Goal: Task Accomplishment & Management: Manage account settings

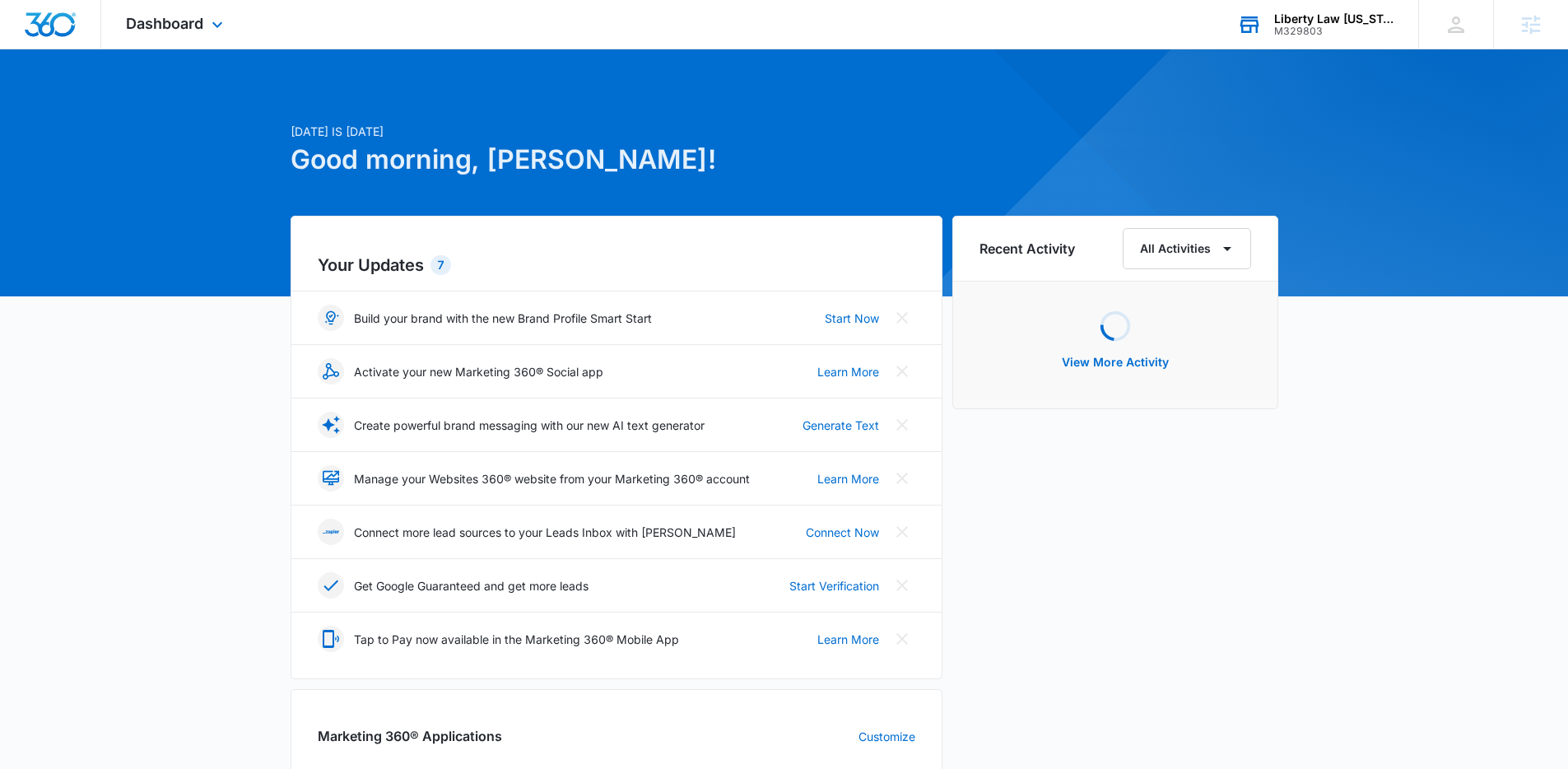
click at [1209, 38] on div "Liberty Law Idaho M329803 Your Accounts View All" at bounding box center [1315, 24] width 206 height 49
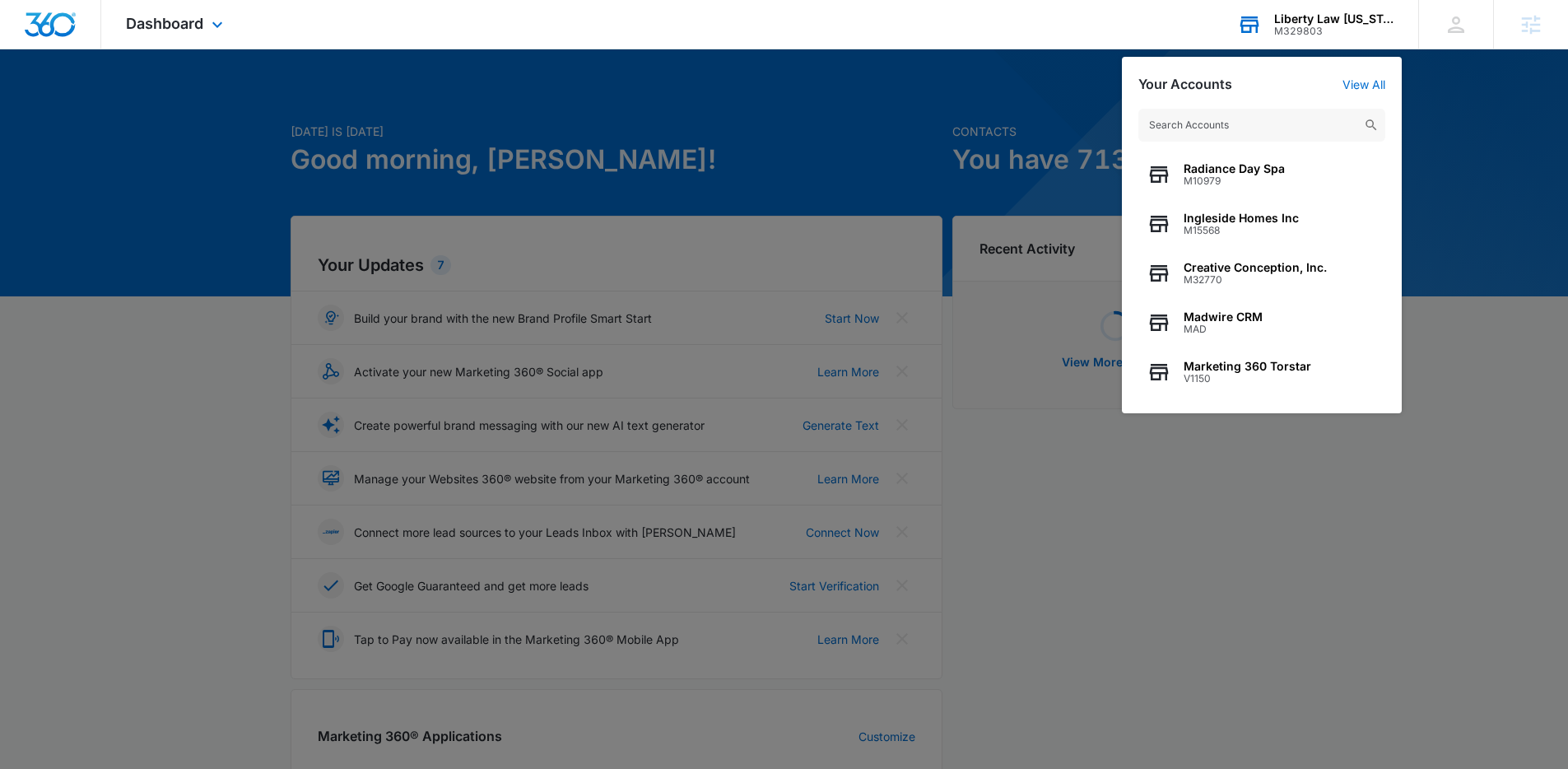
click at [1209, 121] on input "text" at bounding box center [1262, 125] width 247 height 33
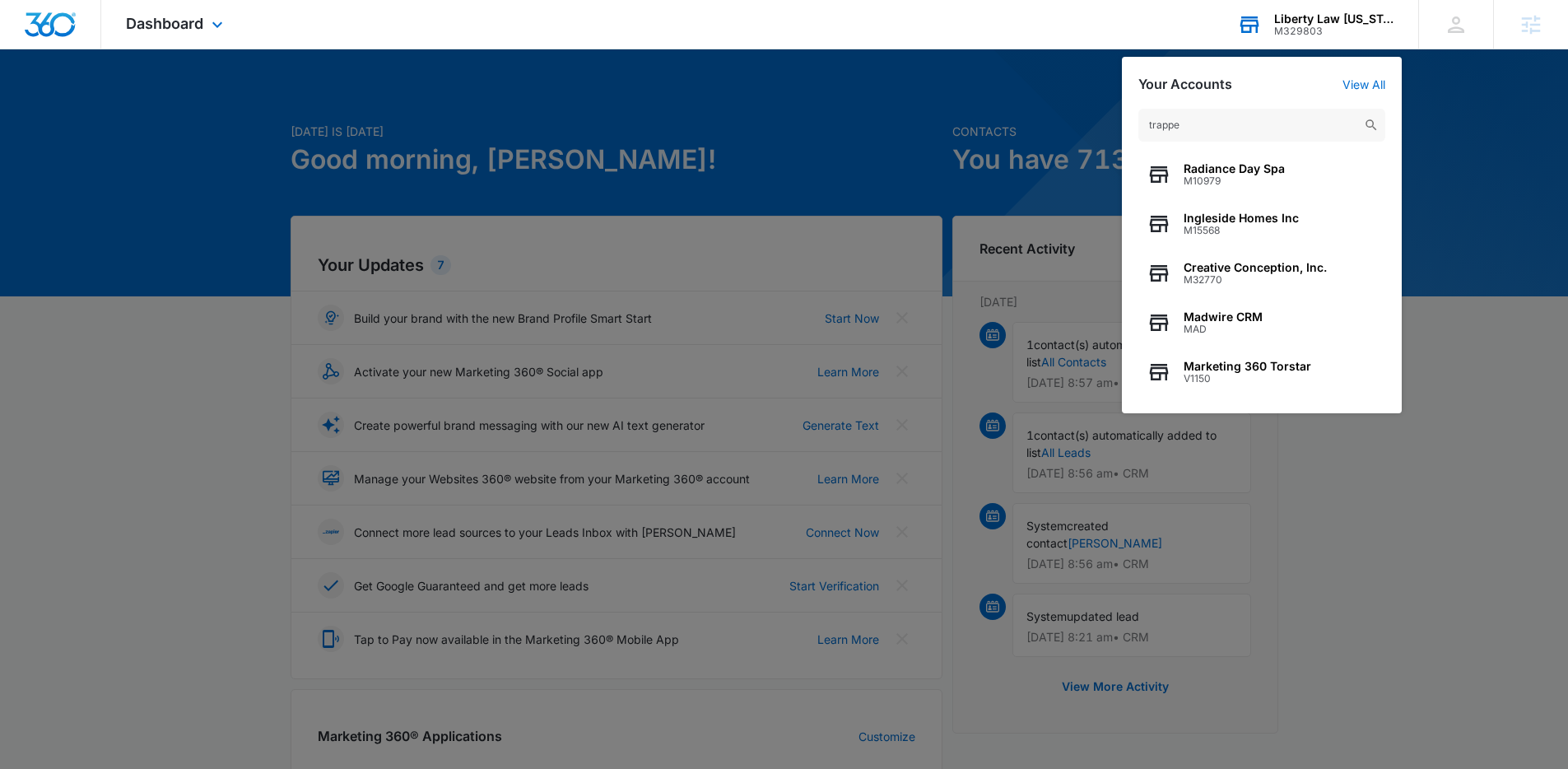
type input "trapped"
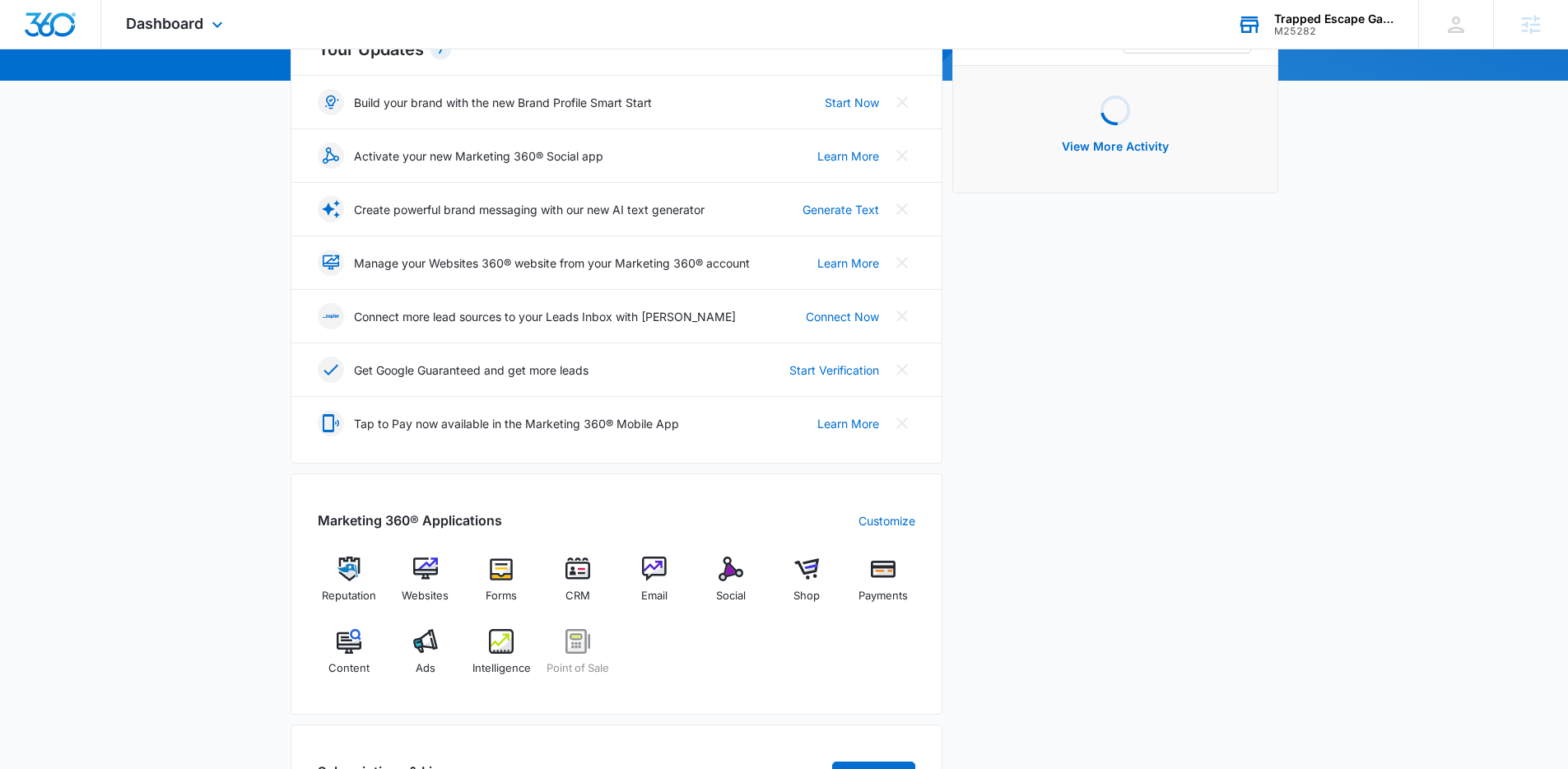
scroll to position [322, 0]
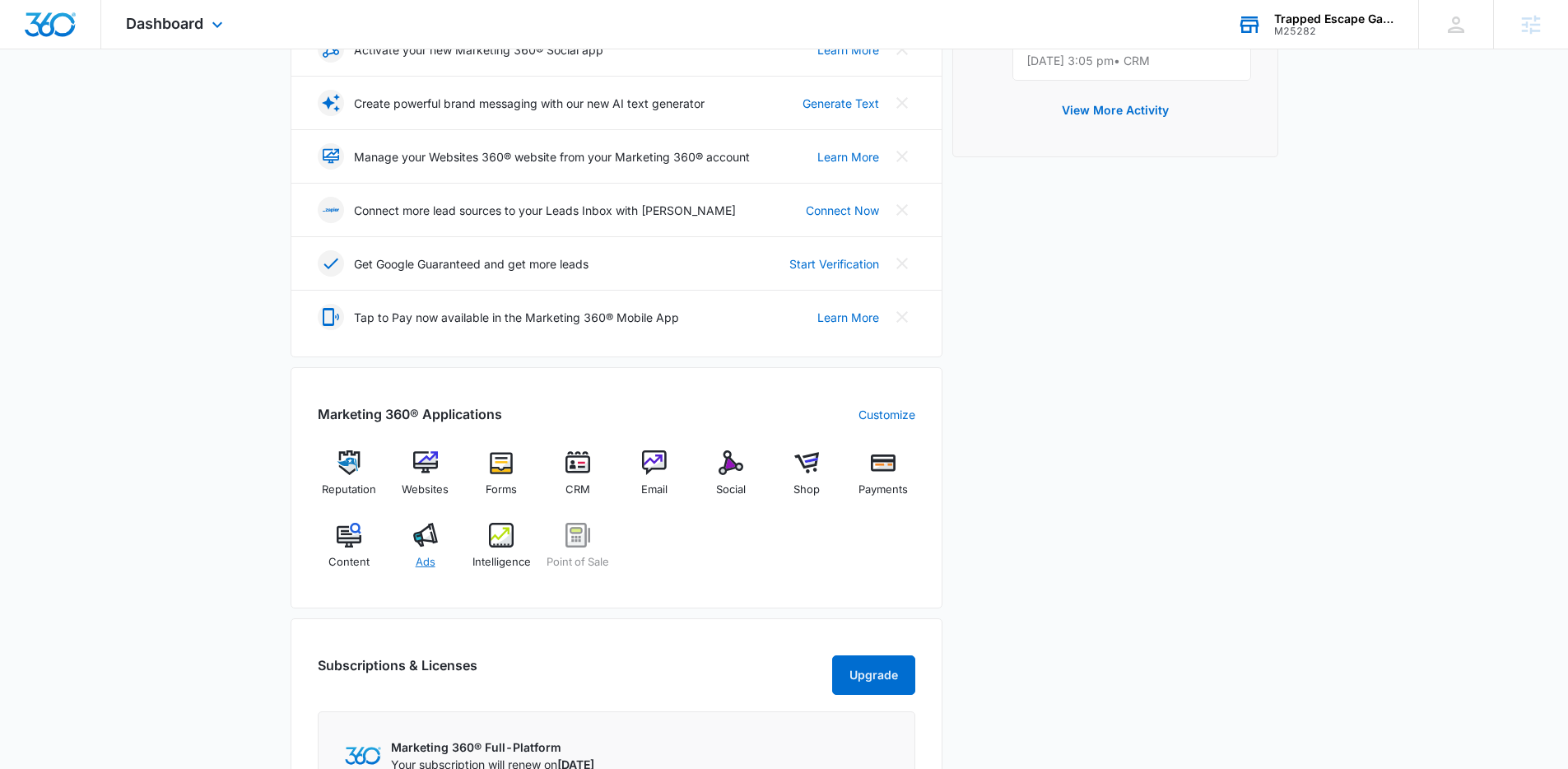
click at [430, 546] on img at bounding box center [425, 535] width 25 height 25
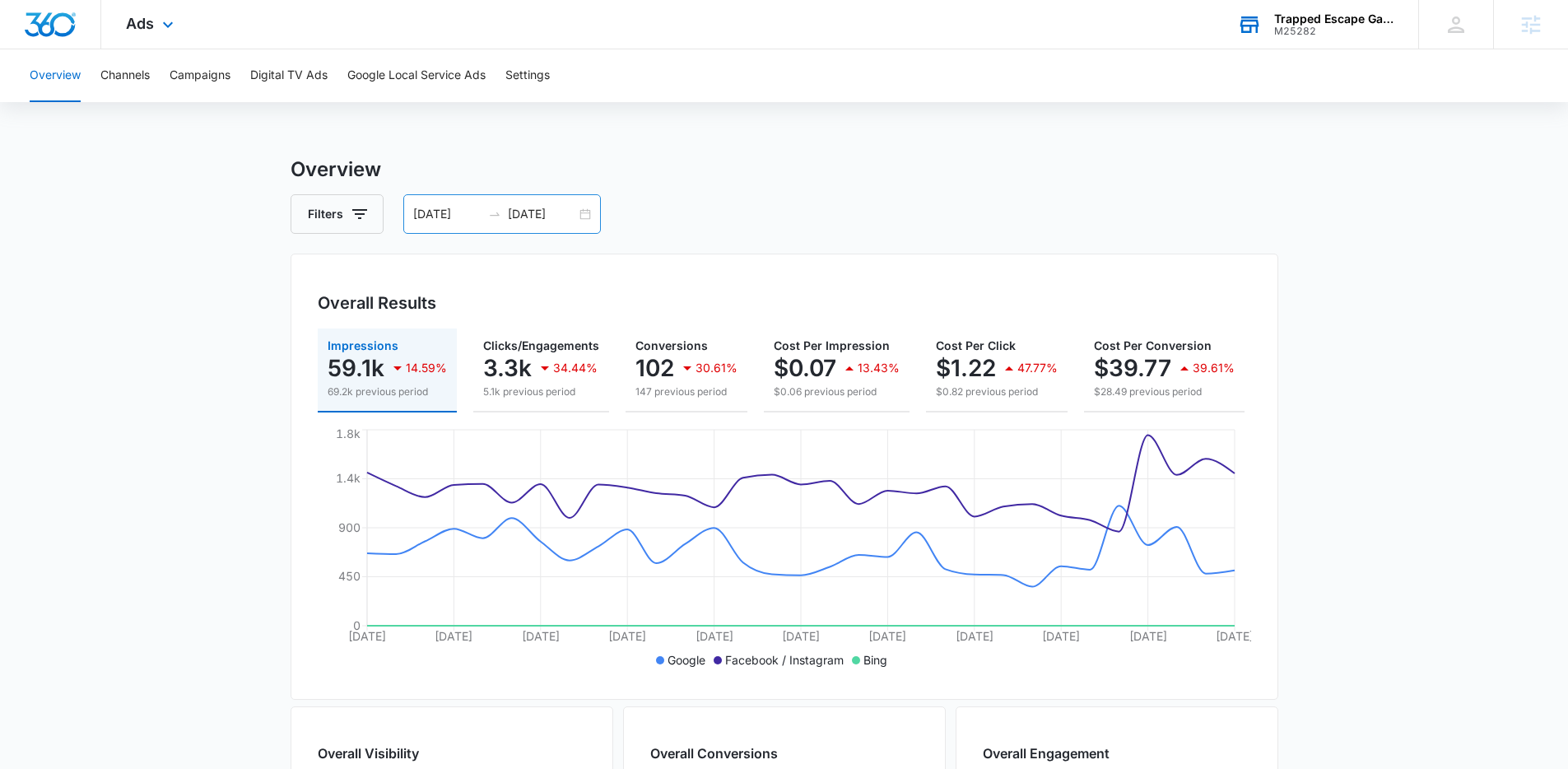
click at [489, 211] on icon "swap-right" at bounding box center [494, 214] width 13 height 13
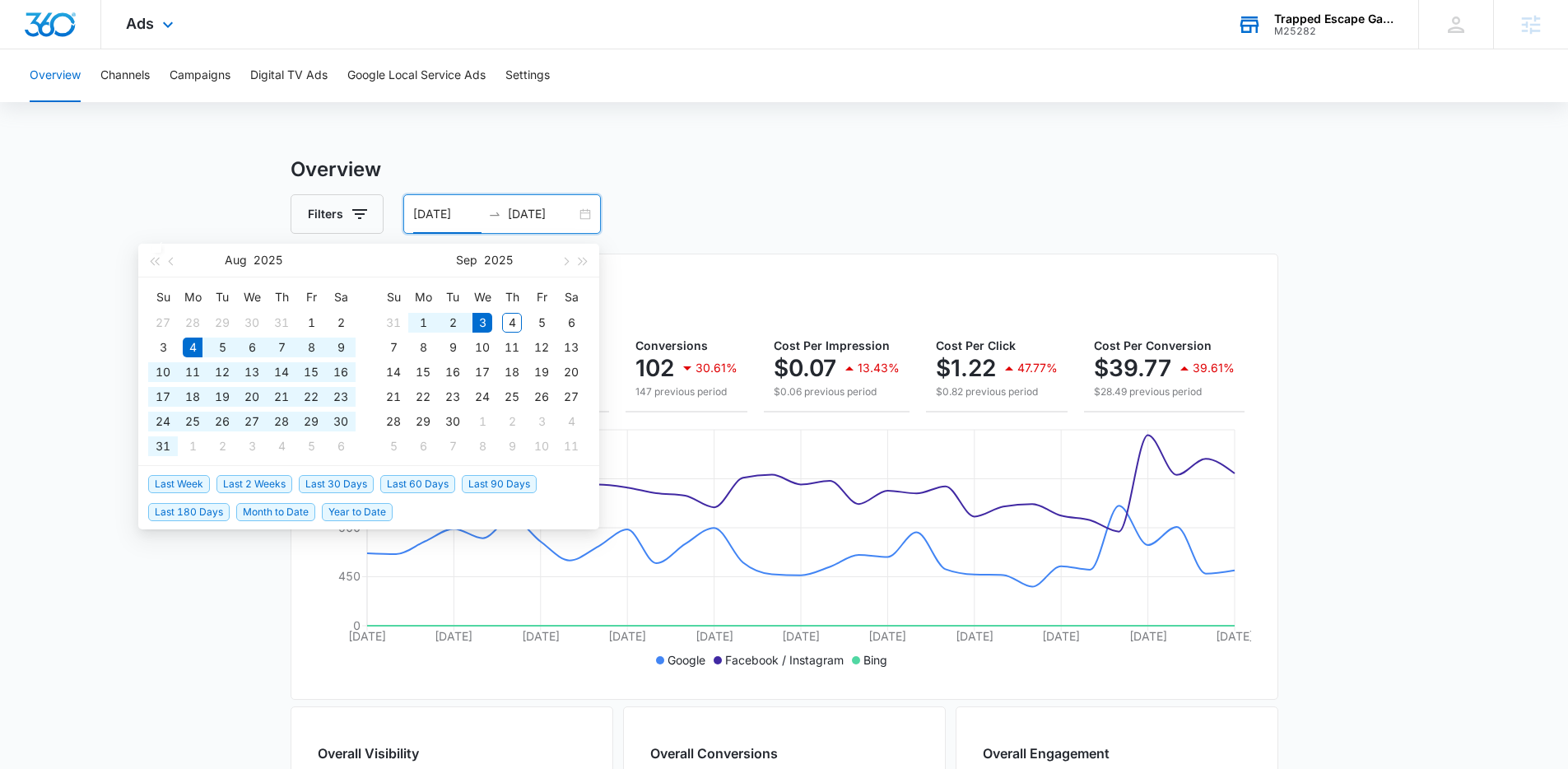
type input "[DATE]"
click at [1065, 196] on div "Filters 08/04/2025 09/03/2025" at bounding box center [784, 214] width 987 height 40
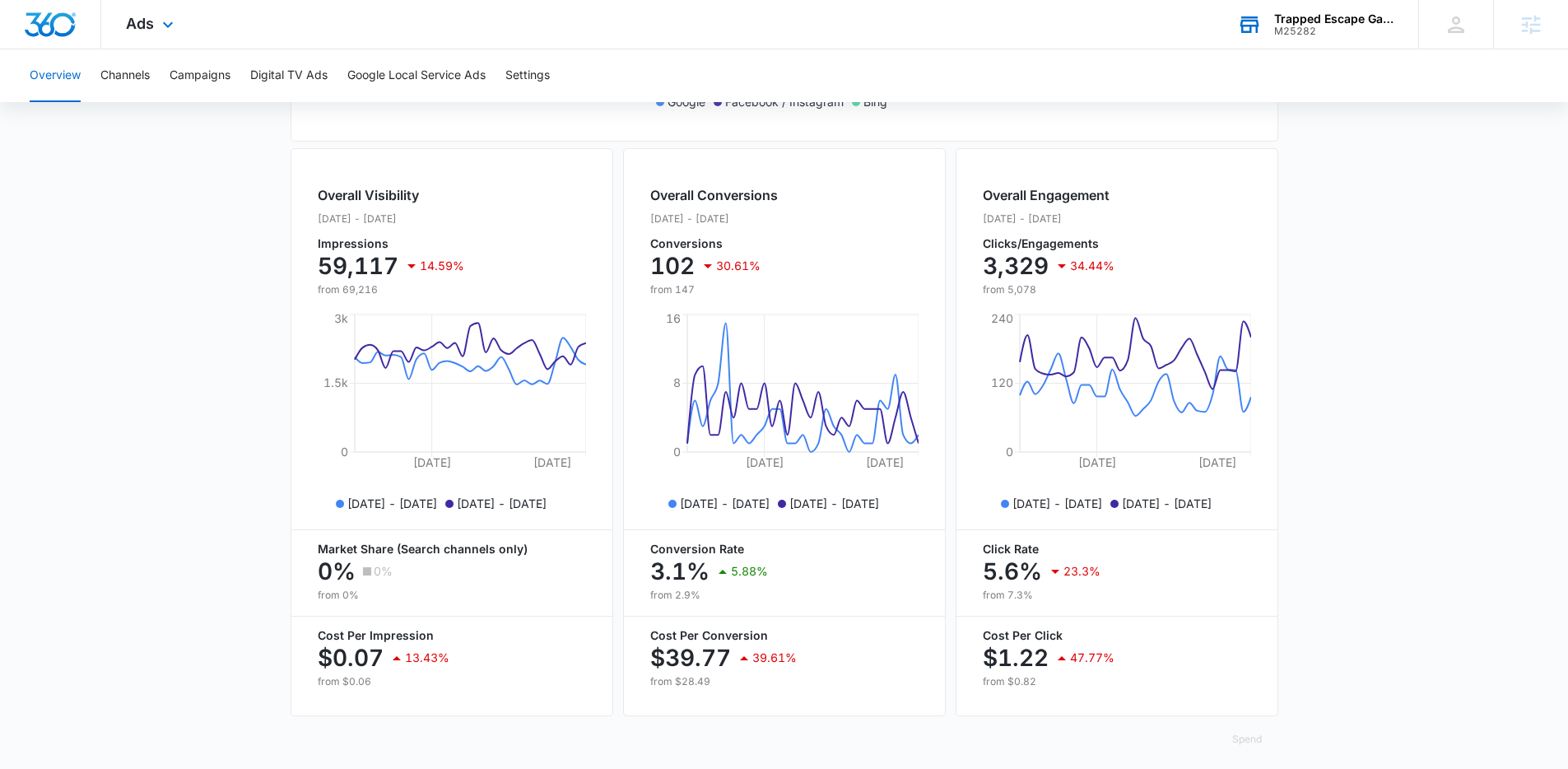
scroll to position [547, 0]
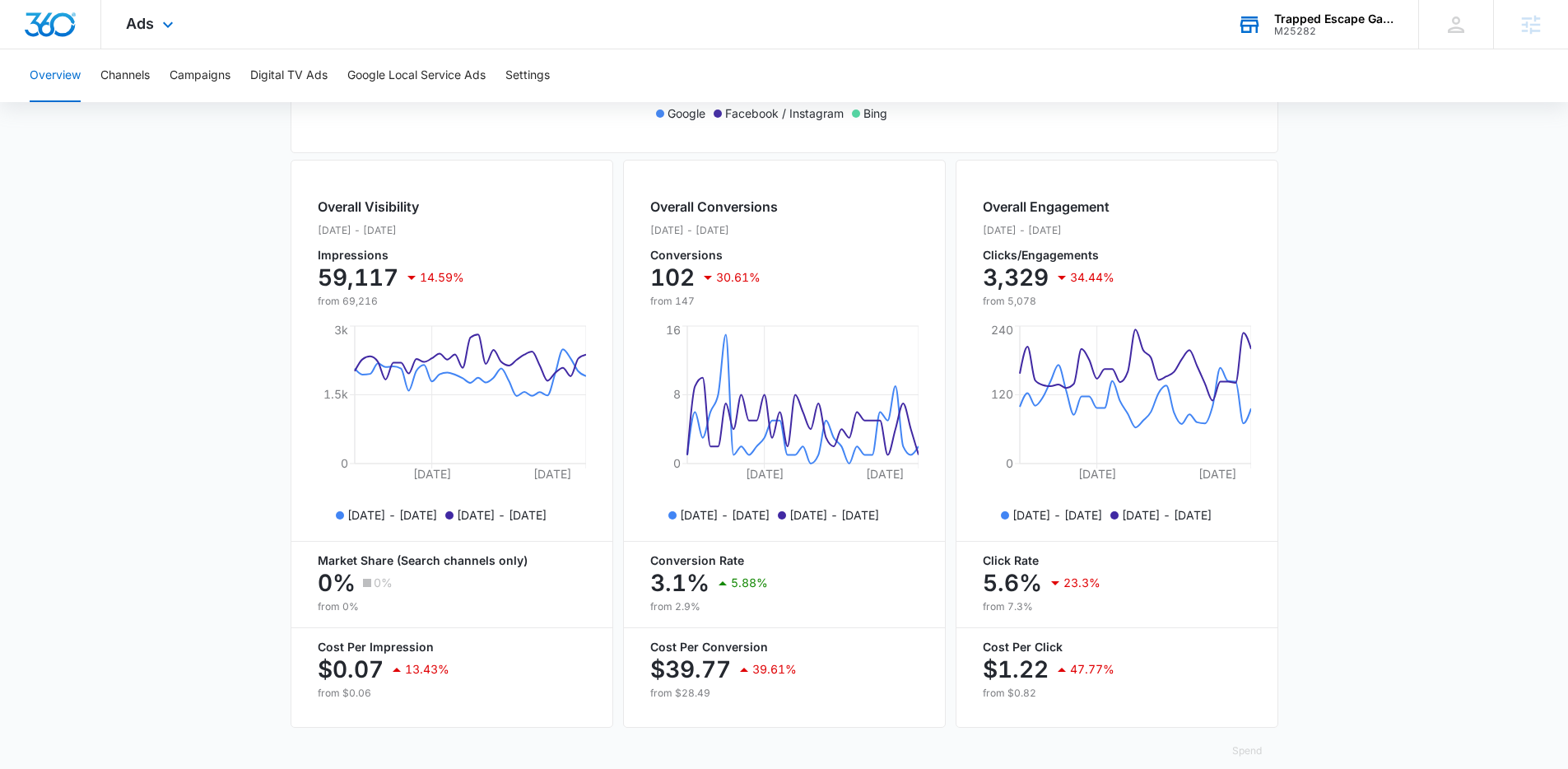
click at [234, 74] on div "Overview Channels Campaigns Digital TV Ads Google Local Service Ads Settings" at bounding box center [784, 76] width 1528 height 53
click at [195, 80] on button "Campaigns" at bounding box center [200, 76] width 61 height 53
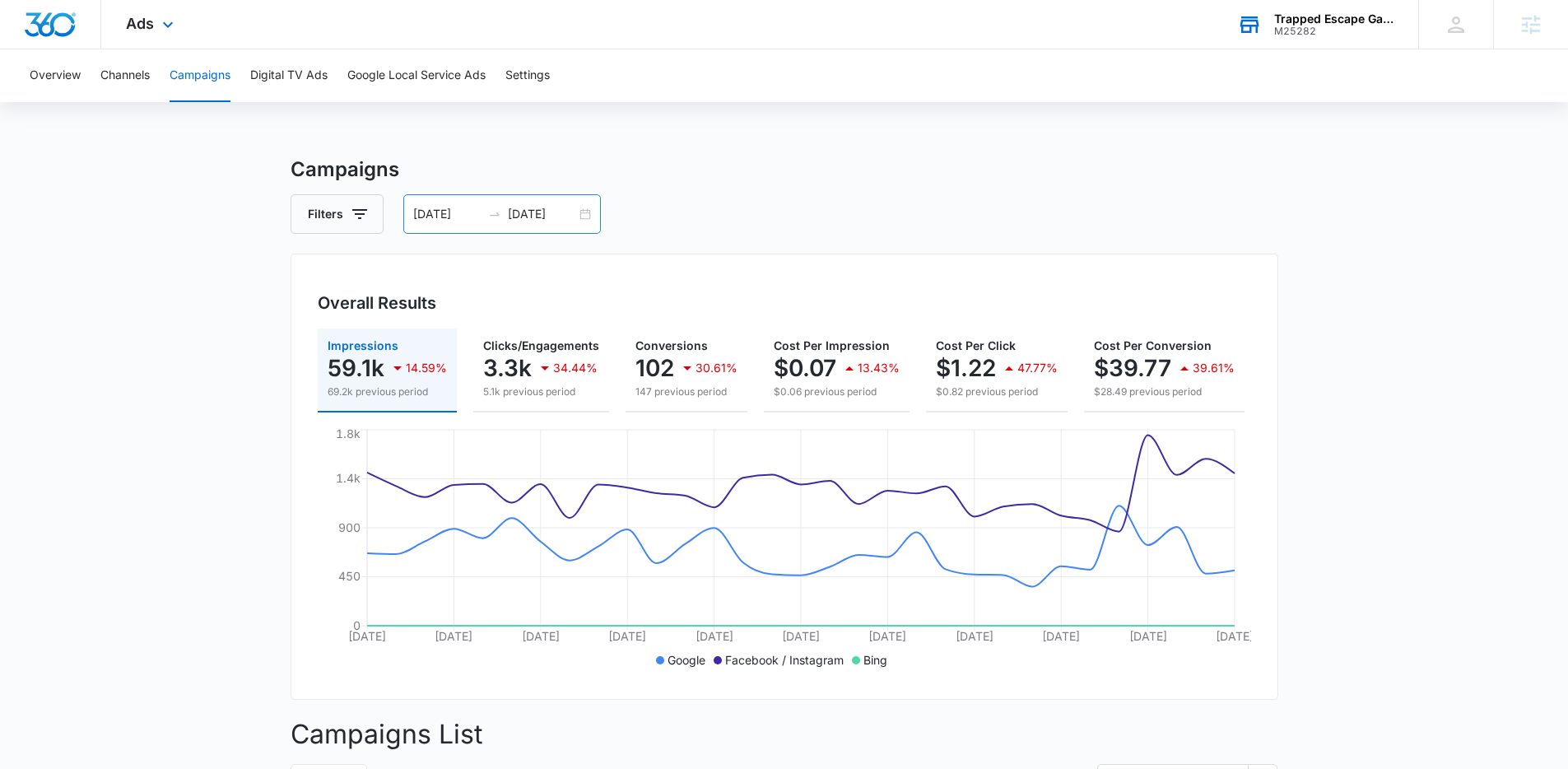
click at [457, 211] on input "[DATE]" at bounding box center [447, 214] width 68 height 18
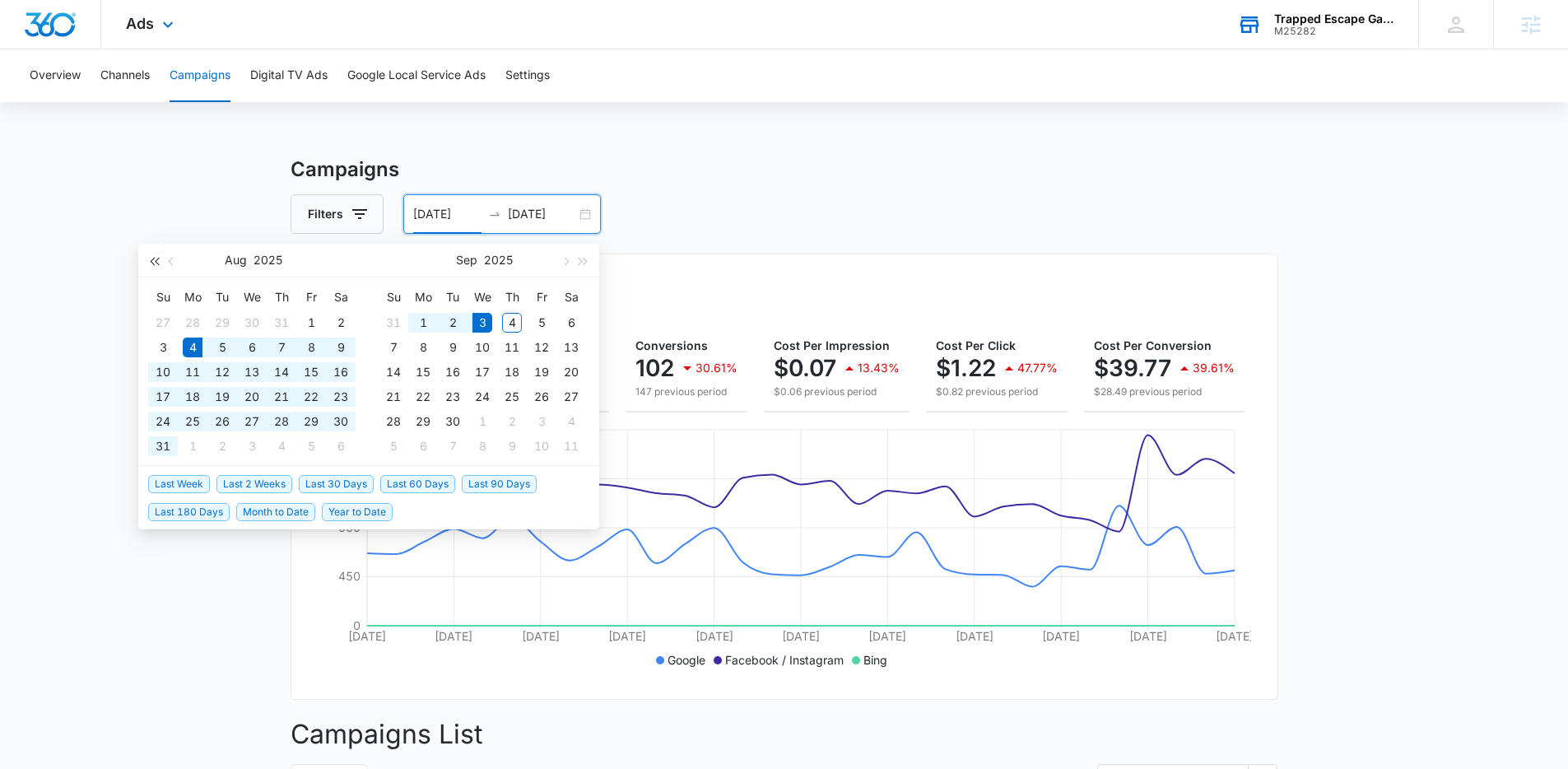
click at [157, 258] on span "button" at bounding box center [154, 261] width 8 height 8
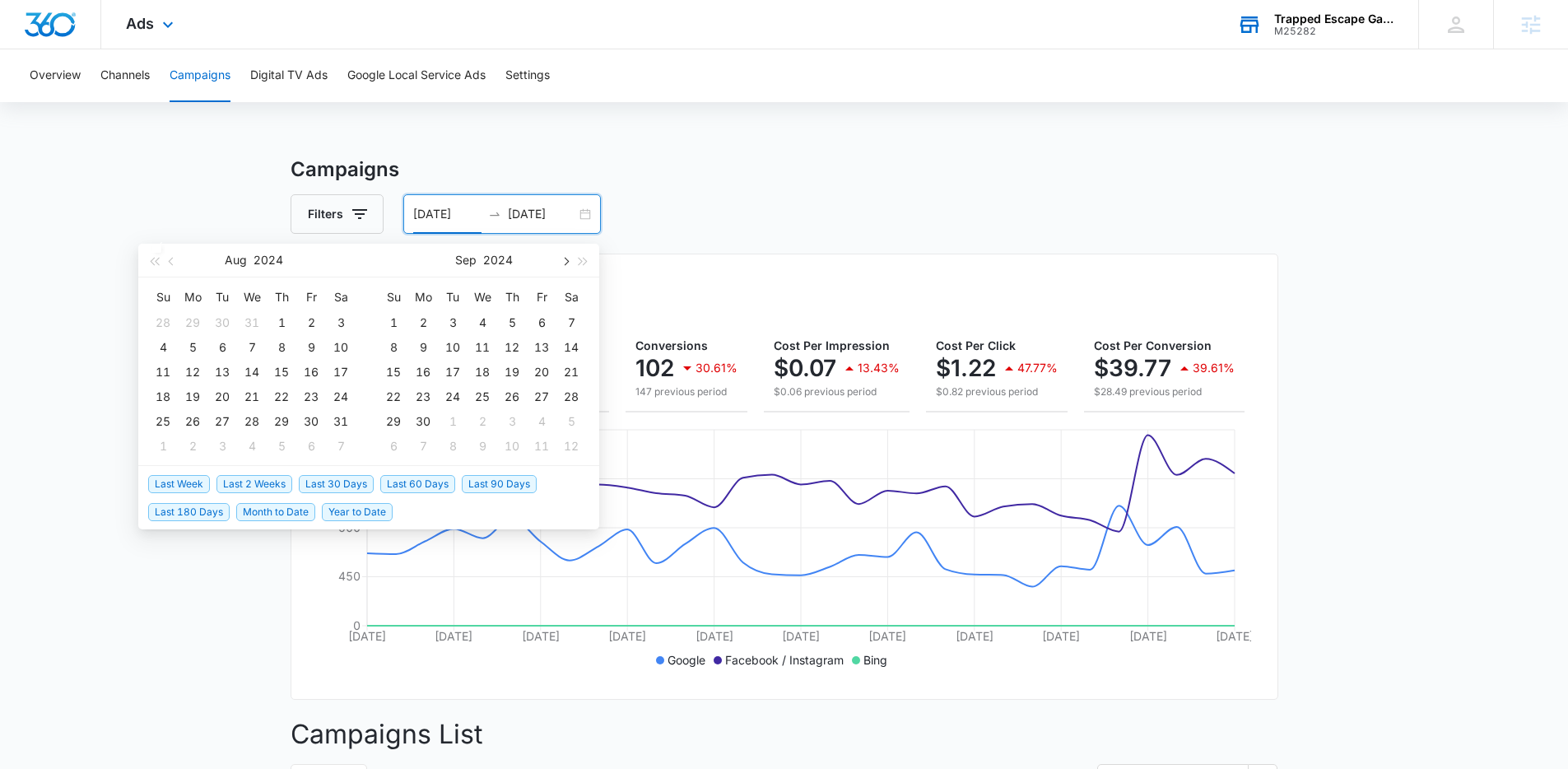
click at [568, 257] on button "button" at bounding box center [565, 260] width 18 height 33
type input "[DATE]"
click at [447, 324] on div "1" at bounding box center [452, 322] width 19 height 19
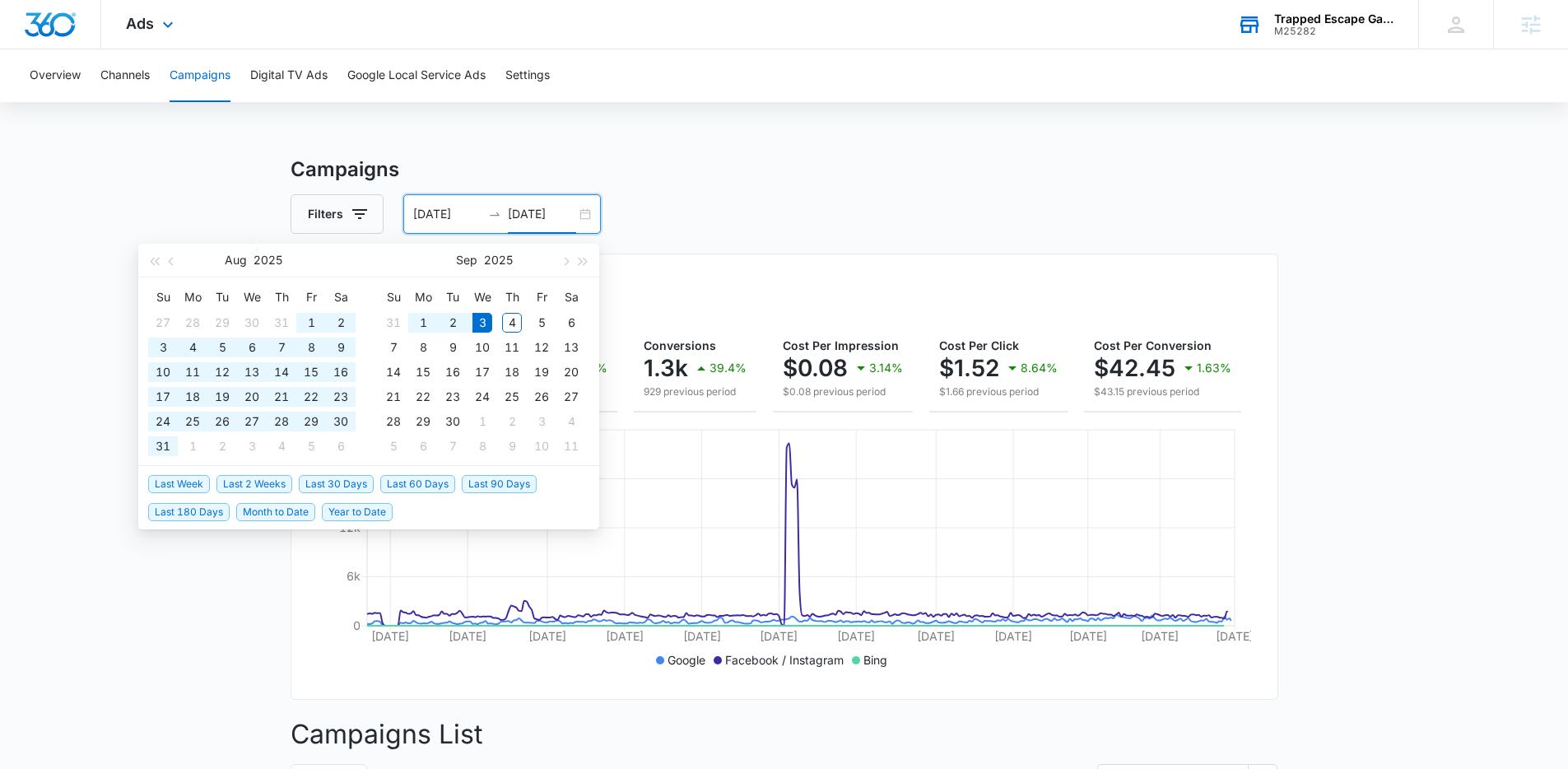
click at [516, 208] on input "[DATE]" at bounding box center [542, 214] width 68 height 18
click at [583, 214] on div "10/01/2024 09/03/2025" at bounding box center [502, 214] width 197 height 40
click at [534, 212] on input "[DATE]" at bounding box center [542, 214] width 68 height 18
click at [155, 263] on span "button" at bounding box center [154, 261] width 8 height 8
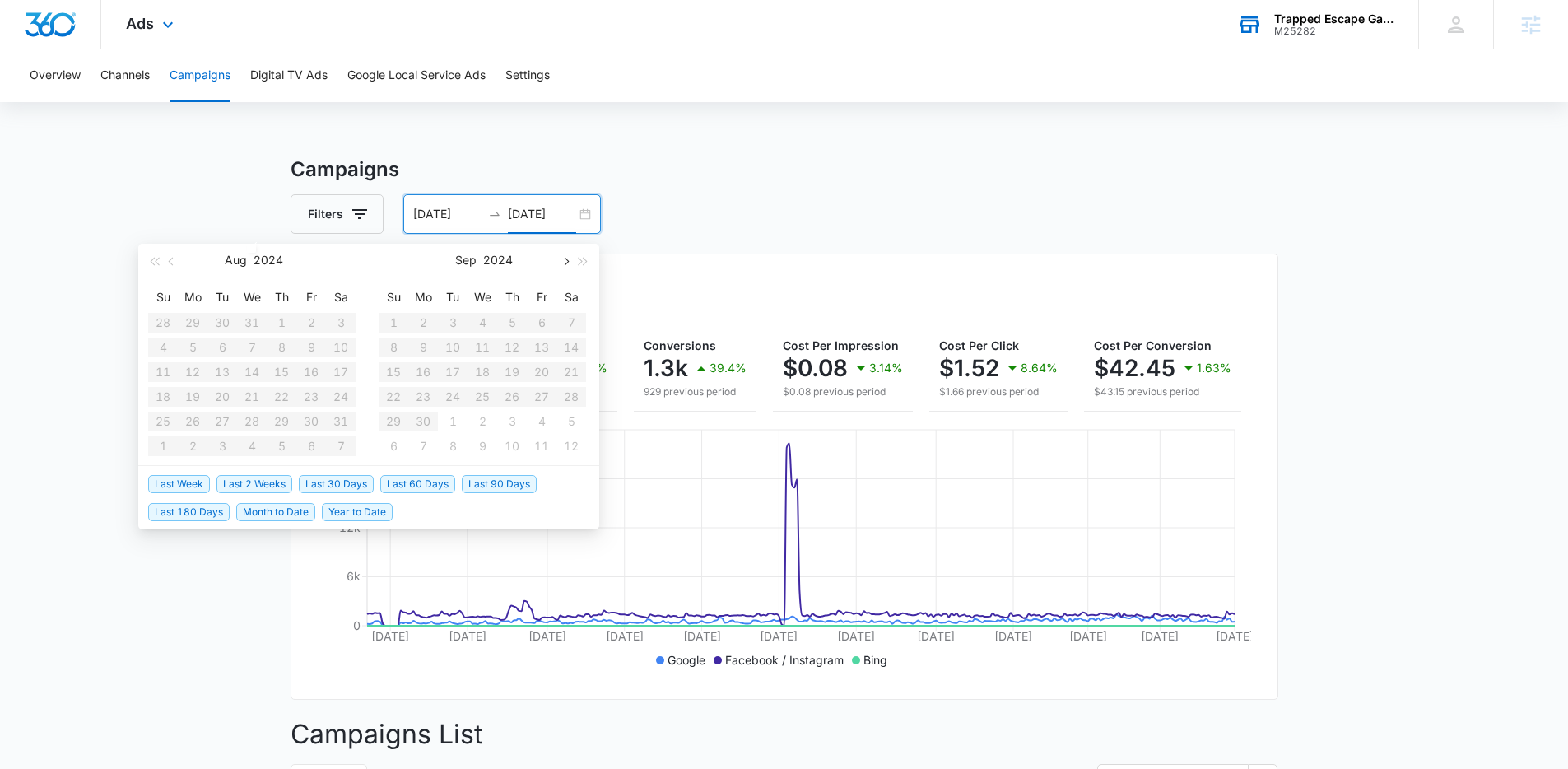
click at [562, 261] on span "button" at bounding box center [564, 261] width 8 height 8
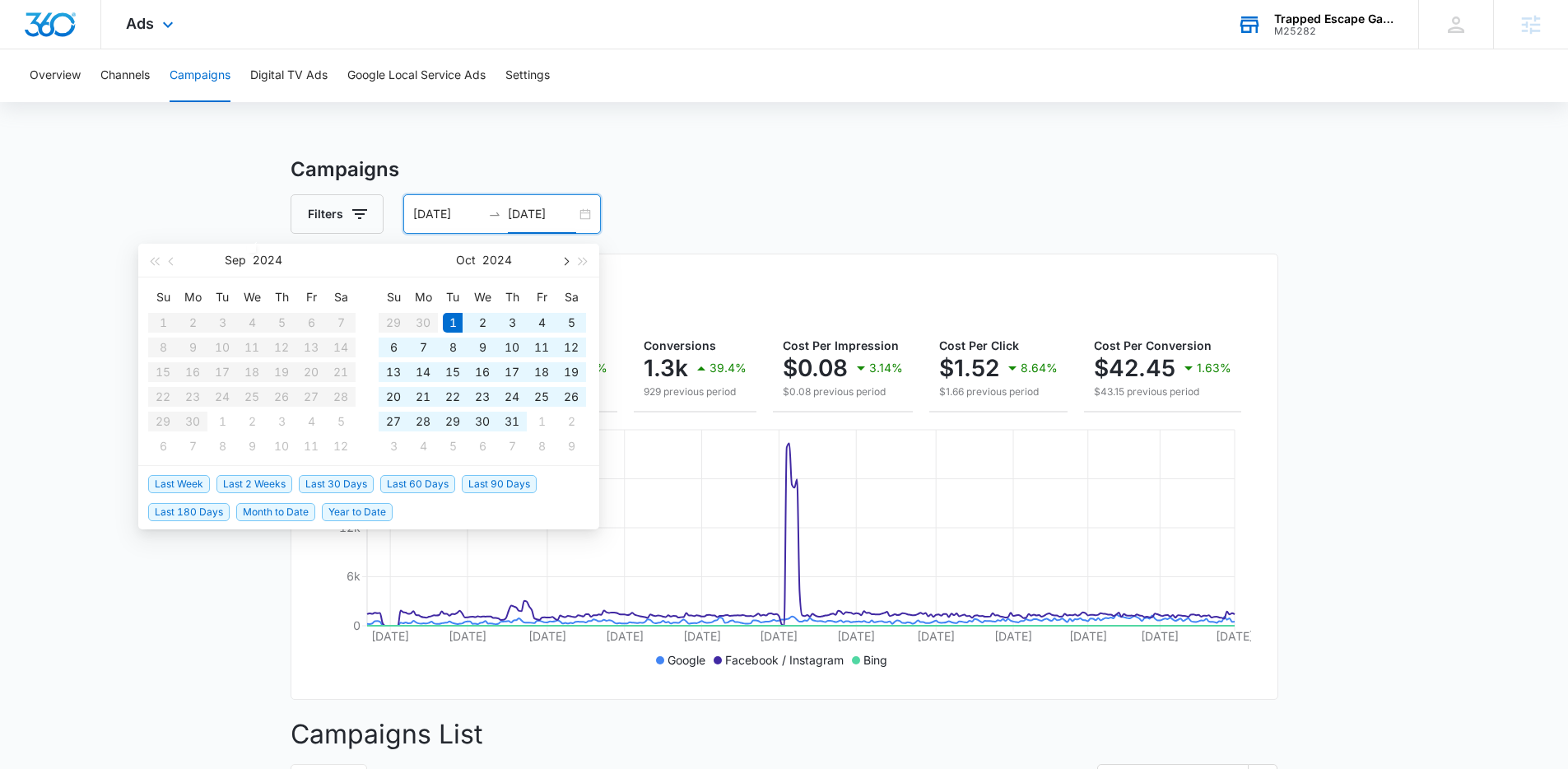
click at [562, 261] on span "button" at bounding box center [564, 261] width 8 height 8
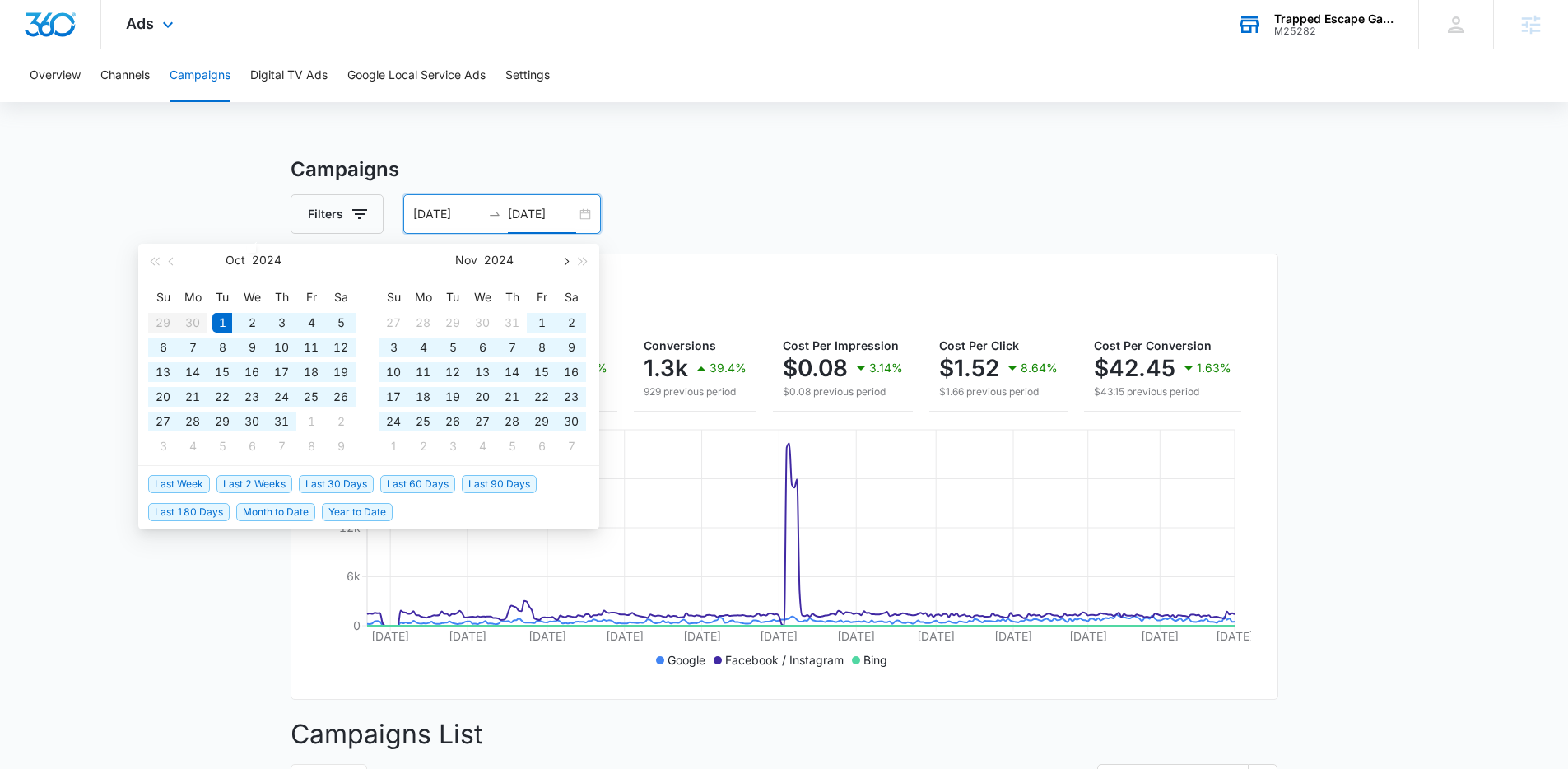
click at [562, 261] on span "button" at bounding box center [564, 261] width 8 height 8
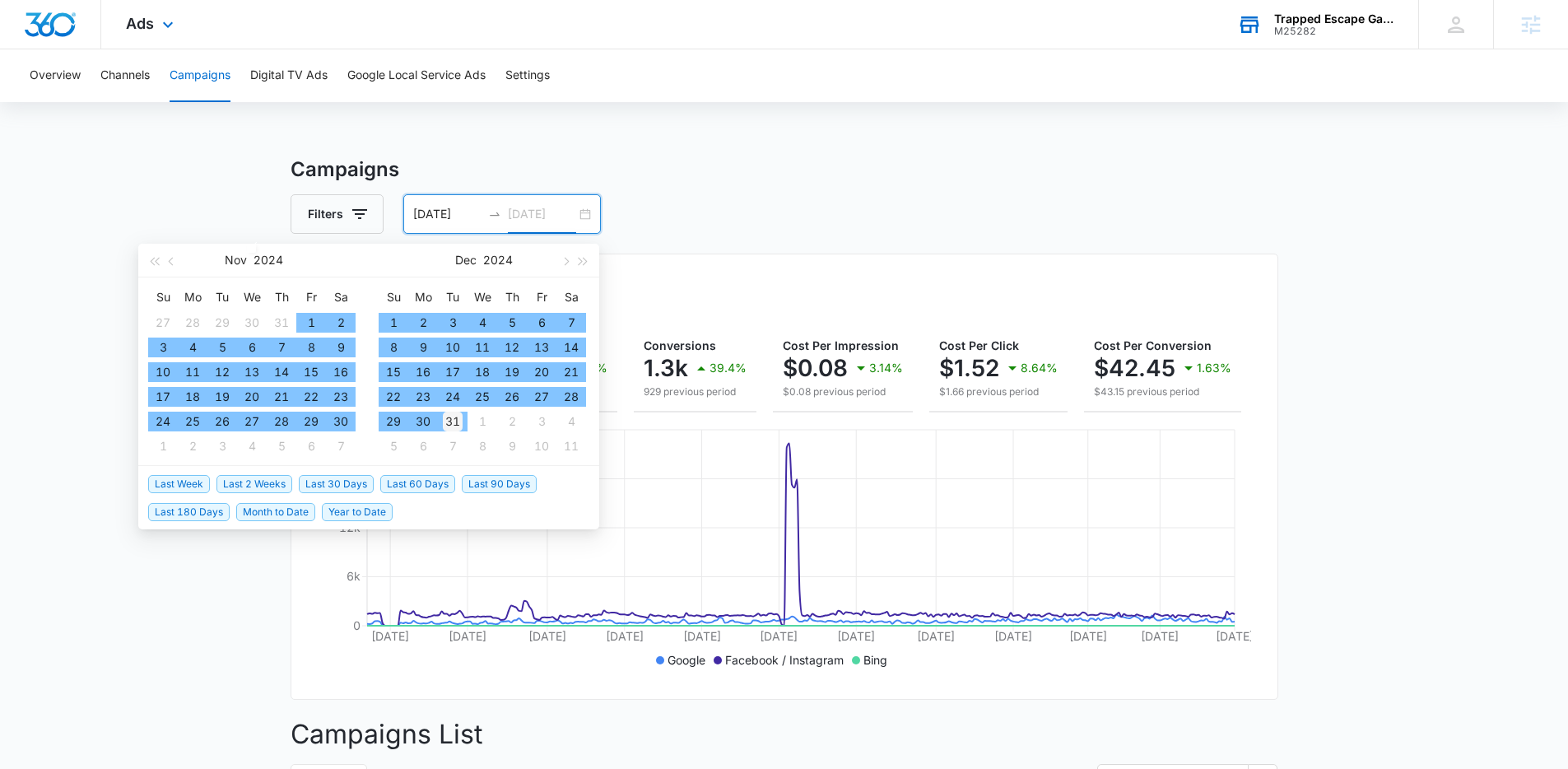
type input "12/31/2024"
click at [464, 422] on td "31" at bounding box center [453, 421] width 29 height 25
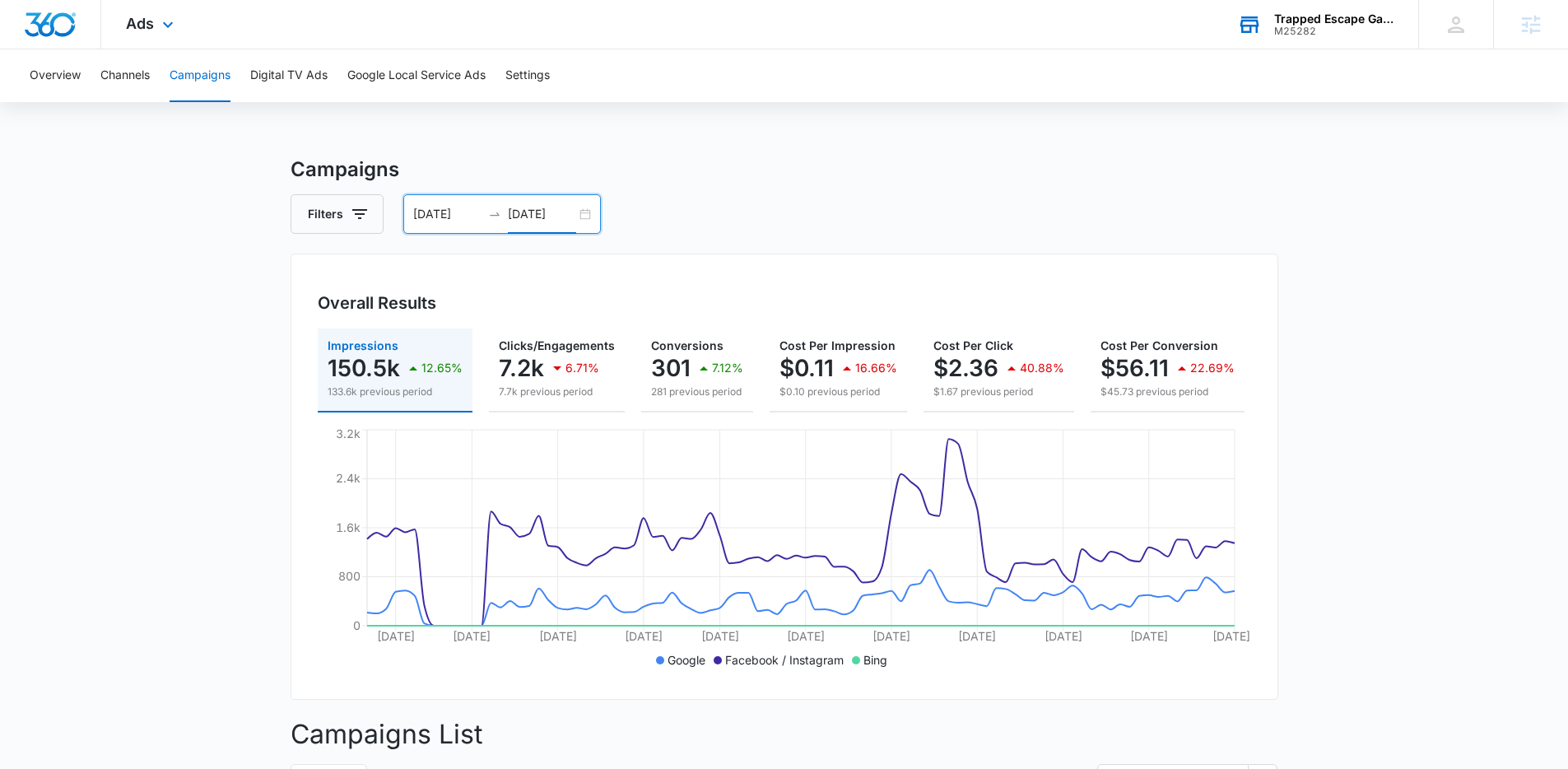
click at [427, 208] on input "[DATE]" at bounding box center [447, 214] width 68 height 18
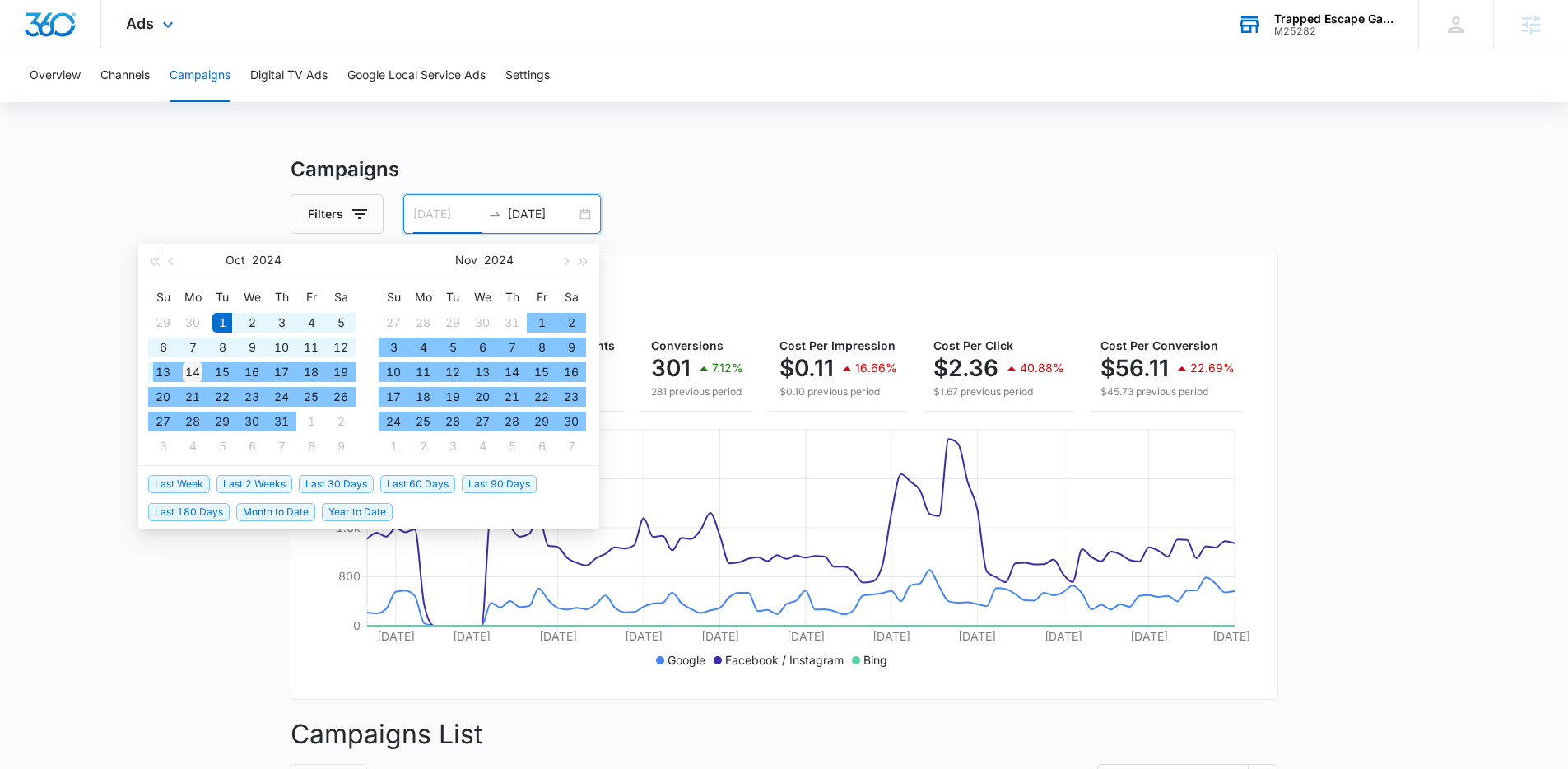
type input "10/14/2024"
click at [201, 372] on div "14" at bounding box center [192, 372] width 19 height 19
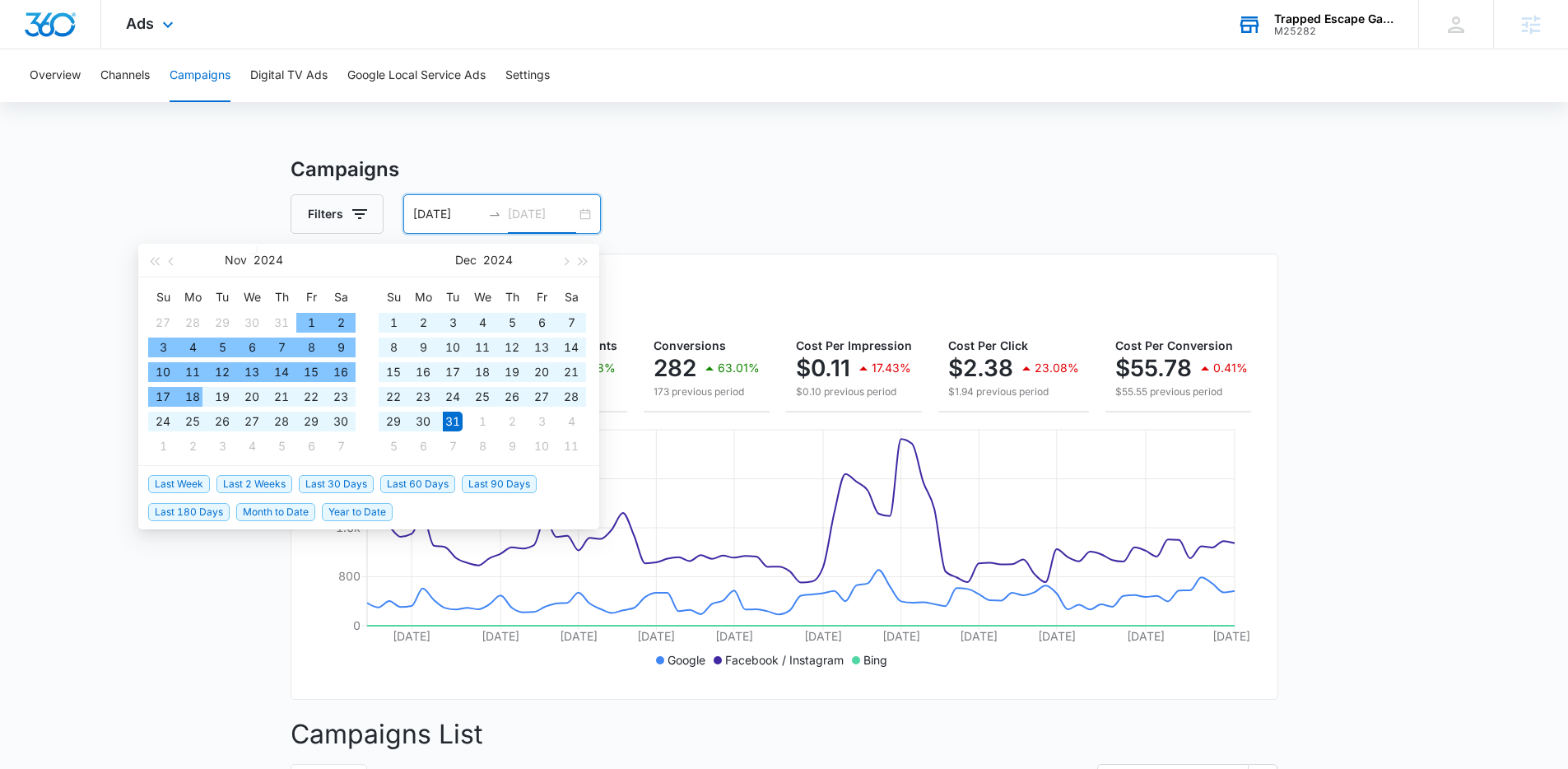
type input "12/31/2024"
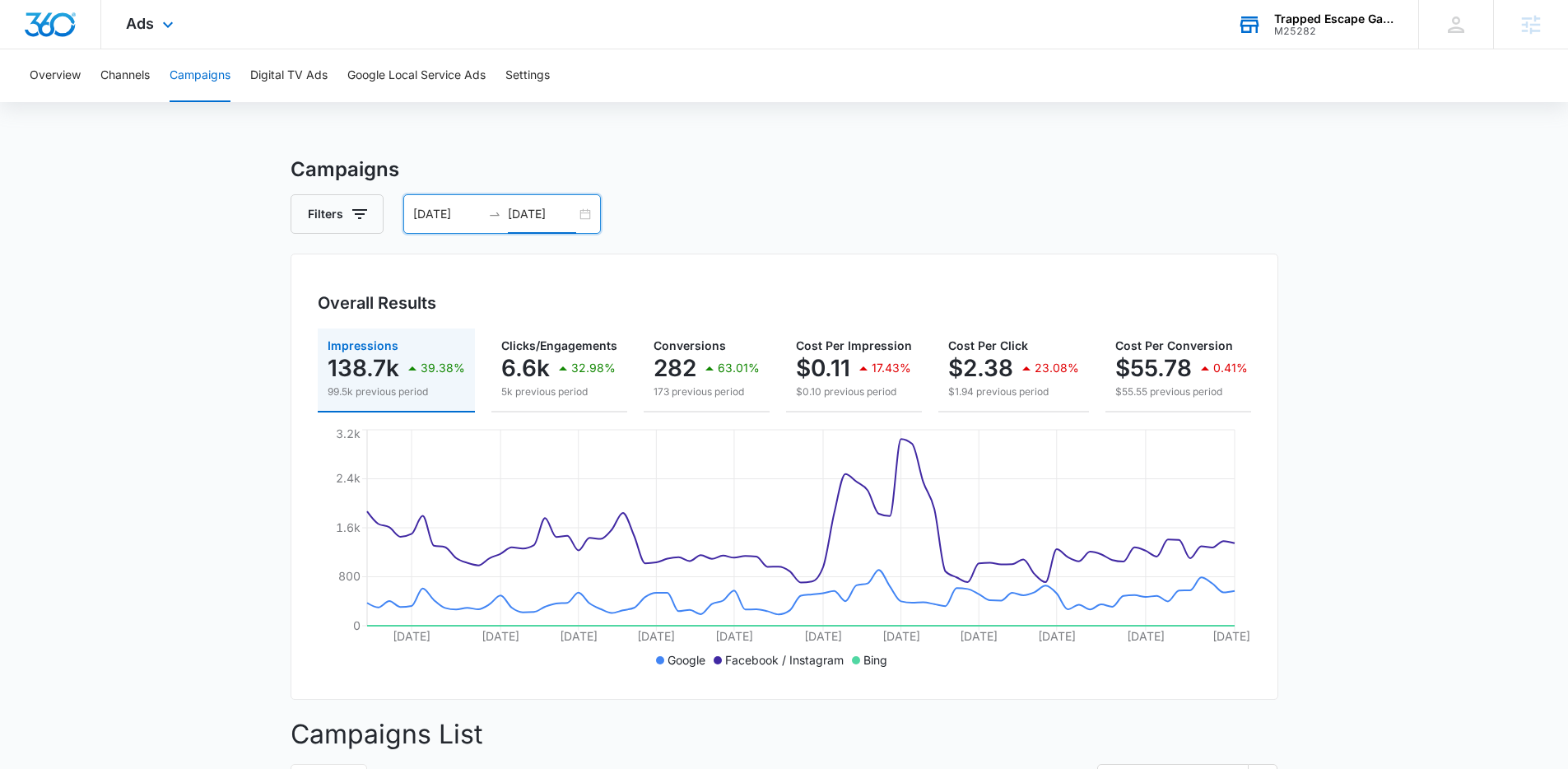
click at [157, 32] on div "Ads Apps Reputation Websites Forms CRM Email Social Shop Payments POS Content A…" at bounding box center [152, 24] width 101 height 49
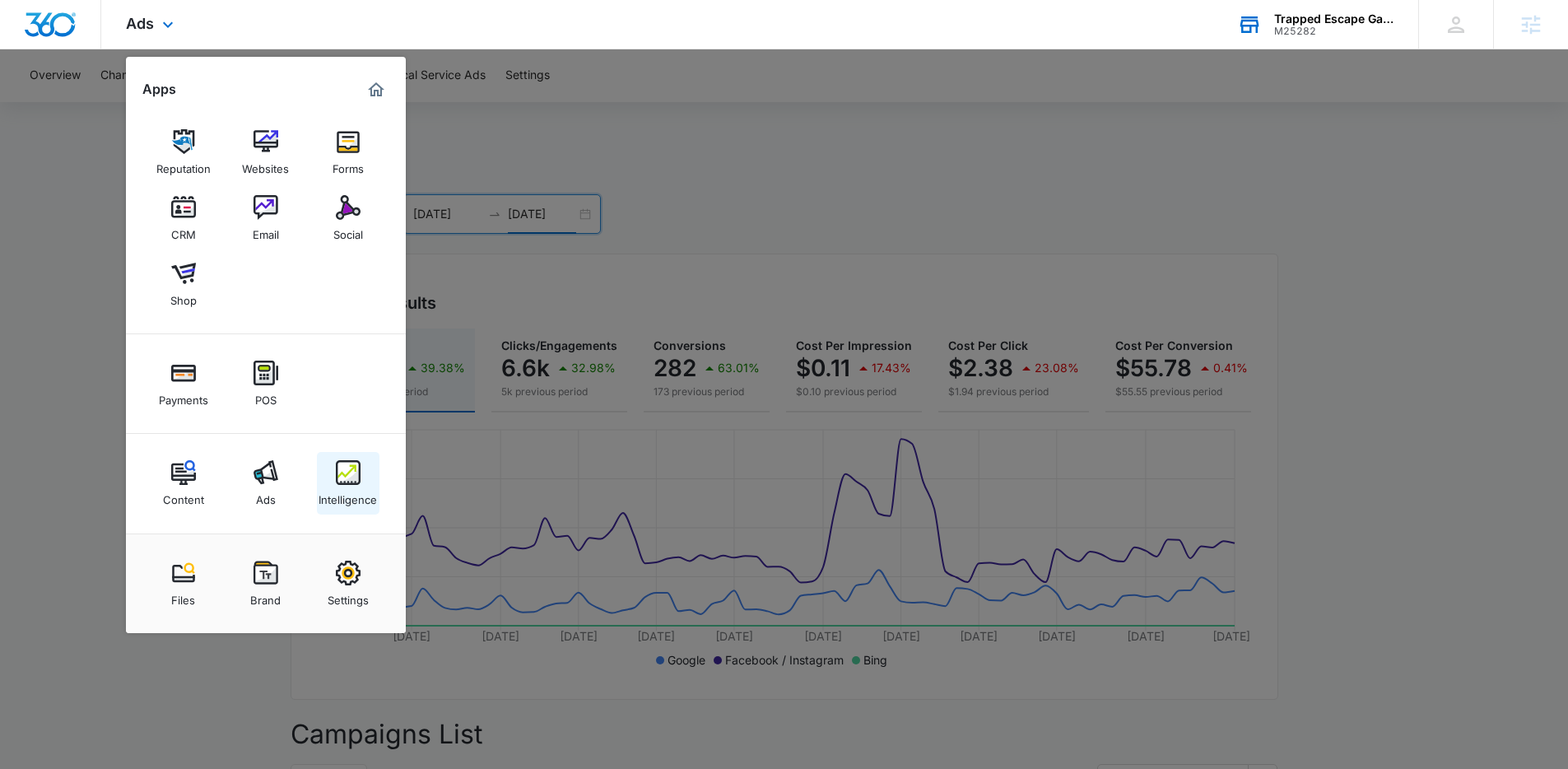
click at [367, 481] on link "Intelligence" at bounding box center [348, 483] width 63 height 63
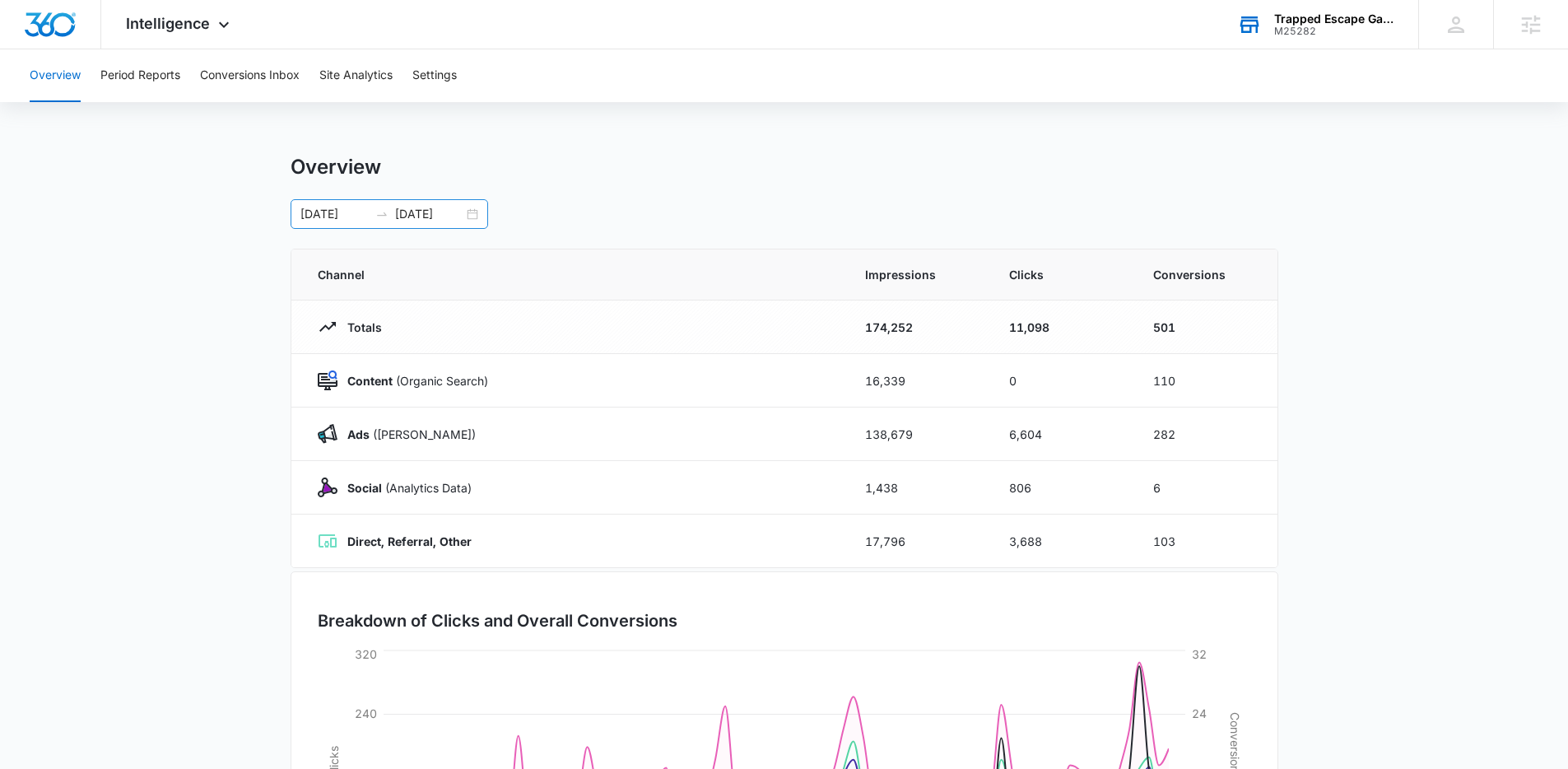
click at [441, 213] on input "12/31/2024" at bounding box center [430, 214] width 68 height 18
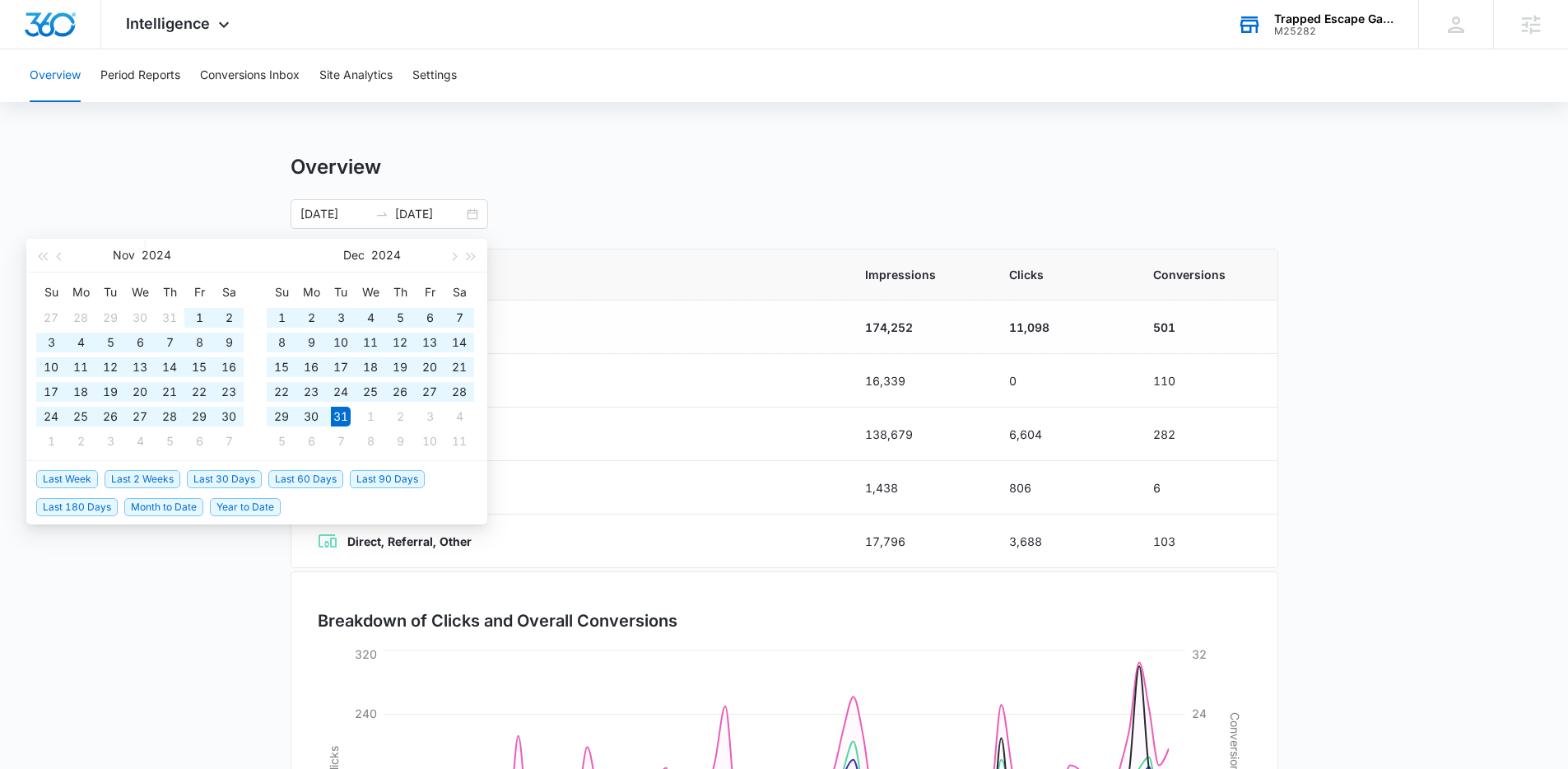
click at [1209, 612] on main "Overview 10/14/2024 12/31/2024 Nov 2024 Su Mo Tu We Th Fr Sa 27 28 29 30 31 1 2…" at bounding box center [784, 587] width 1568 height 865
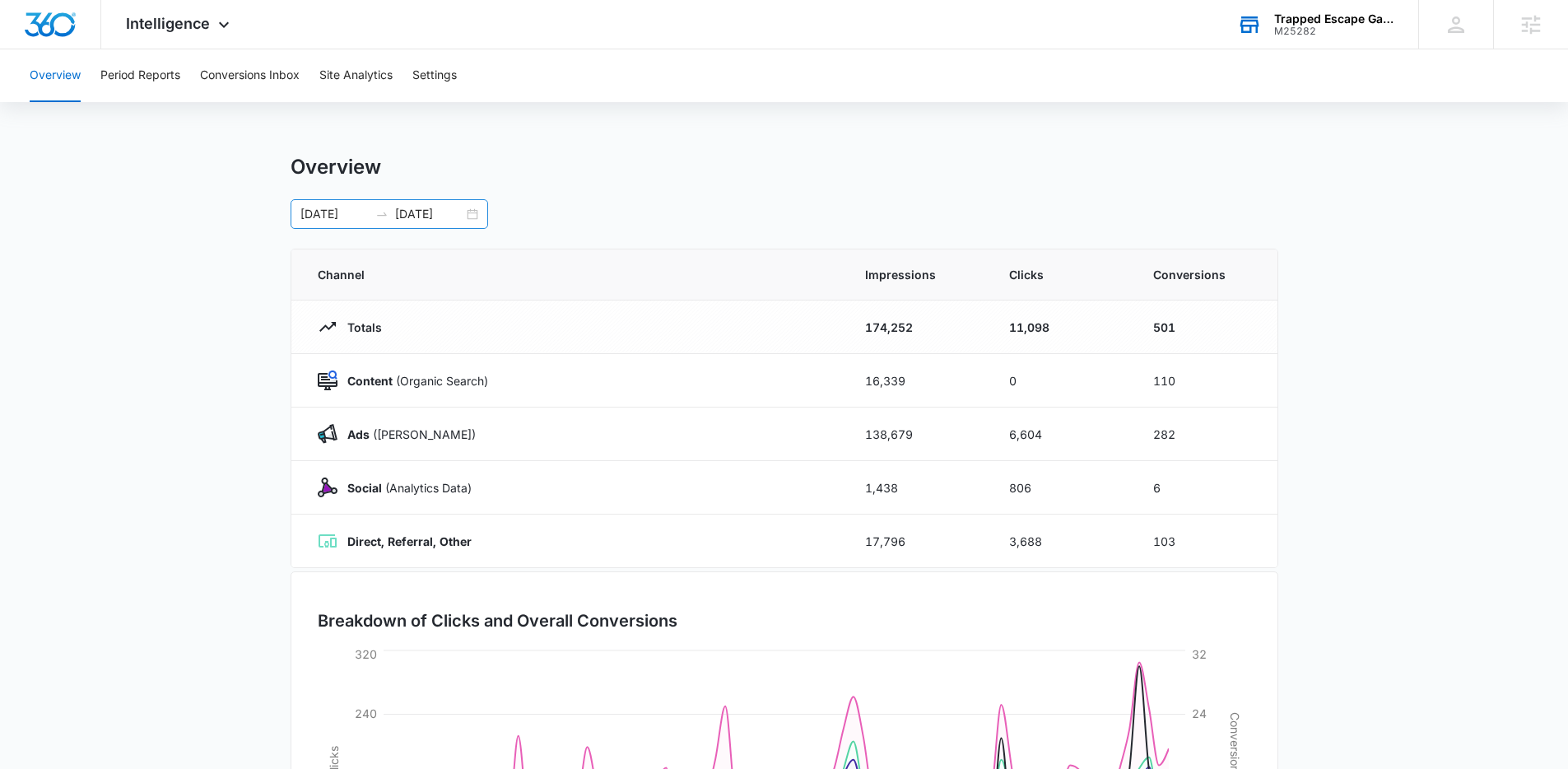
click at [474, 220] on div "10/14/2024 12/31/2024" at bounding box center [389, 214] width 197 height 30
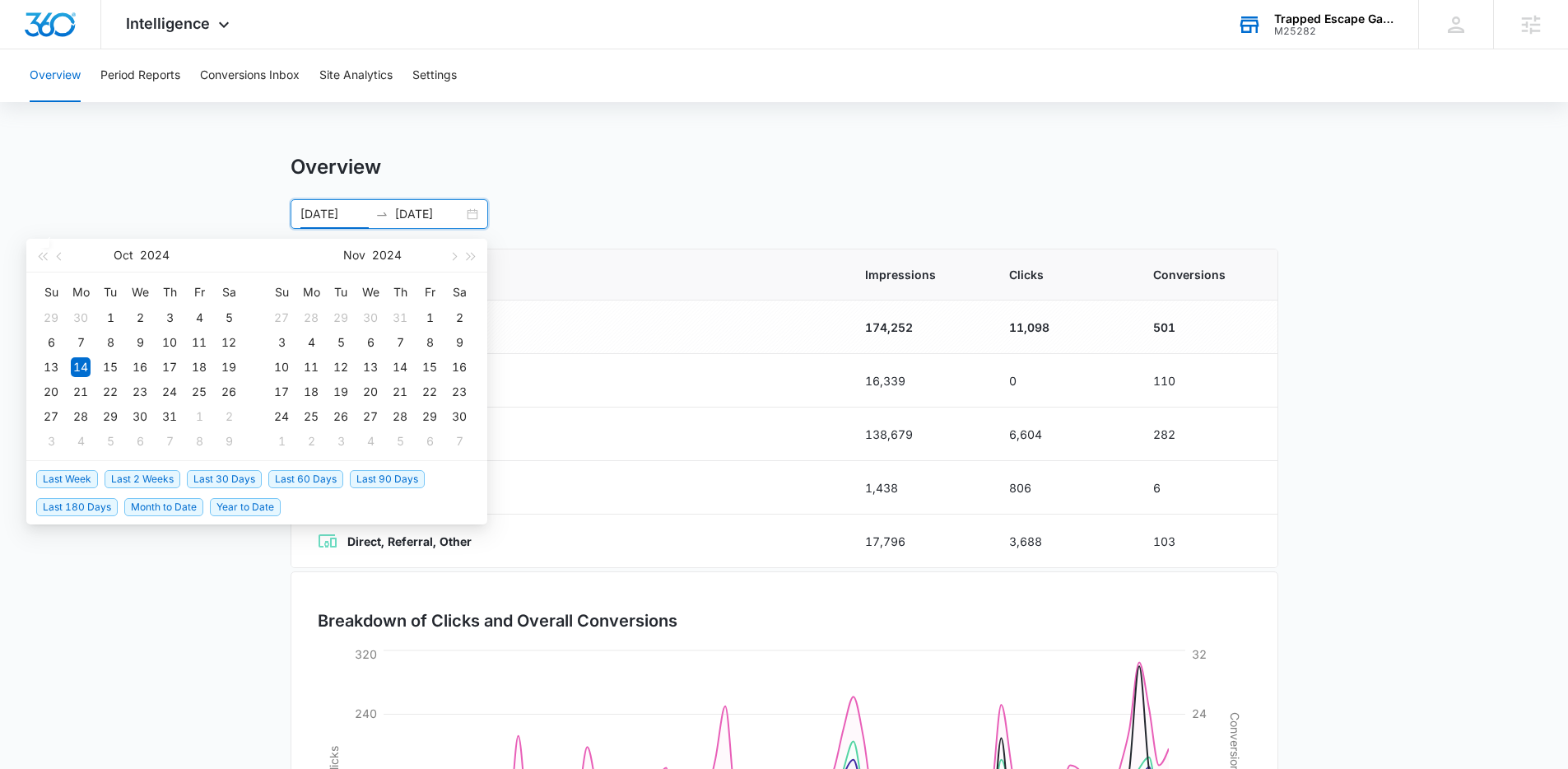
click at [283, 483] on span "Last 60 Days" at bounding box center [305, 479] width 75 height 18
type input "07/05/2025"
type input "09/03/2025"
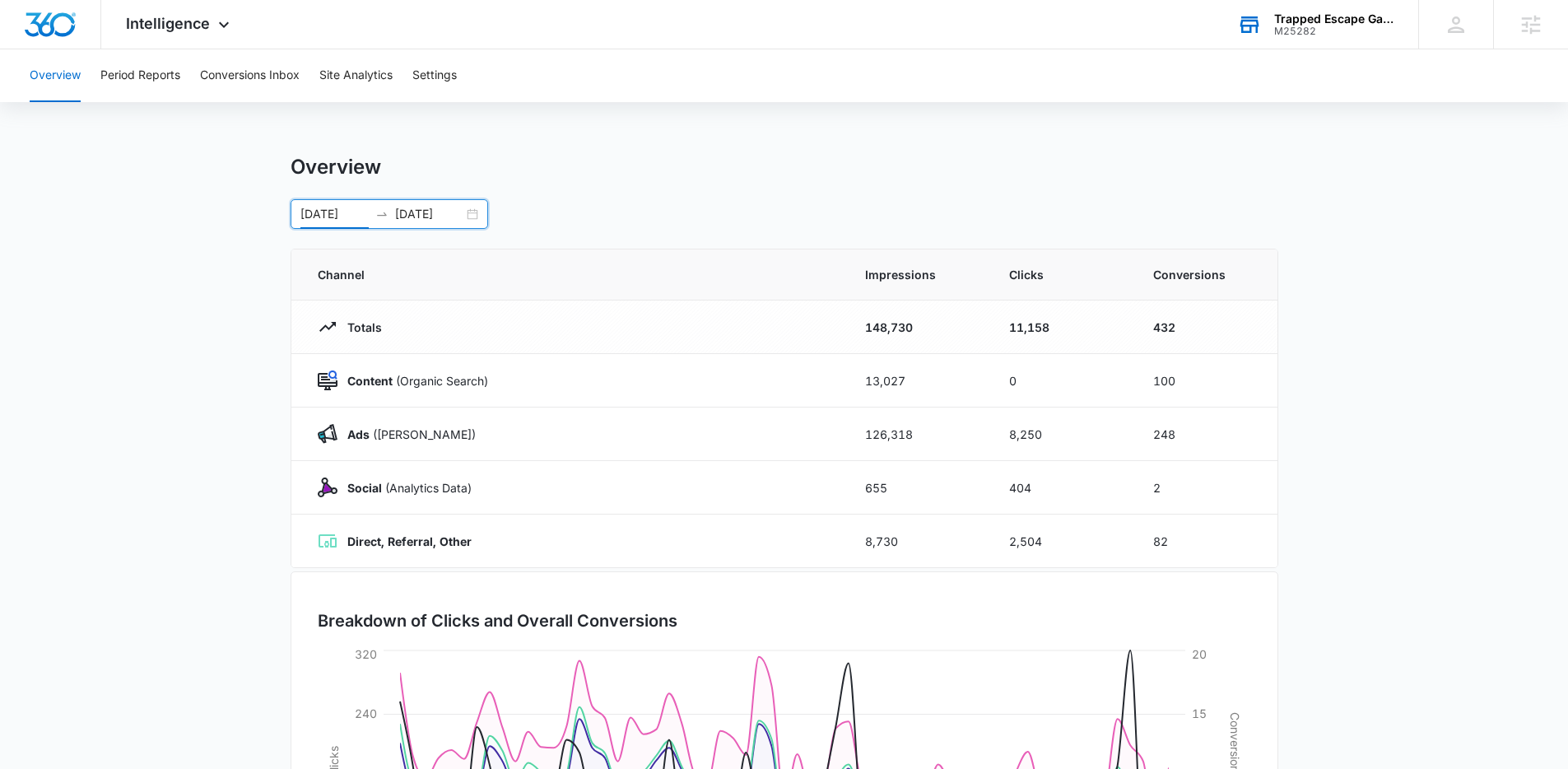
scroll to position [4, 0]
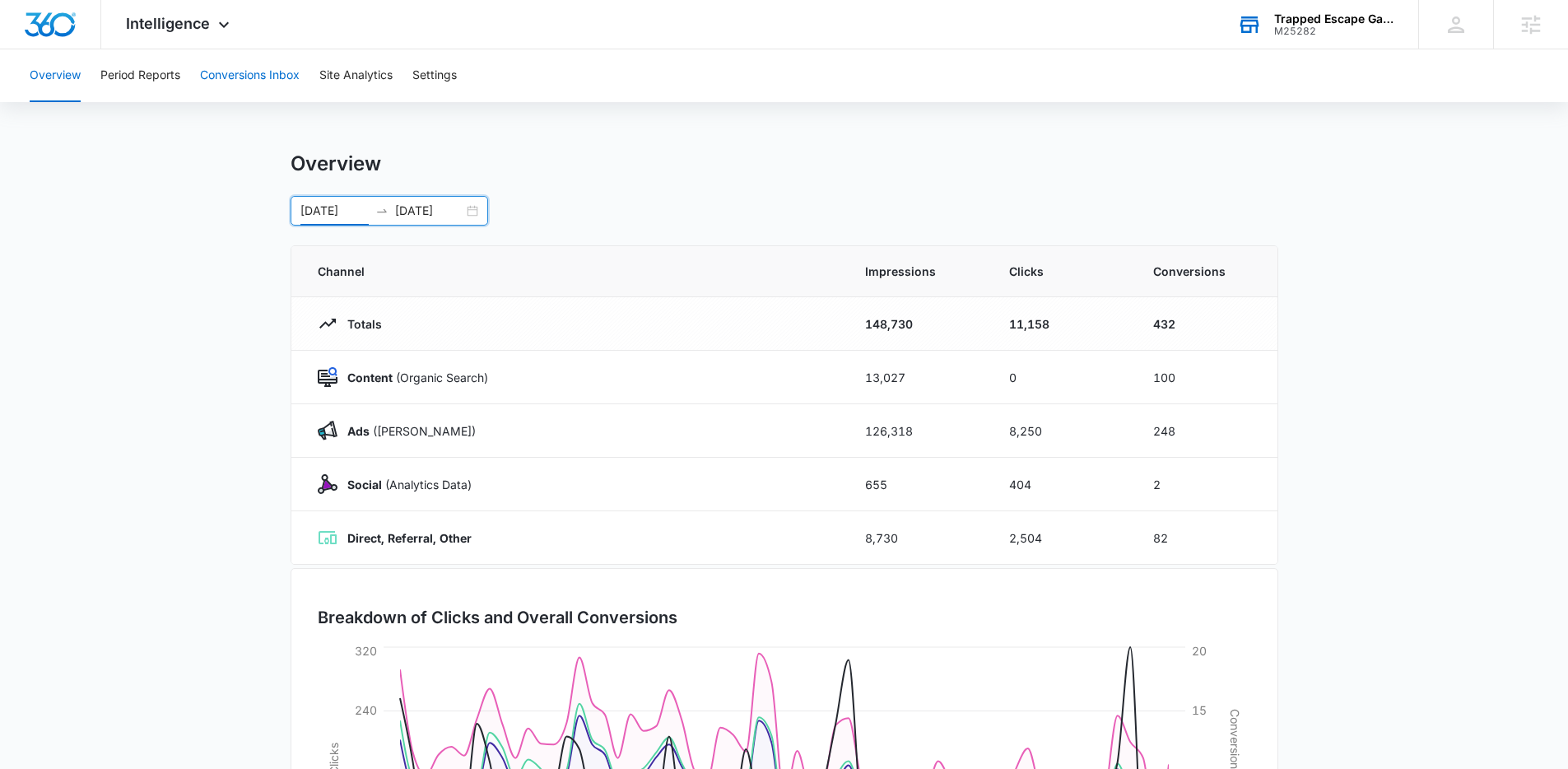
click at [217, 75] on button "Conversions Inbox" at bounding box center [250, 76] width 100 height 53
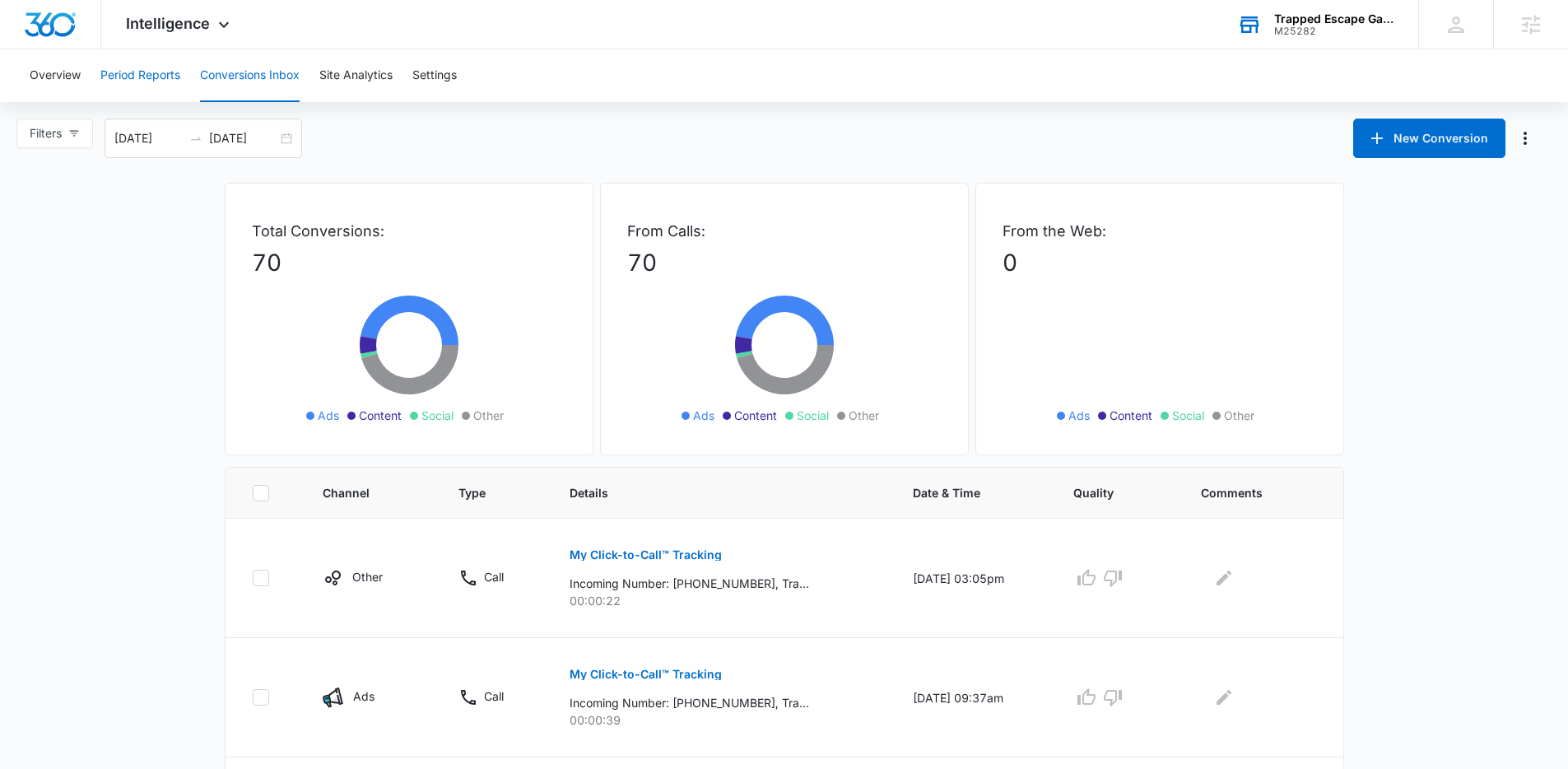
click at [170, 78] on button "Period Reports" at bounding box center [140, 76] width 80 height 53
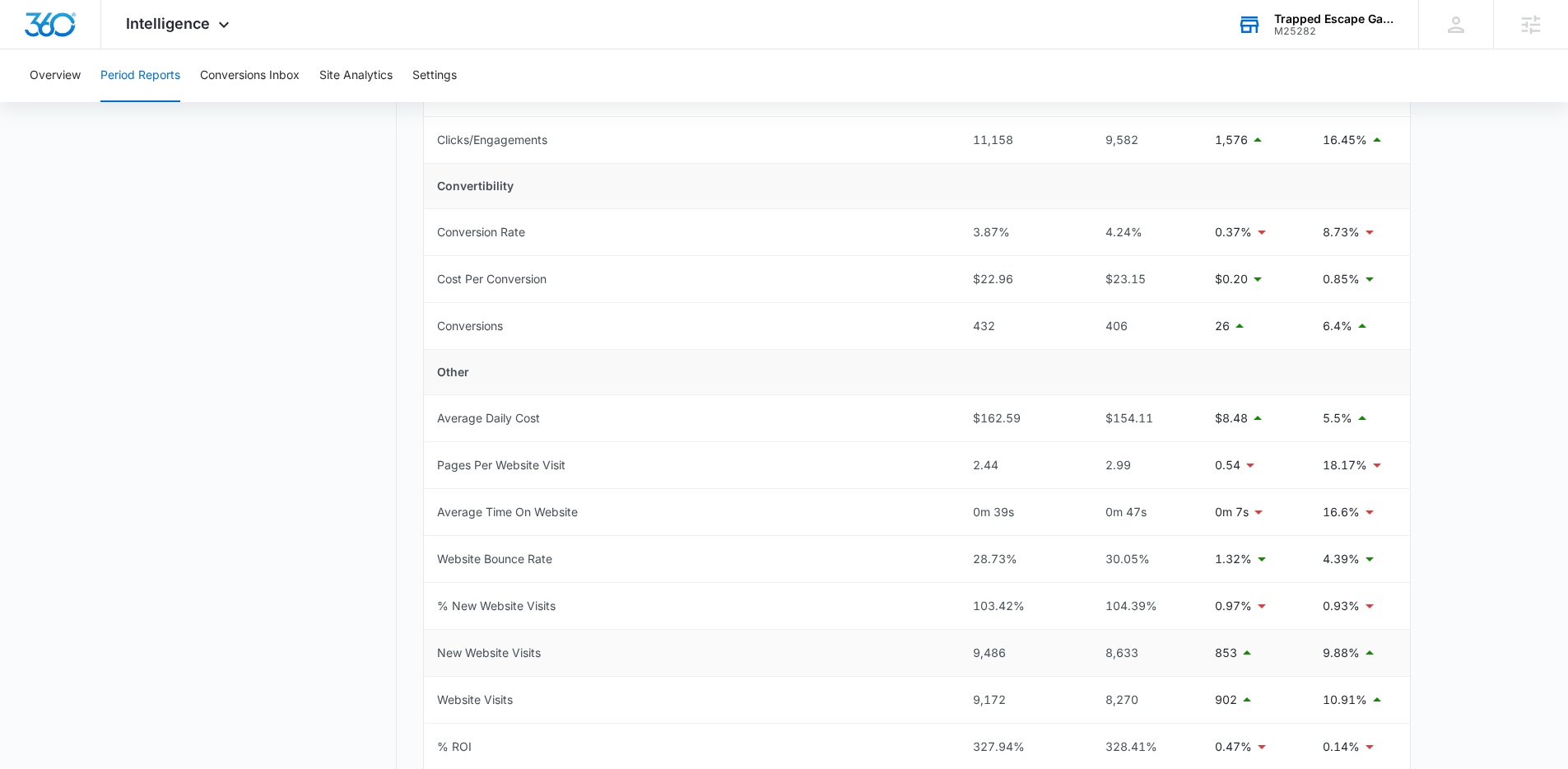
scroll to position [522, 0]
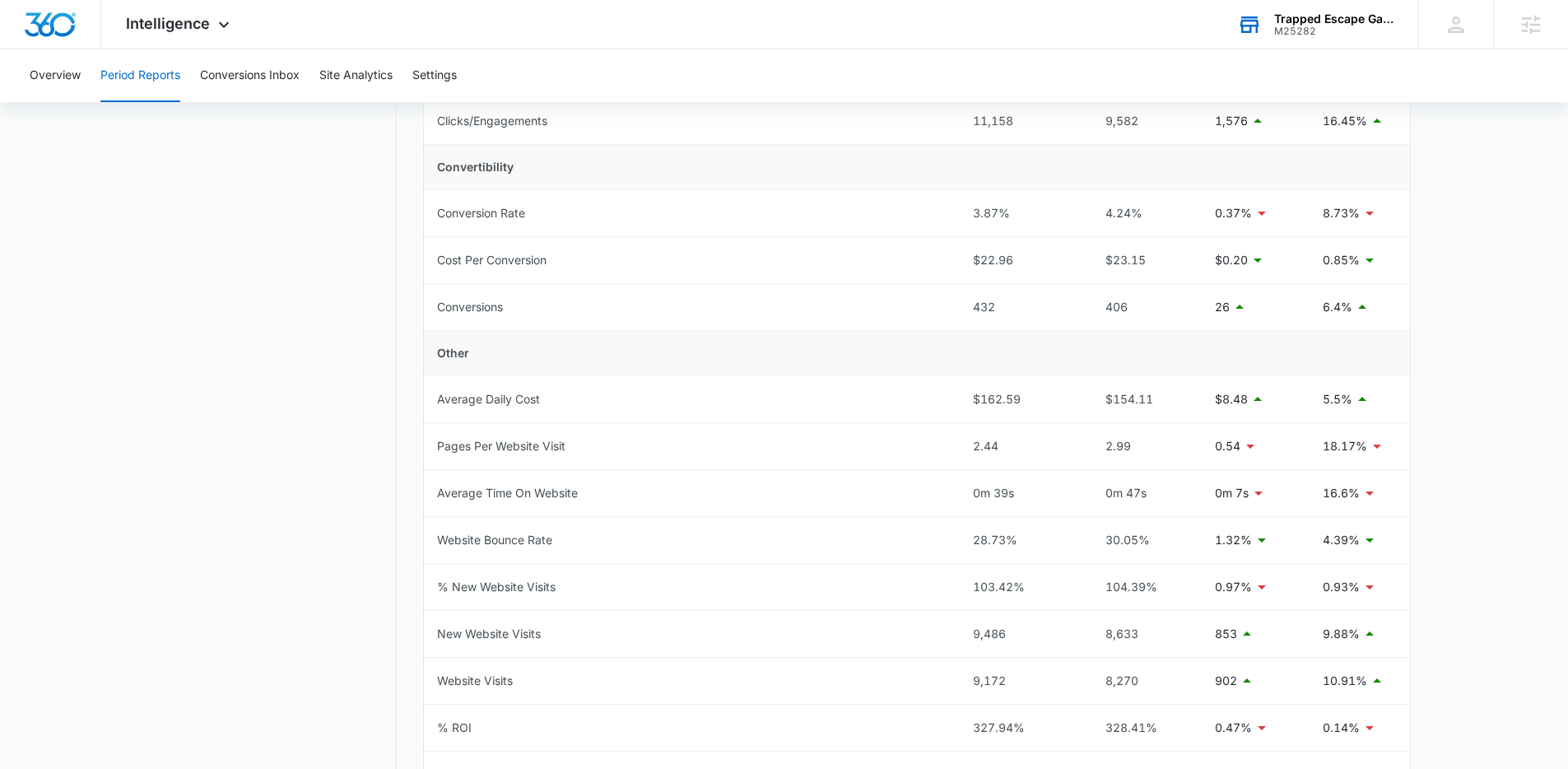
click at [1209, 27] on div "M25282" at bounding box center [1334, 31] width 120 height 12
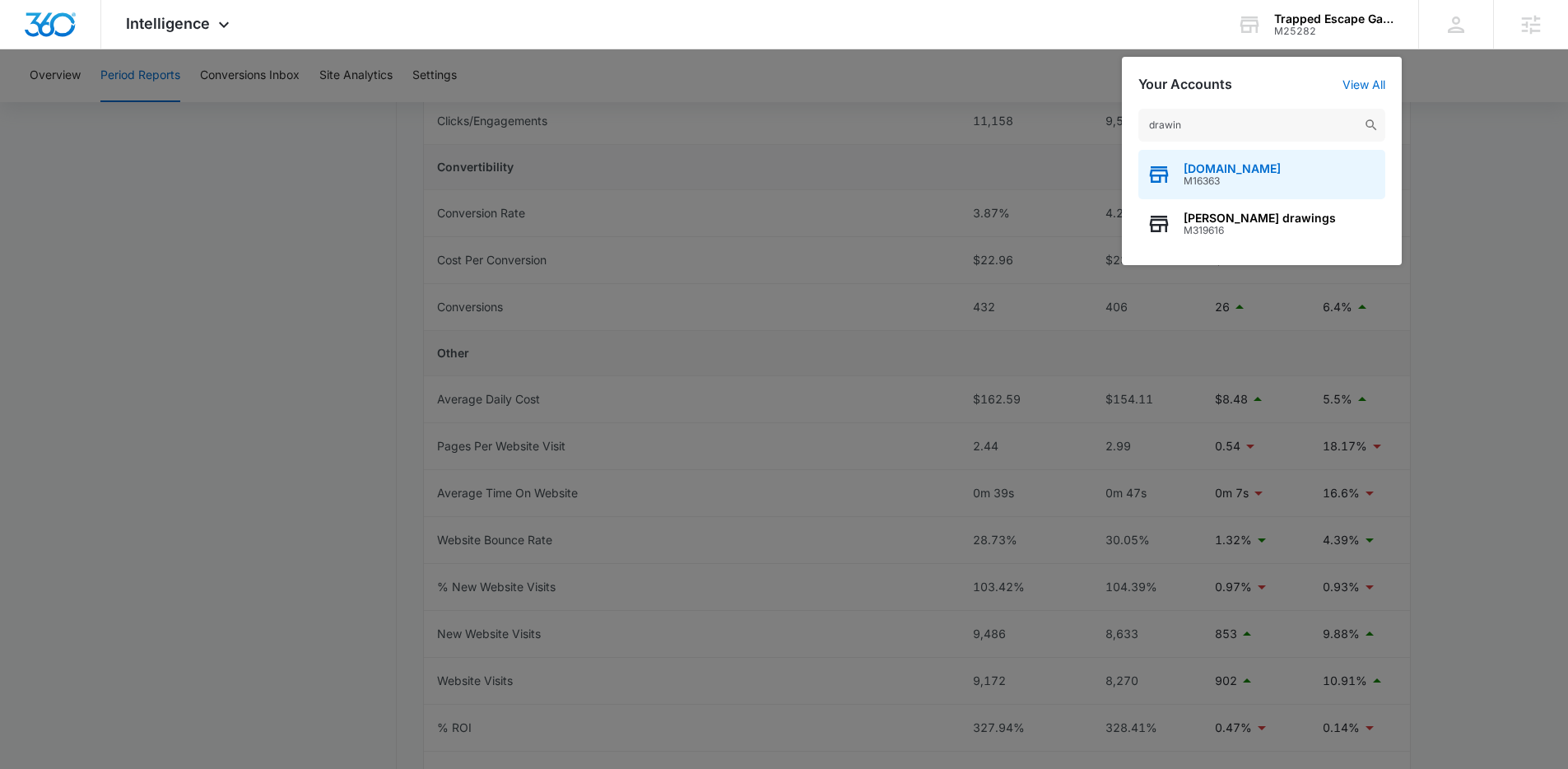
type input "drawin"
click at [1209, 167] on div "DrawingFORCE.com M16363" at bounding box center [1262, 175] width 247 height 50
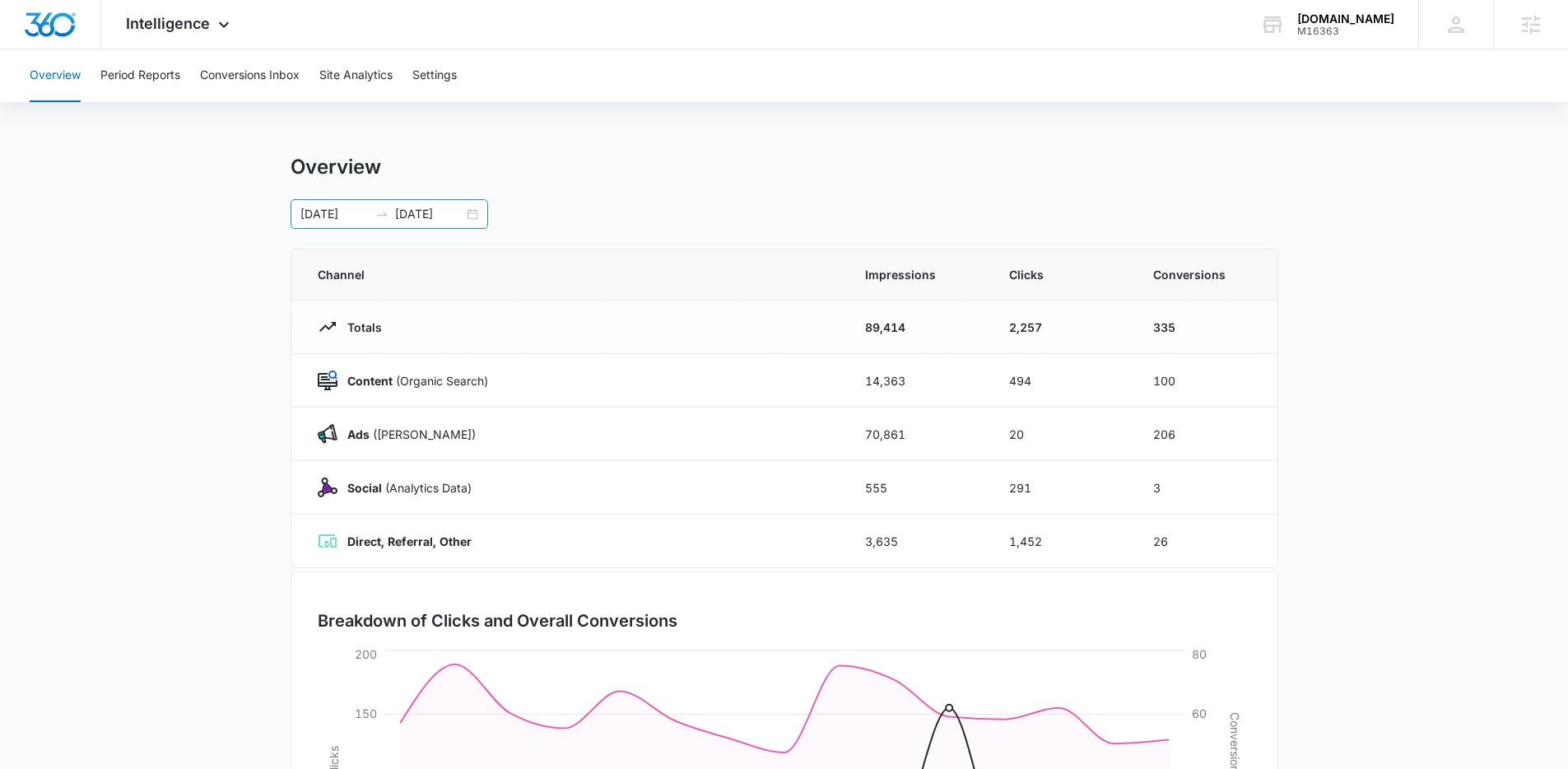
click at [423, 219] on input "08/19/2025" at bounding box center [430, 214] width 68 height 18
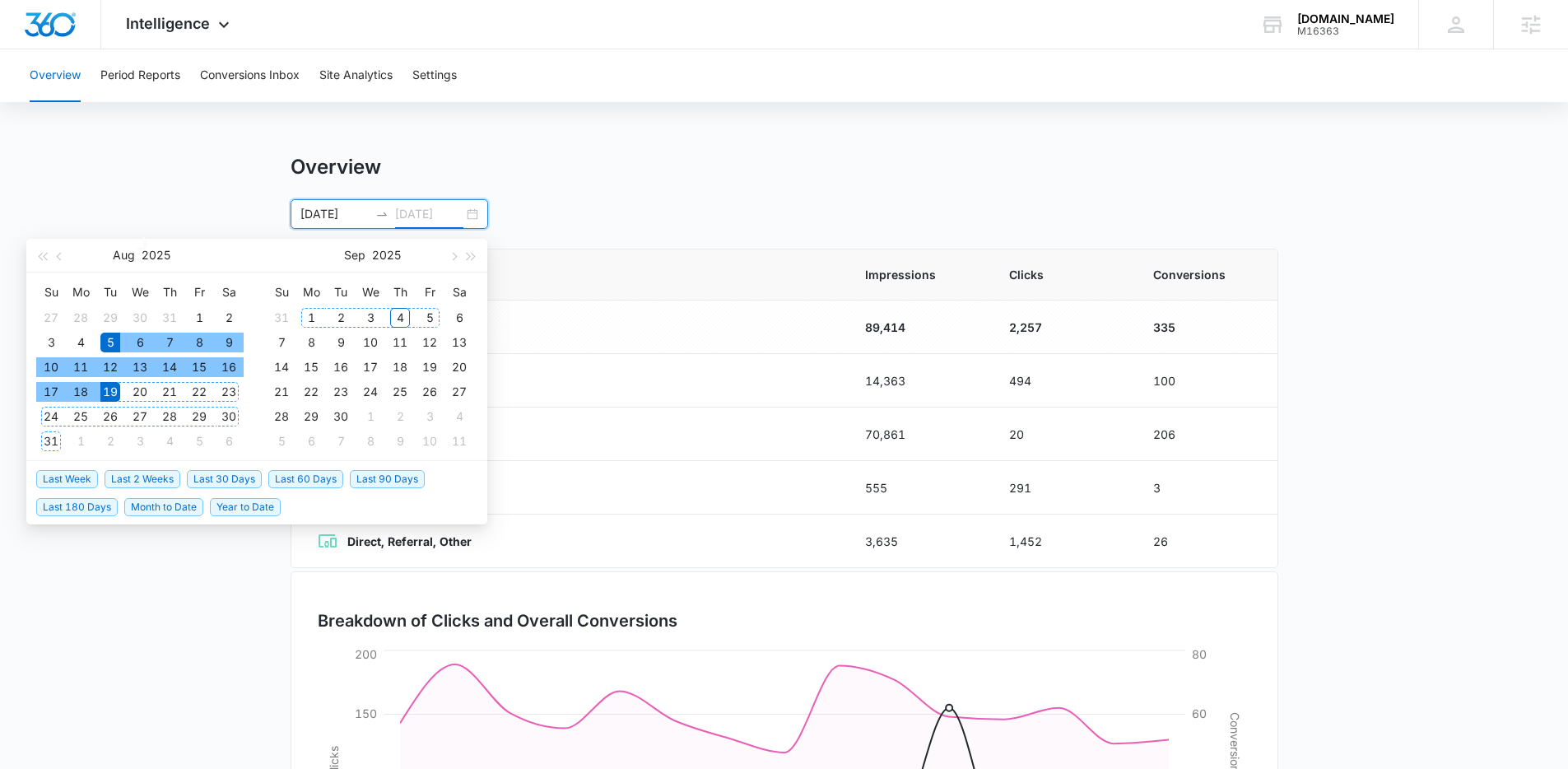
type input "08/19/2025"
click at [153, 473] on span "Last 2 Weeks" at bounding box center [142, 479] width 76 height 18
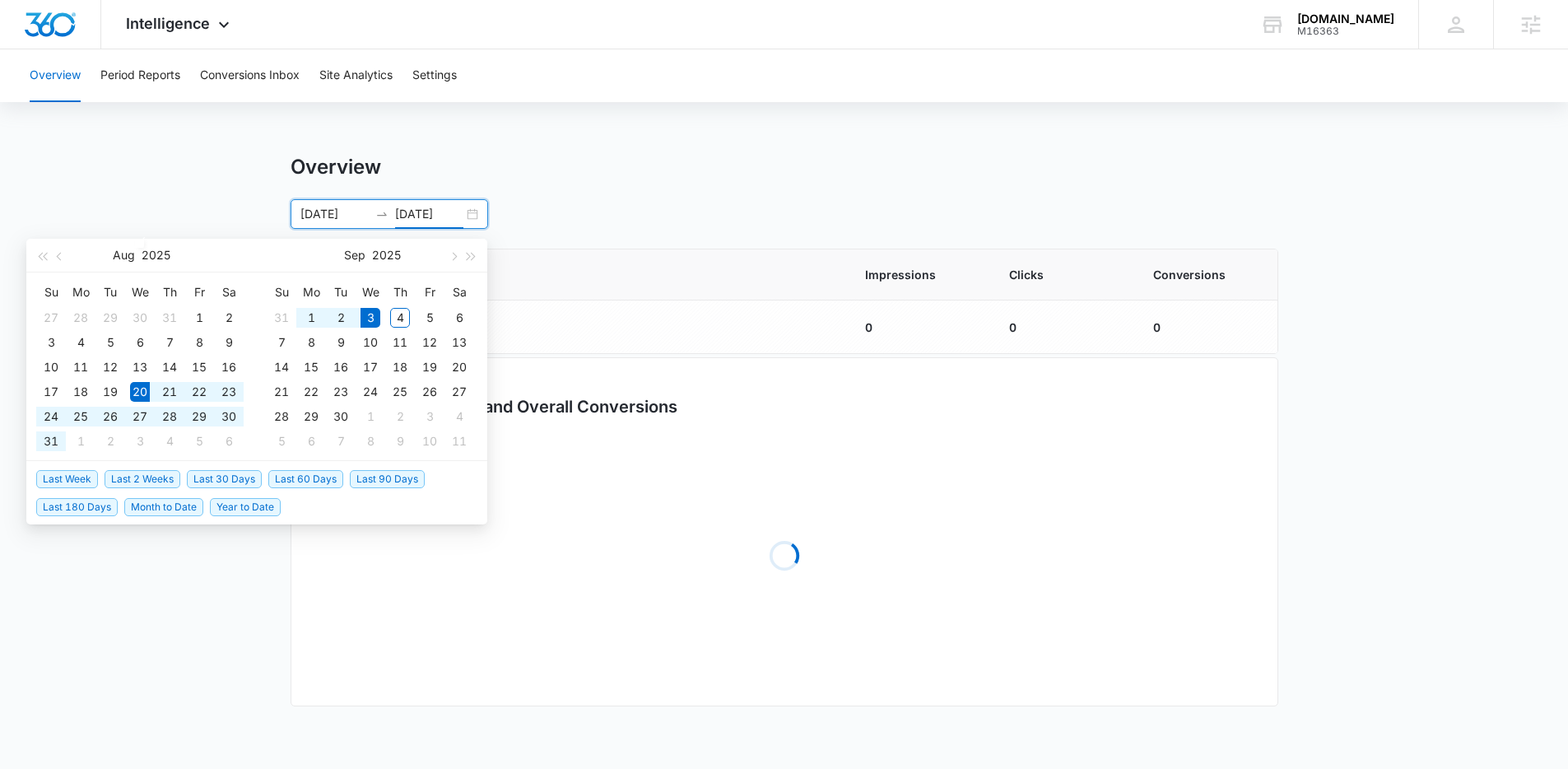
type input "08/20/2025"
type input "09/03/2025"
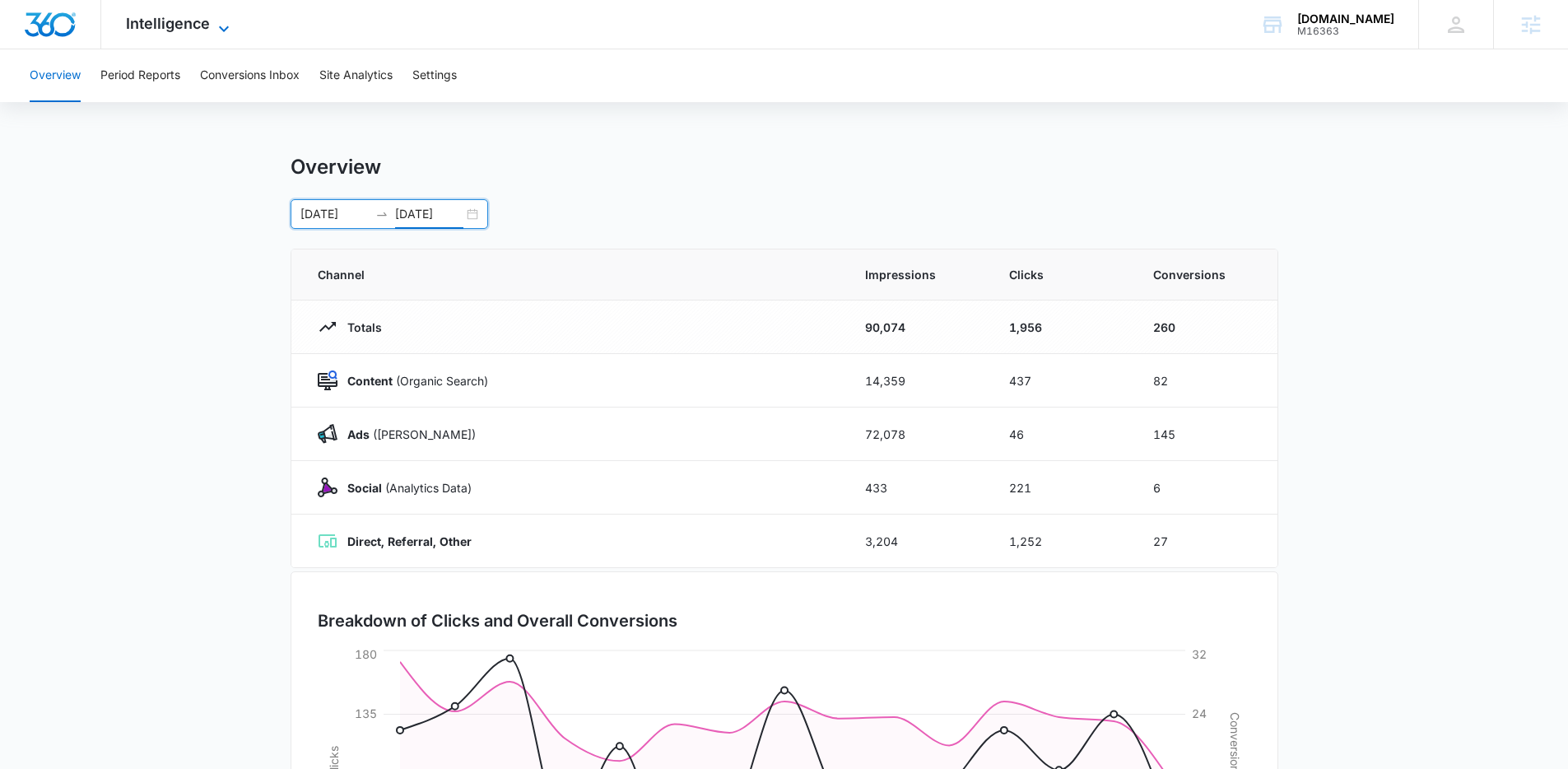
click at [206, 23] on span "Intelligence" at bounding box center [168, 23] width 84 height 18
click at [165, 31] on span "Intelligence" at bounding box center [168, 23] width 84 height 18
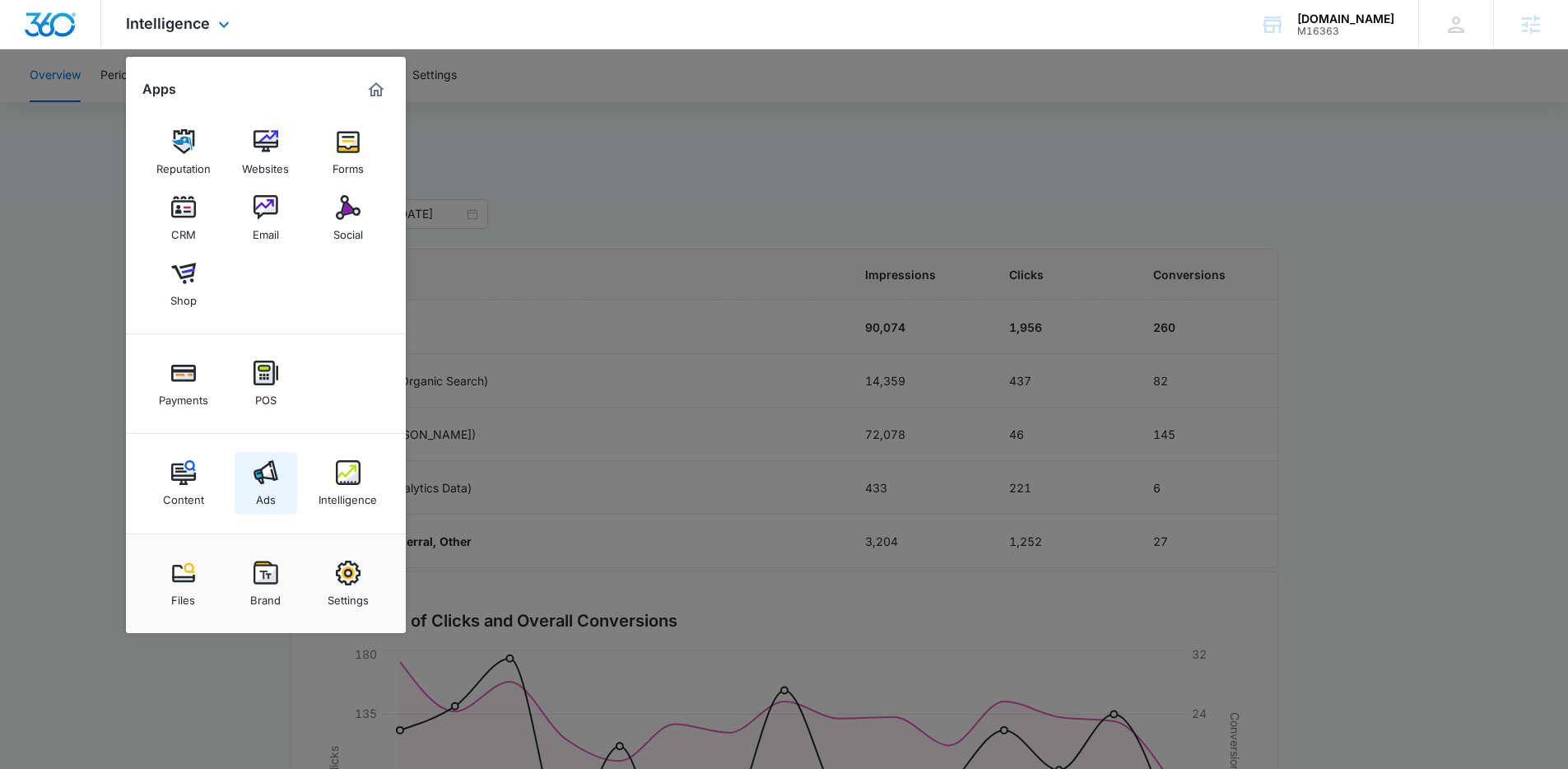
click at [277, 486] on link "Ads" at bounding box center [265, 483] width 63 height 63
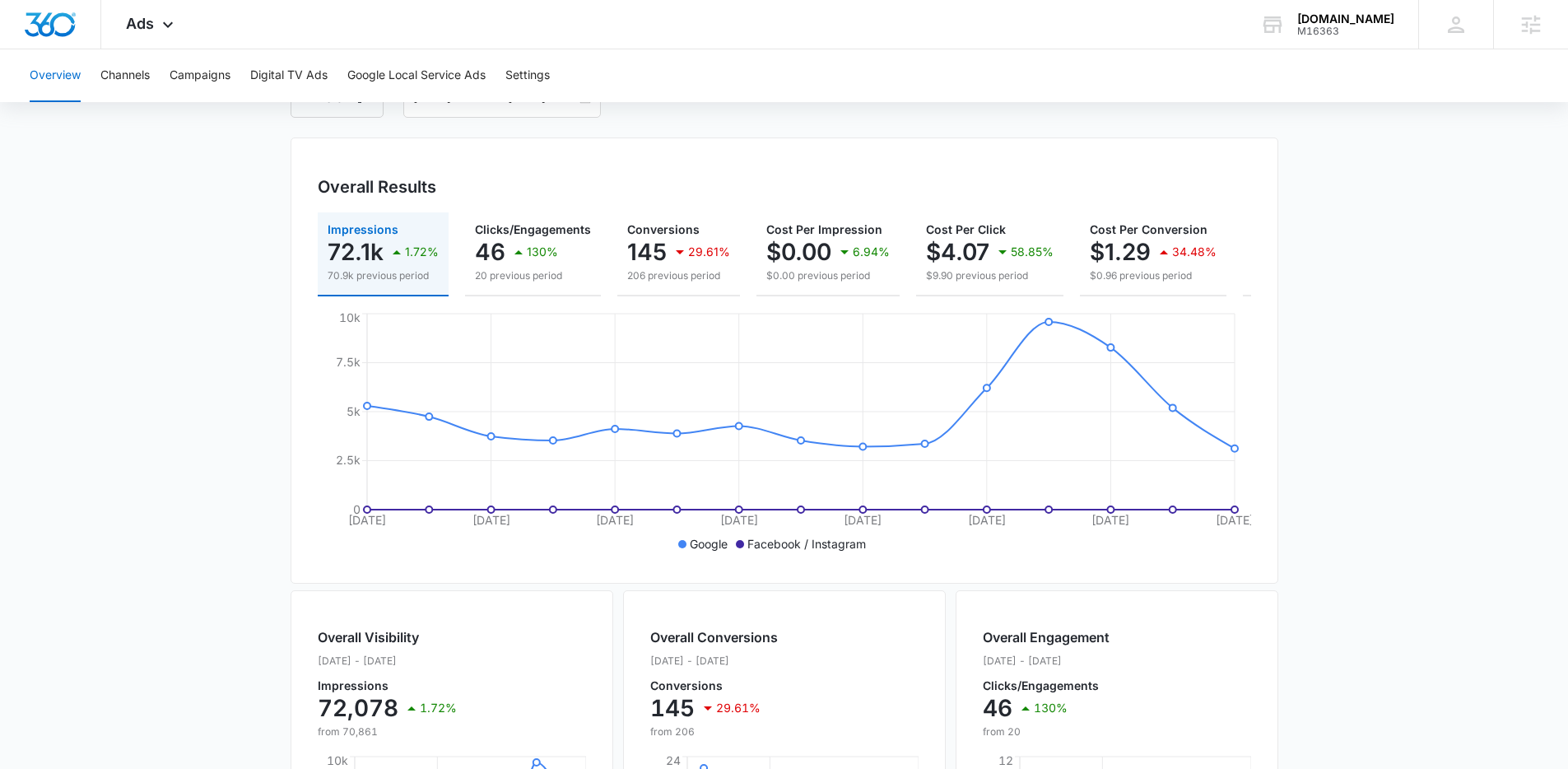
scroll to position [9, 0]
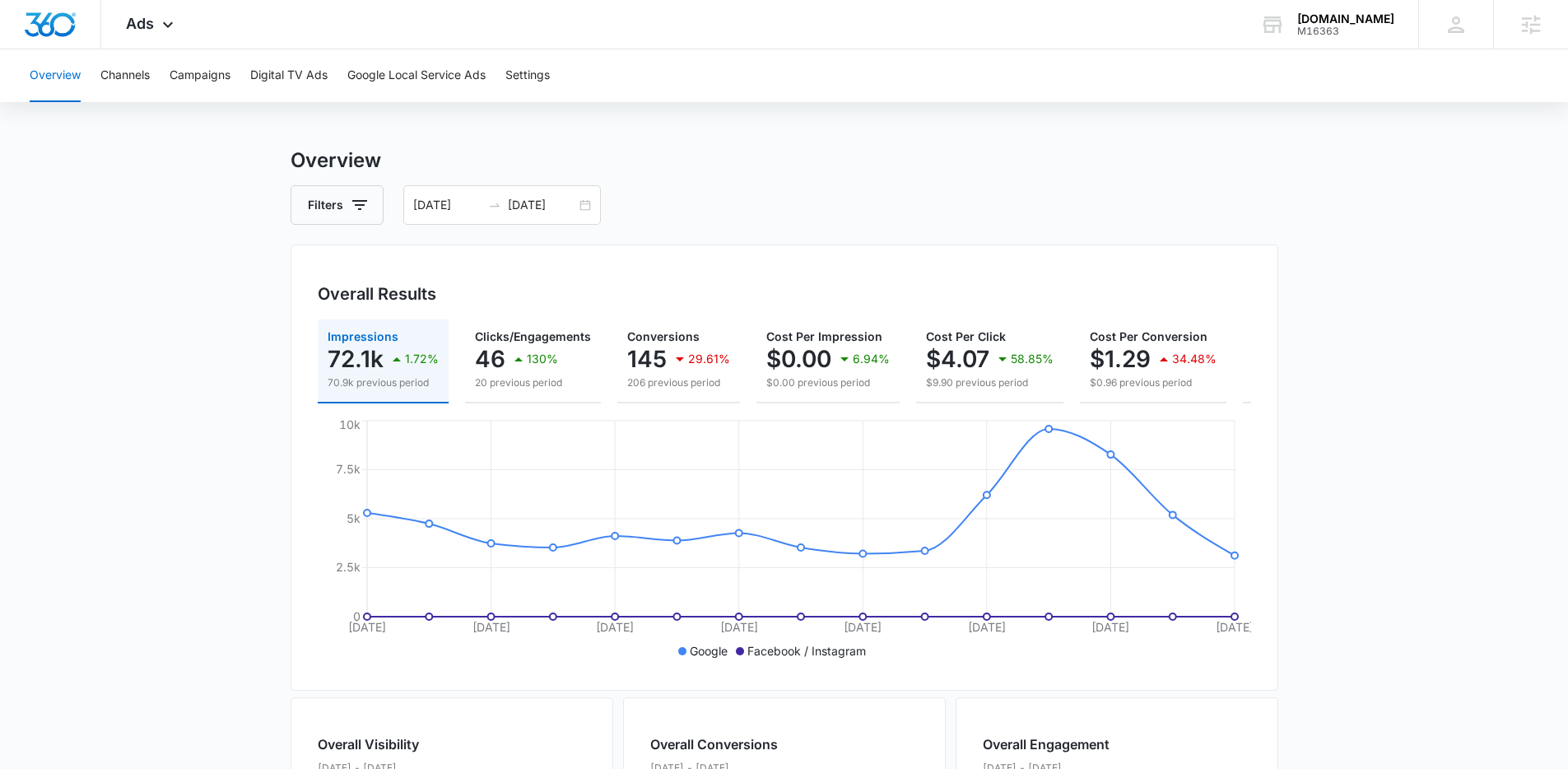
click at [265, 310] on main "Overview Filters 08/20/2025 09/03/2025 Overall Results Impressions 72.1k 1.72% …" at bounding box center [784, 737] width 1568 height 1182
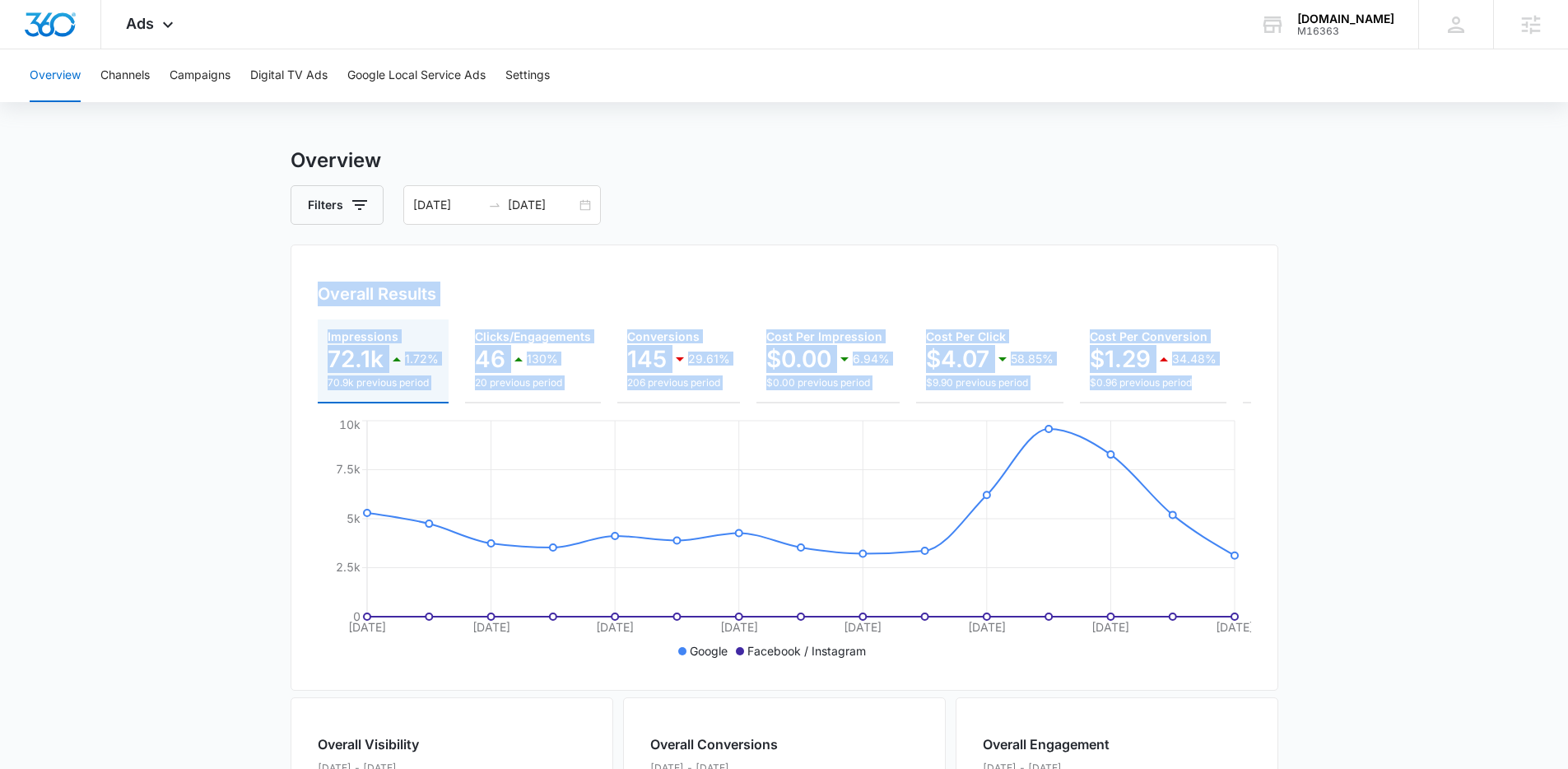
drag, startPoint x: 288, startPoint y: 300, endPoint x: 1158, endPoint y: 396, distance: 875.3
click at [1158, 396] on main "Overview Filters 08/20/2025 09/03/2025 Overall Results Impressions 72.1k 1.72% …" at bounding box center [784, 737] width 1568 height 1182
copy div "Overall Results Impressions 72.1k 1.72% 70.9k previous period Clicks/Engagement…"
click at [672, 369] on div "29.61%" at bounding box center [700, 359] width 60 height 33
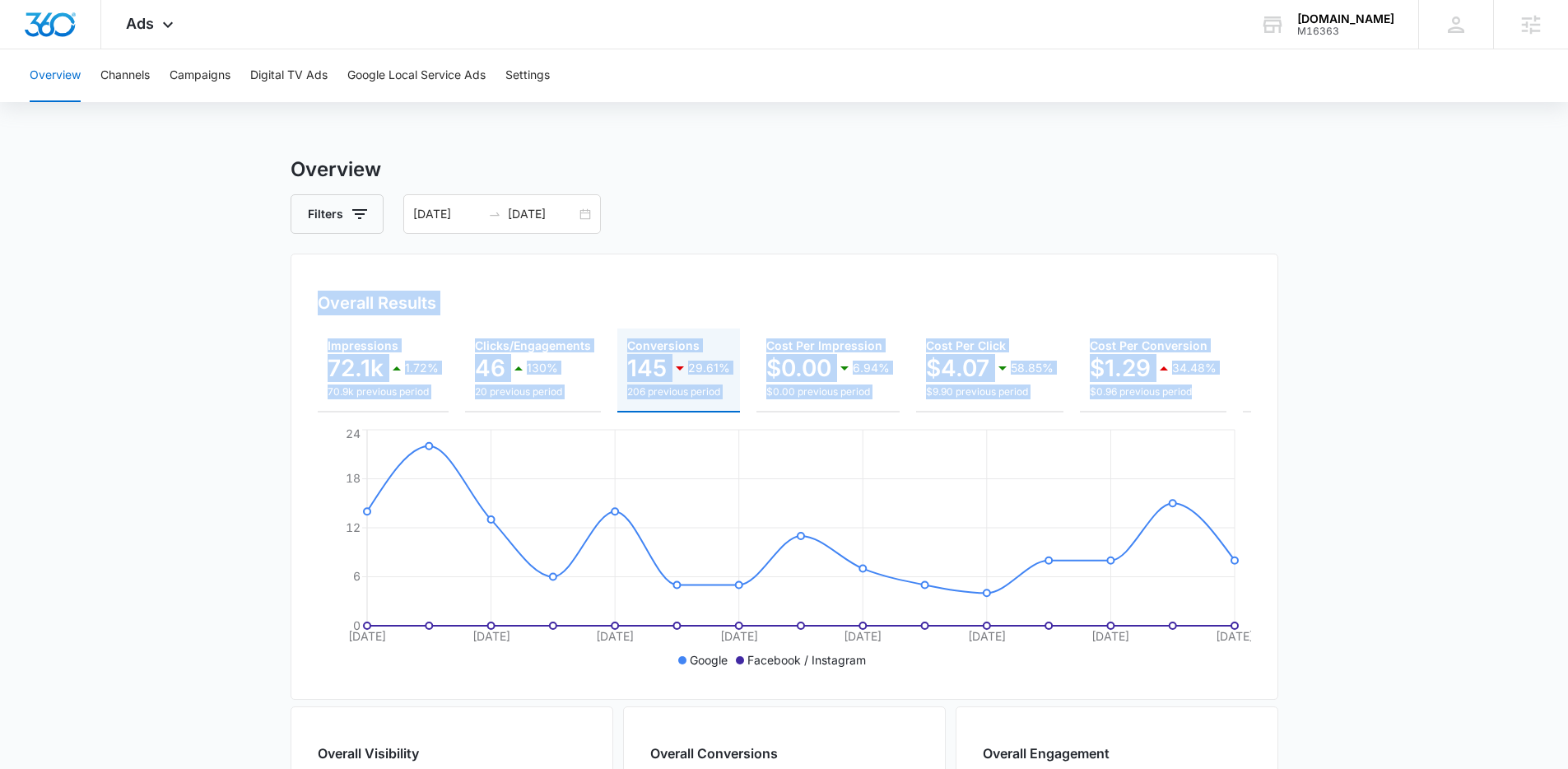
scroll to position [4, 0]
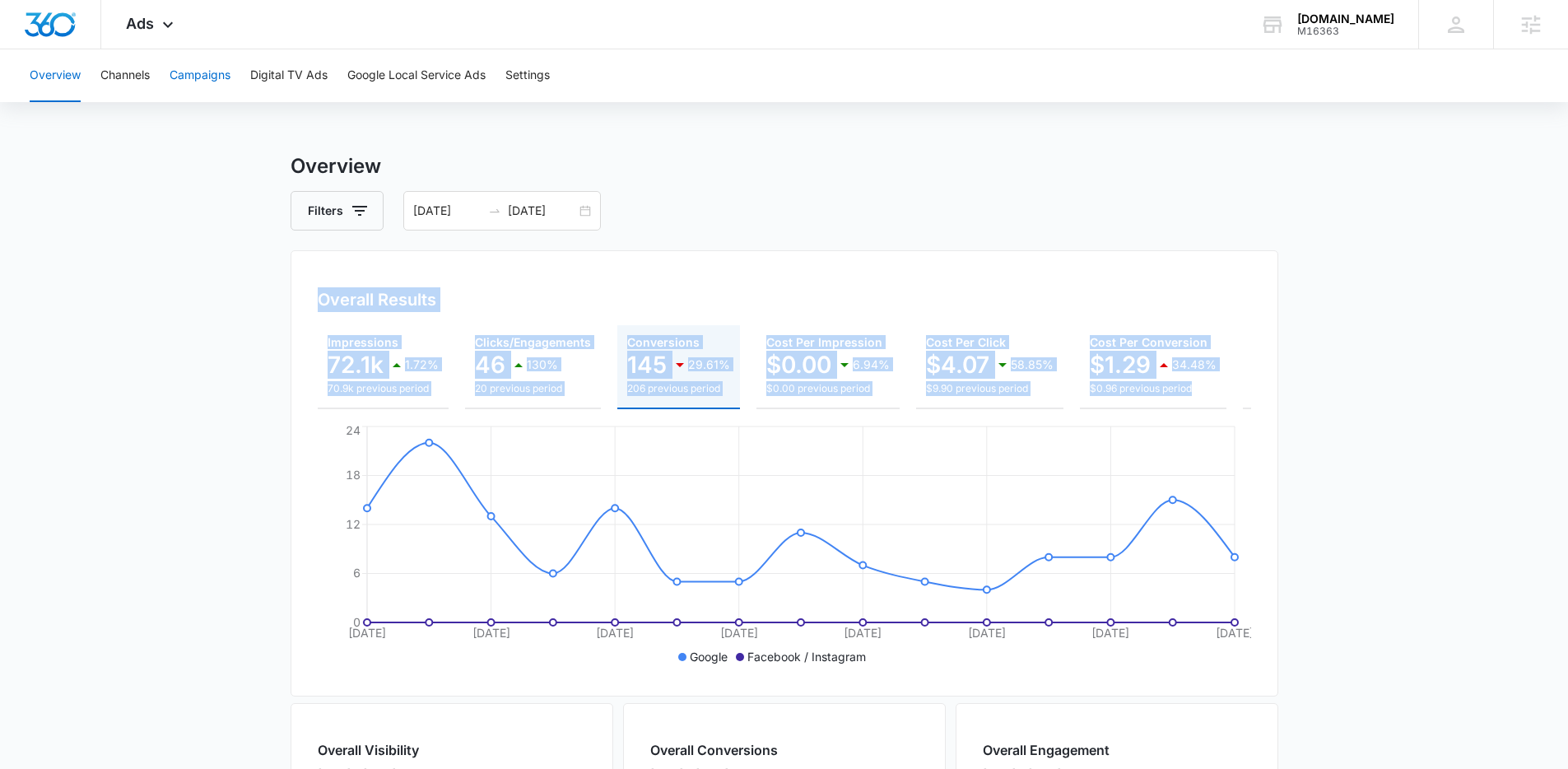
click at [203, 81] on button "Campaigns" at bounding box center [200, 76] width 61 height 53
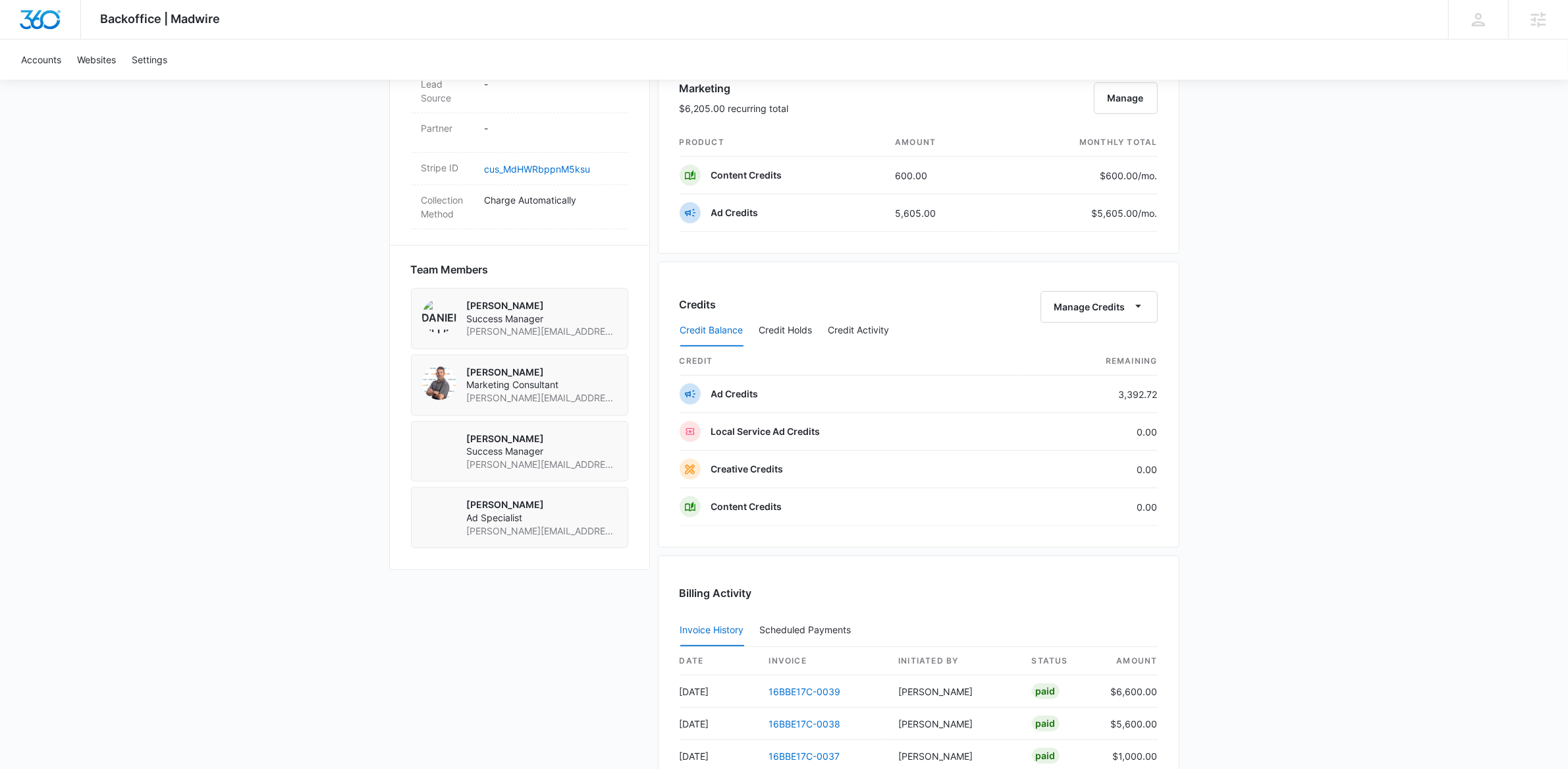
scroll to position [956, 0]
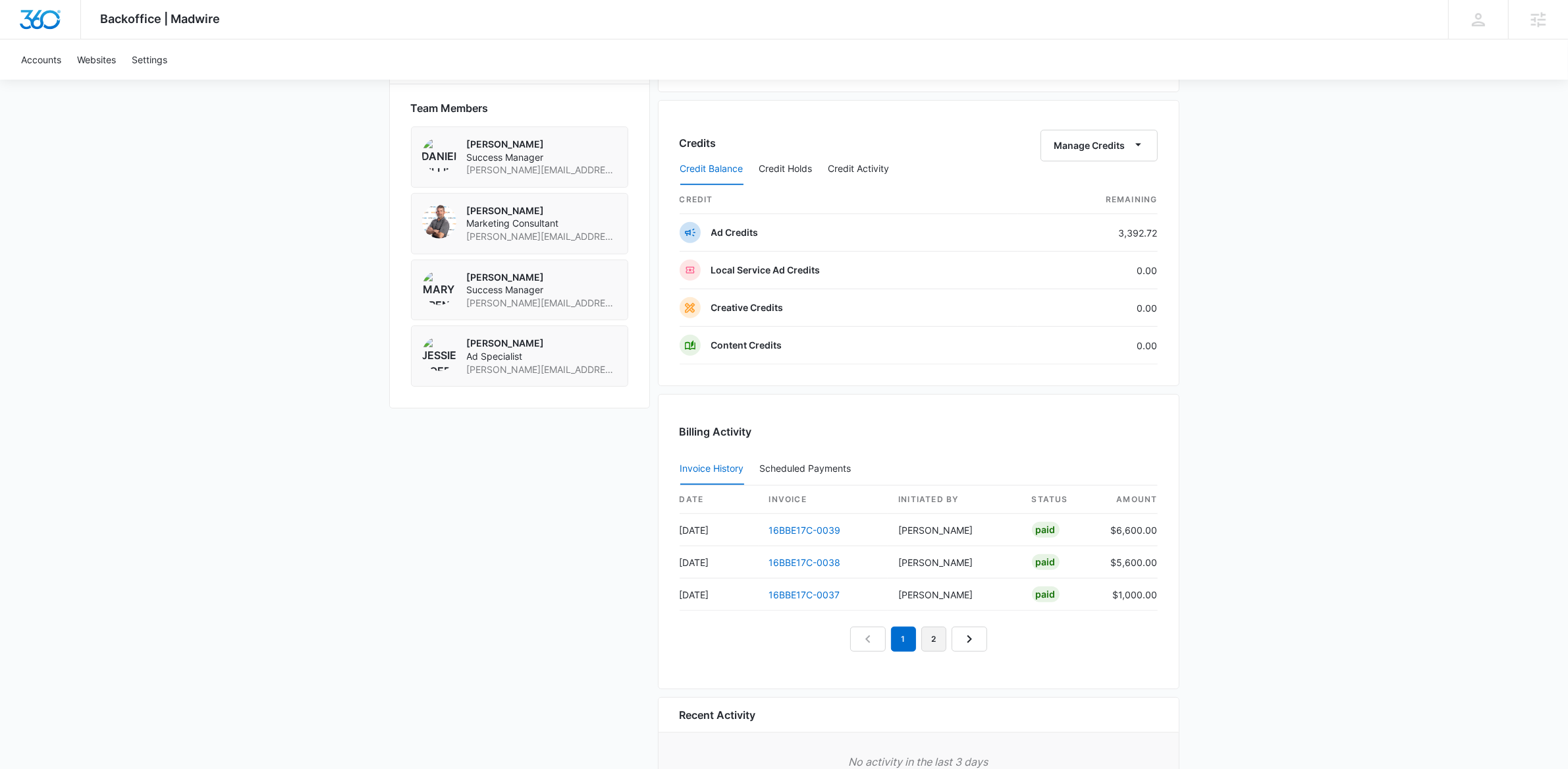
click at [934, 646] on link "2" at bounding box center [934, 639] width 25 height 25
click at [952, 643] on link "3" at bounding box center [949, 639] width 25 height 25
click at [963, 644] on link "4" at bounding box center [964, 639] width 25 height 25
click at [971, 643] on link "5" at bounding box center [979, 639] width 25 height 25
click at [983, 642] on link "6" at bounding box center [994, 639] width 25 height 25
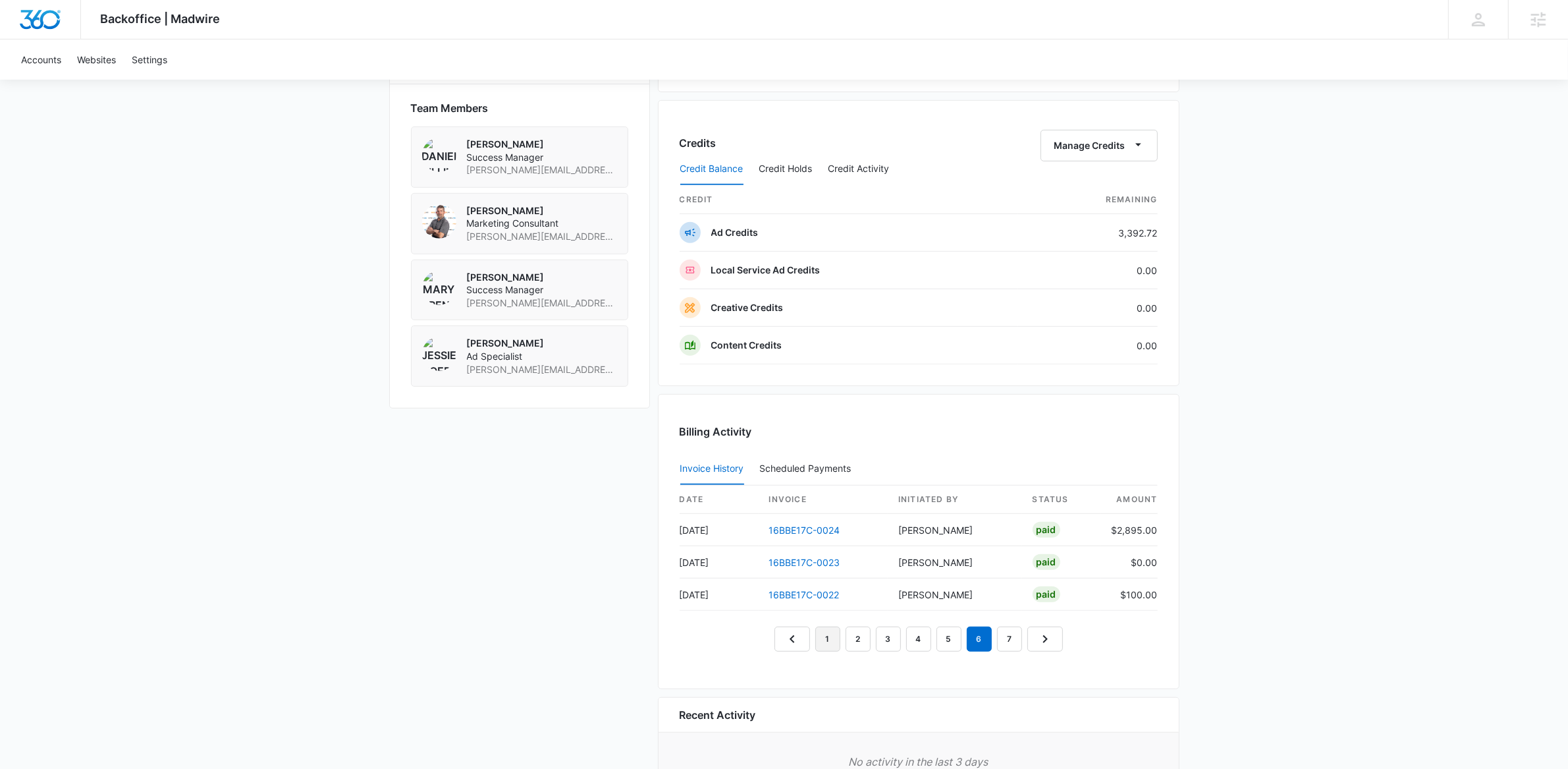
click at [829, 649] on link "1" at bounding box center [828, 639] width 25 height 25
click at [792, 536] on link "16BBE17C-0039" at bounding box center [805, 530] width 72 height 11
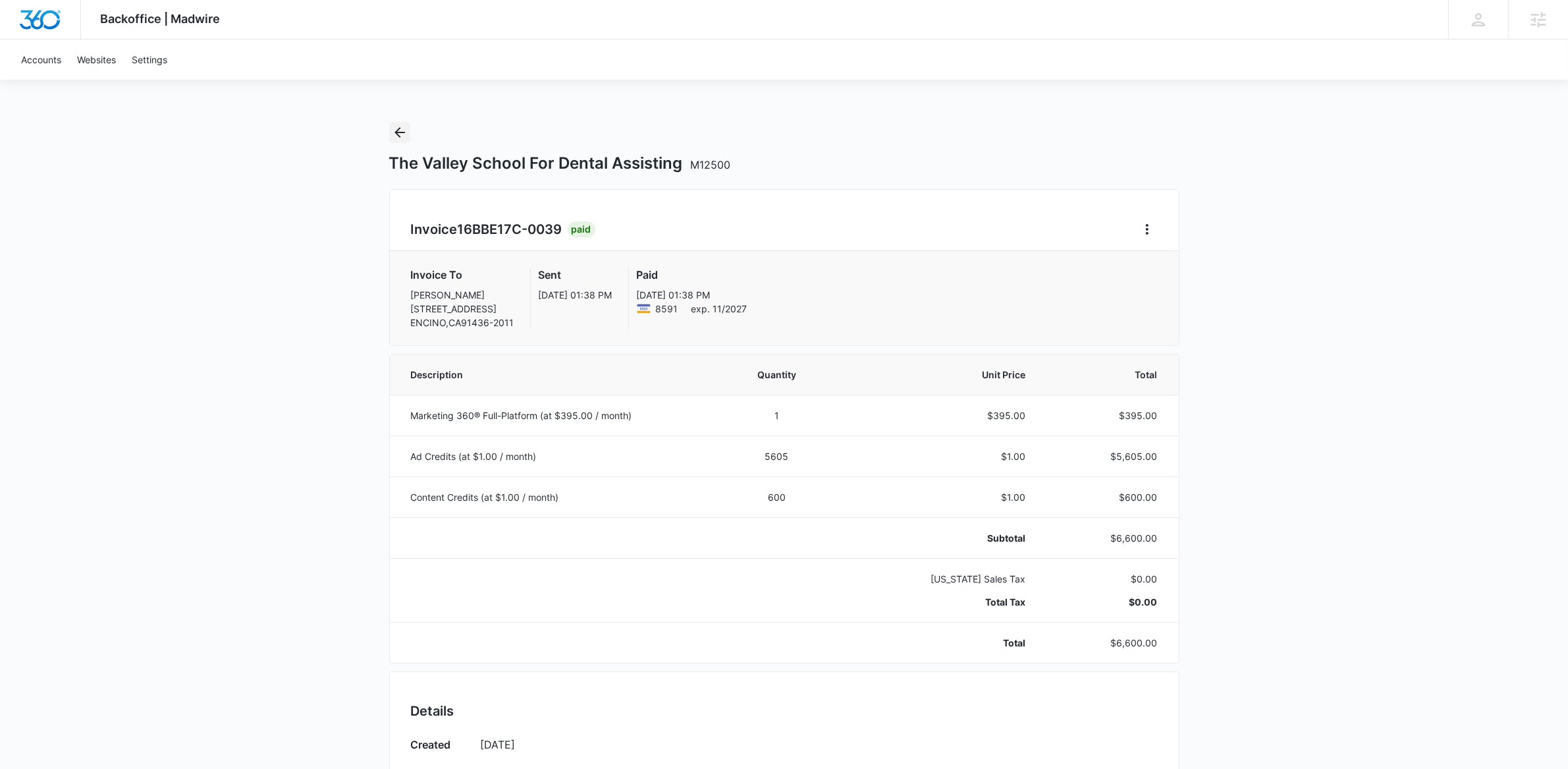
click at [393, 134] on icon "Back" at bounding box center [399, 132] width 15 height 15
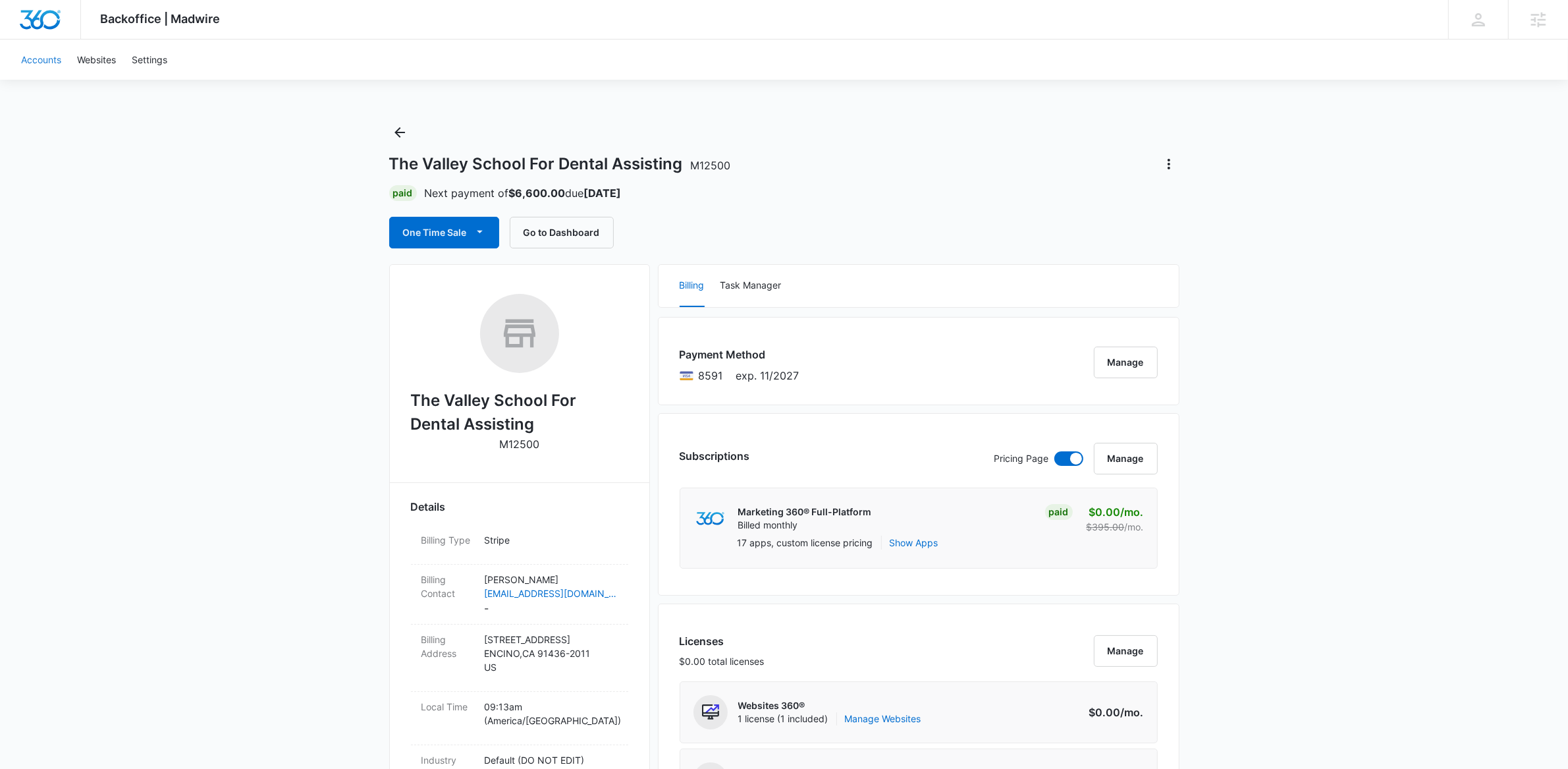
click at [40, 52] on link "Accounts" at bounding box center [41, 60] width 56 height 40
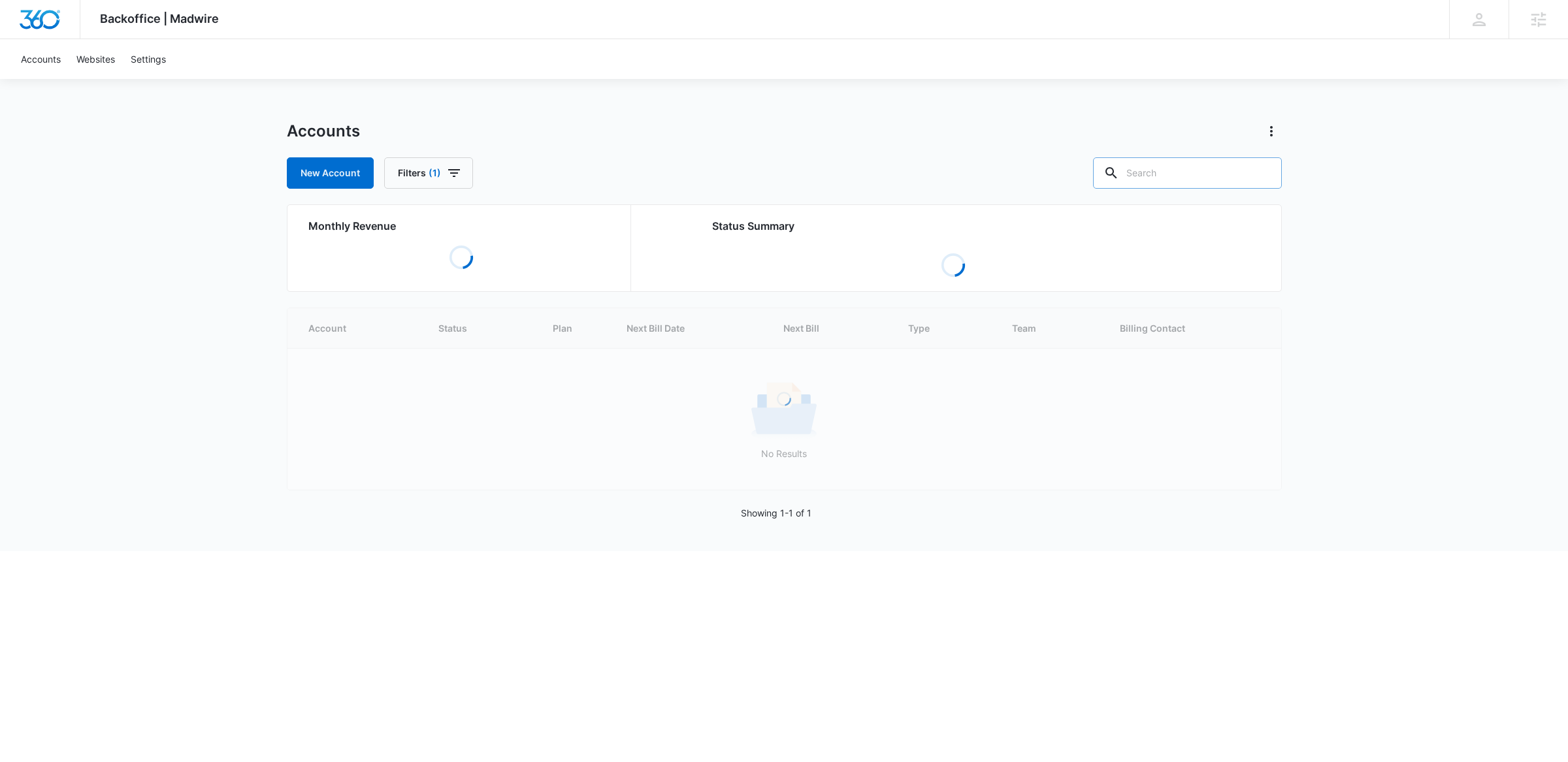
click at [1197, 179] on input "text" at bounding box center [1188, 173] width 189 height 31
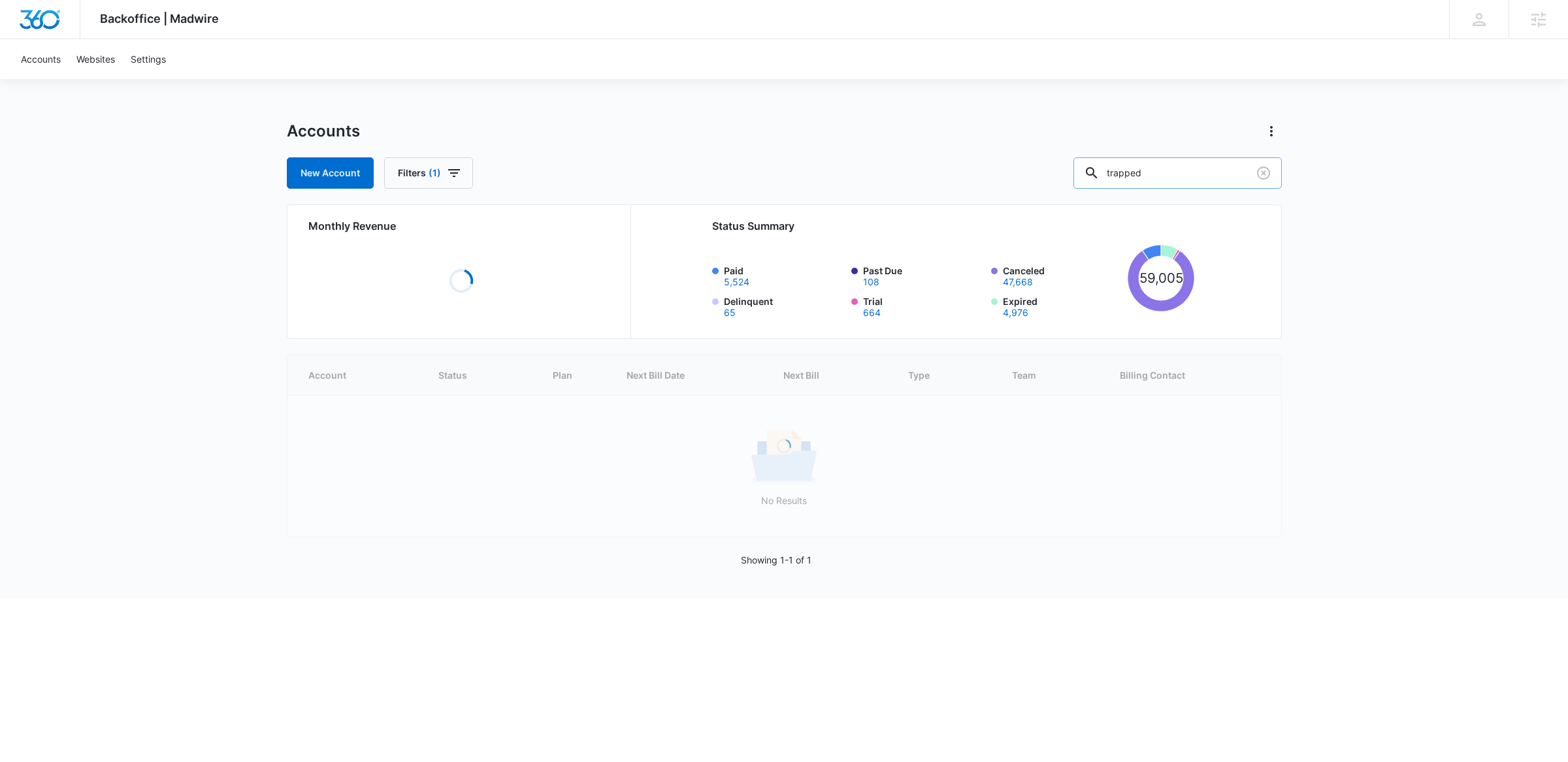
type input "trapped"
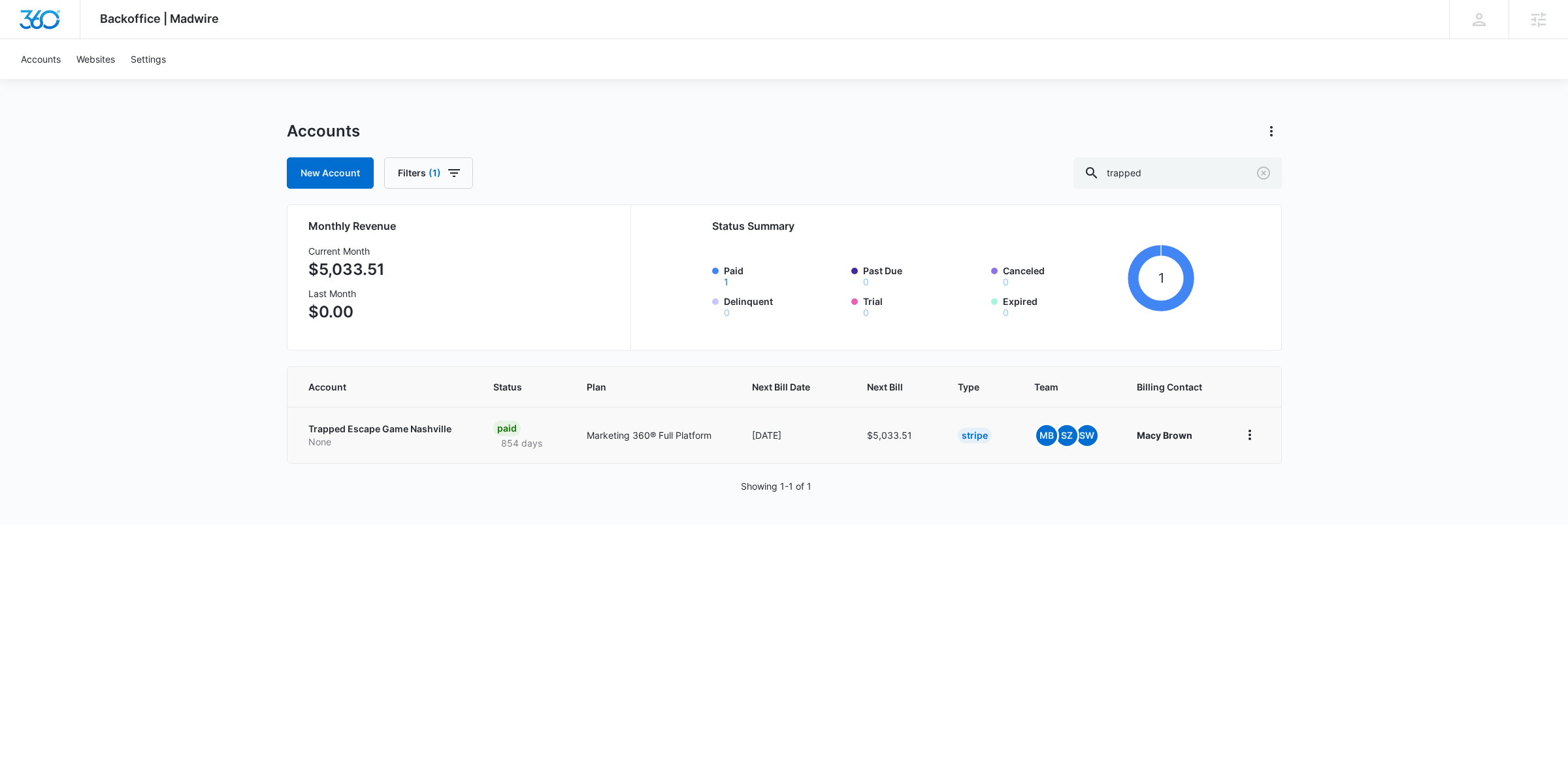
click at [359, 425] on p "Trapped Escape Game Nashville" at bounding box center [385, 429] width 154 height 13
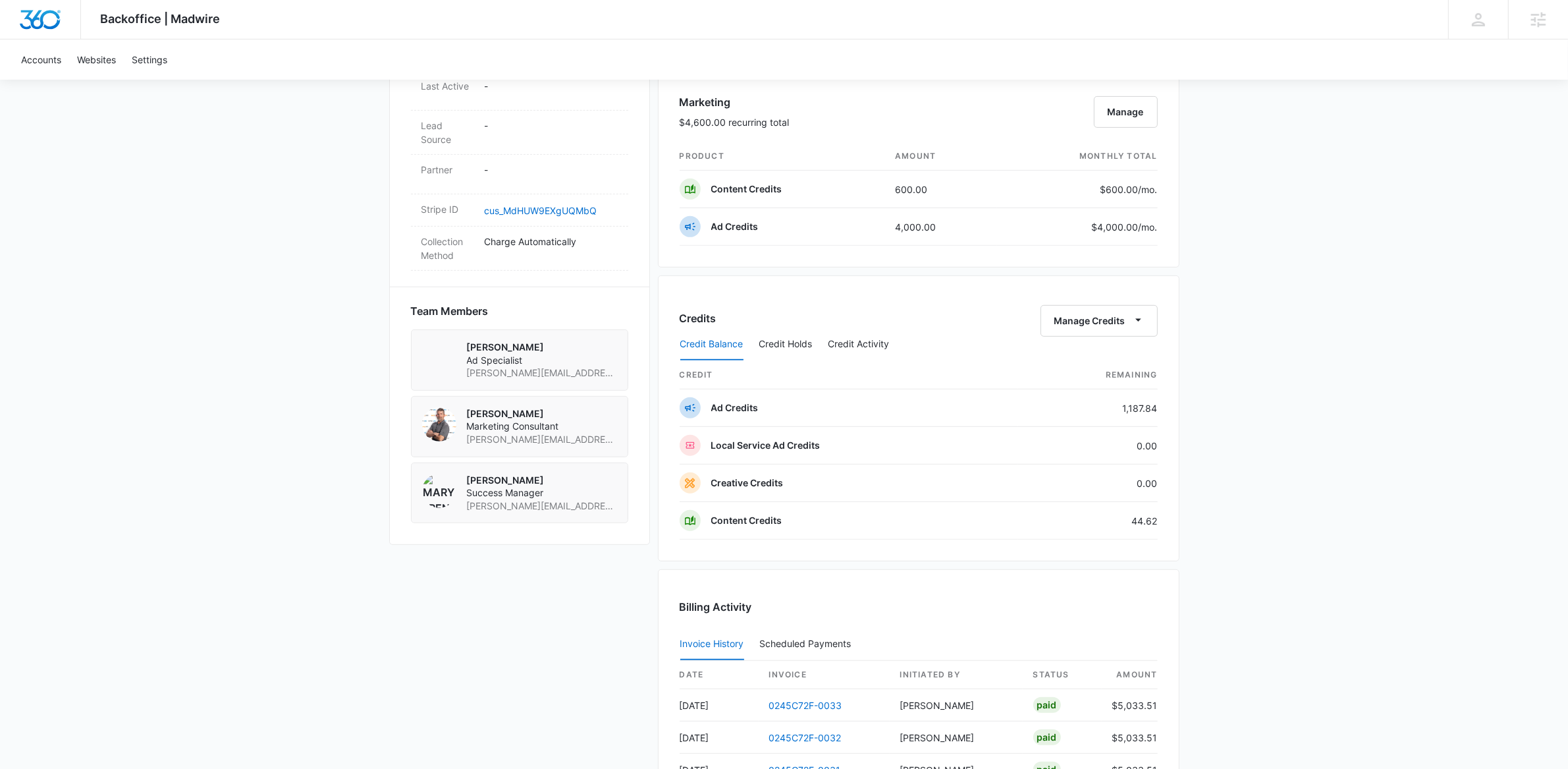
scroll to position [1094, 0]
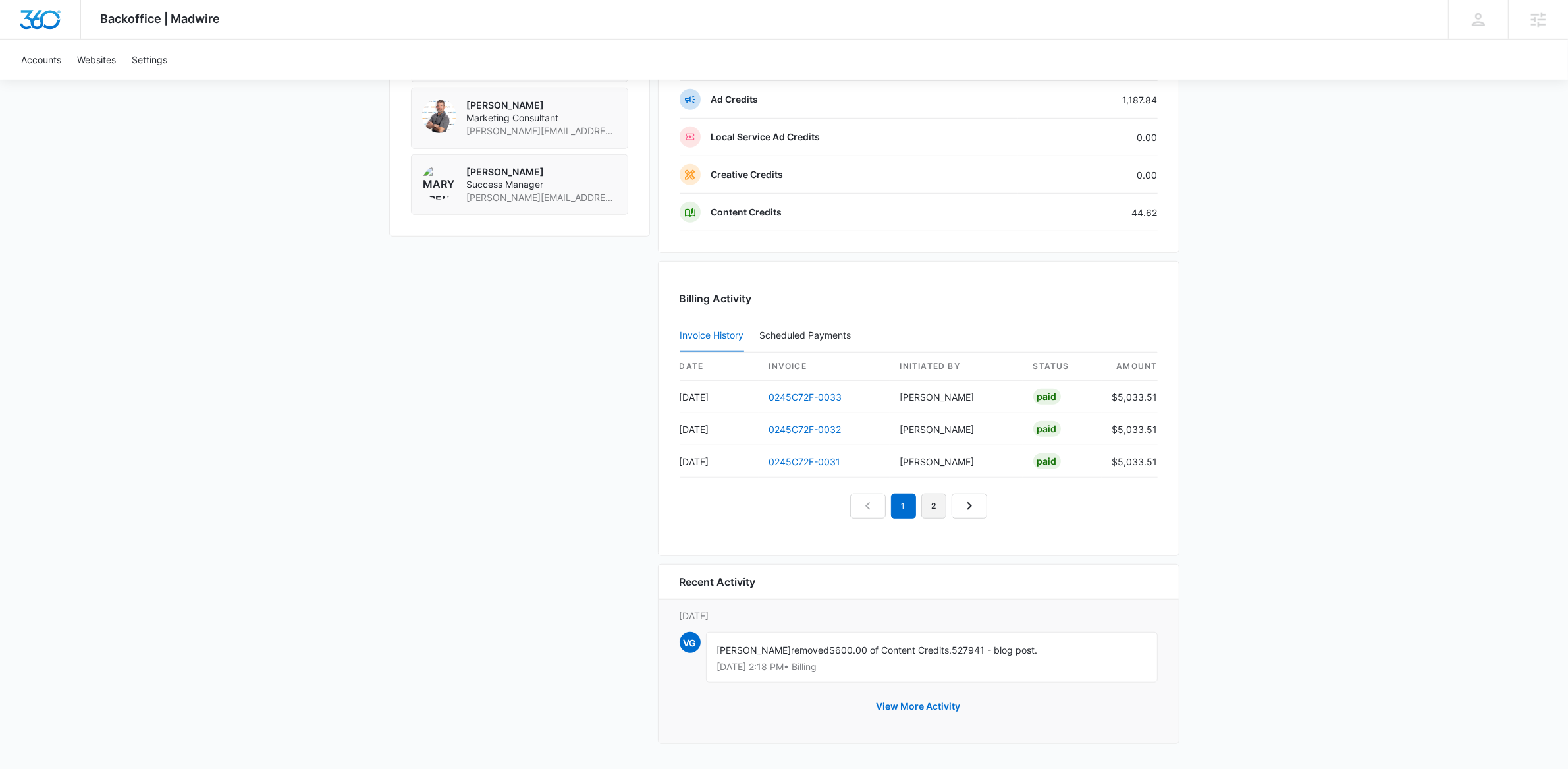
click at [937, 507] on link "2" at bounding box center [934, 506] width 25 height 25
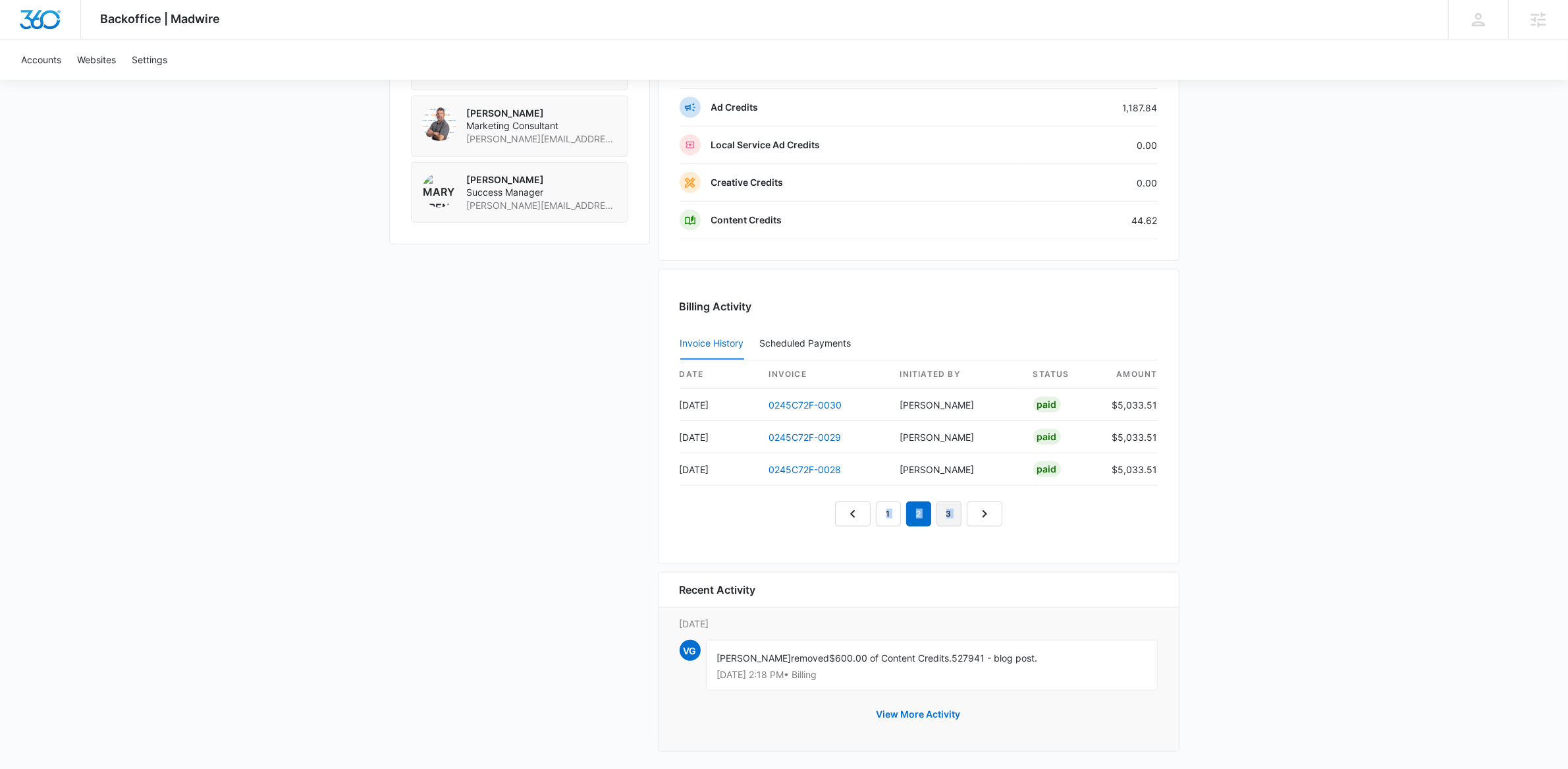
click at [946, 525] on link "3" at bounding box center [949, 514] width 25 height 25
click at [931, 514] on em "3" at bounding box center [934, 514] width 25 height 25
click at [961, 511] on link "4" at bounding box center [964, 514] width 25 height 25
click at [986, 514] on link "5" at bounding box center [979, 514] width 25 height 25
click at [993, 517] on link "6" at bounding box center [994, 514] width 25 height 25
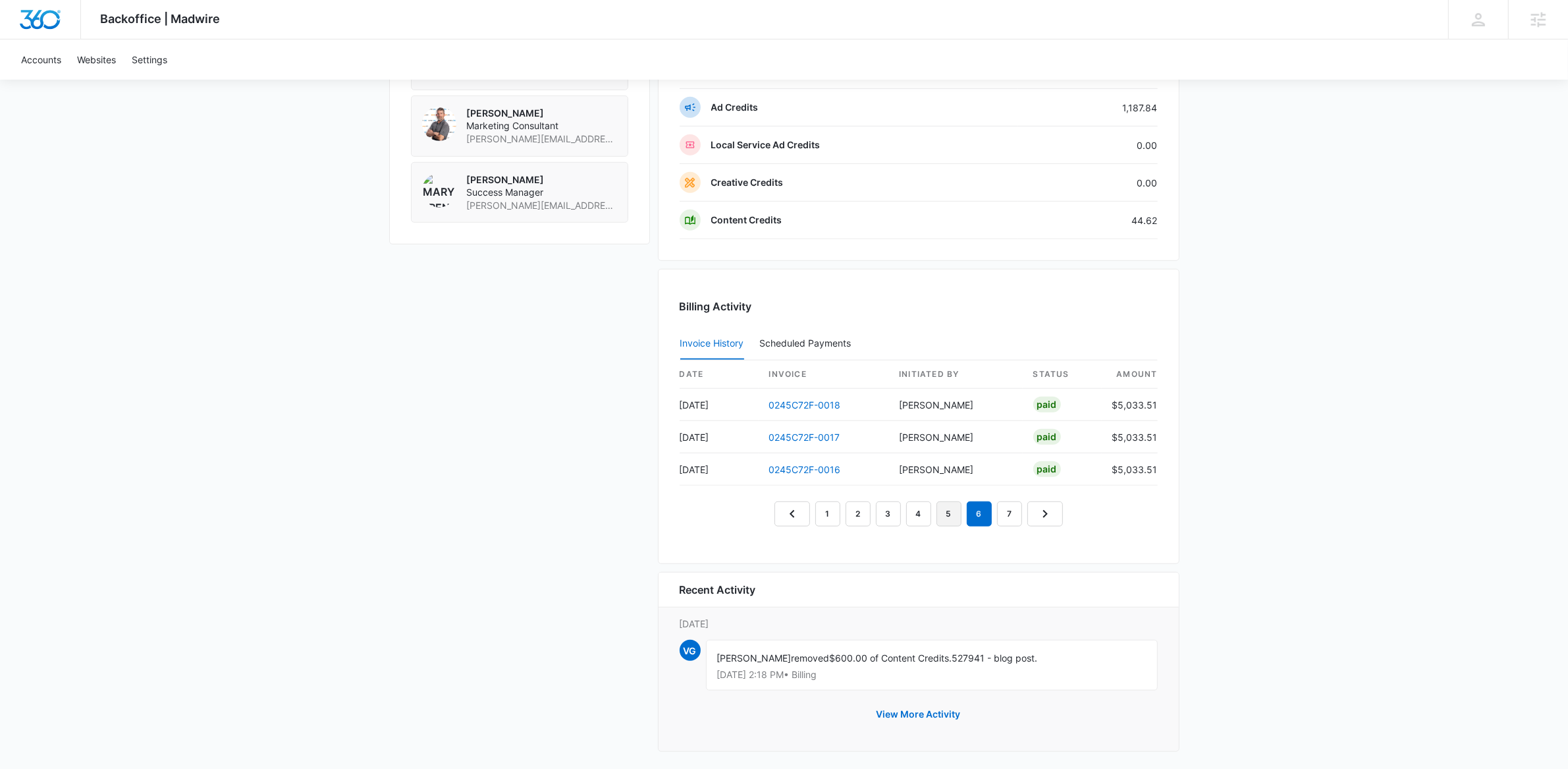
click at [946, 526] on link "5" at bounding box center [949, 514] width 25 height 25
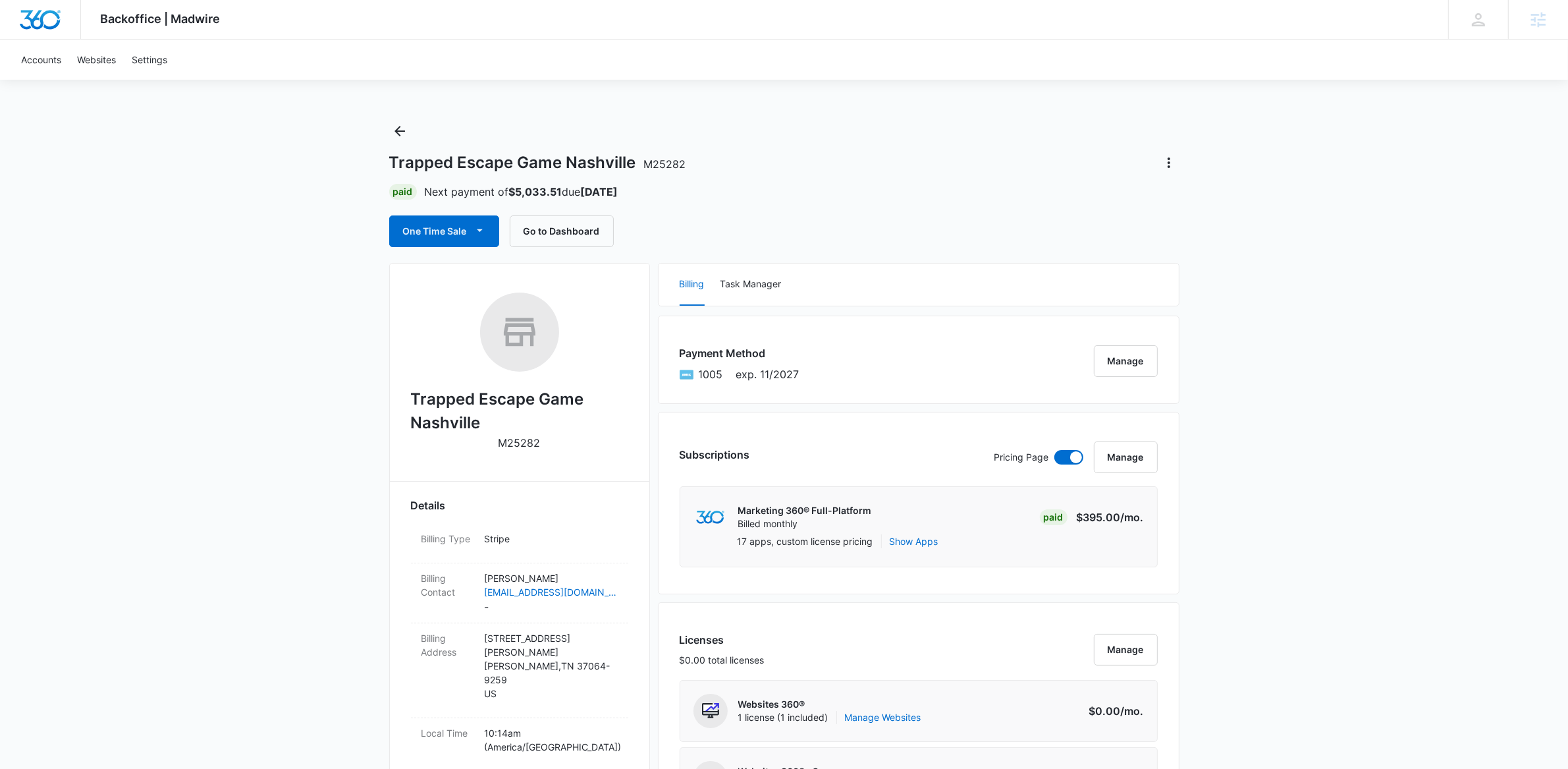
scroll to position [0, 0]
click at [399, 132] on icon "Back" at bounding box center [400, 132] width 10 height 10
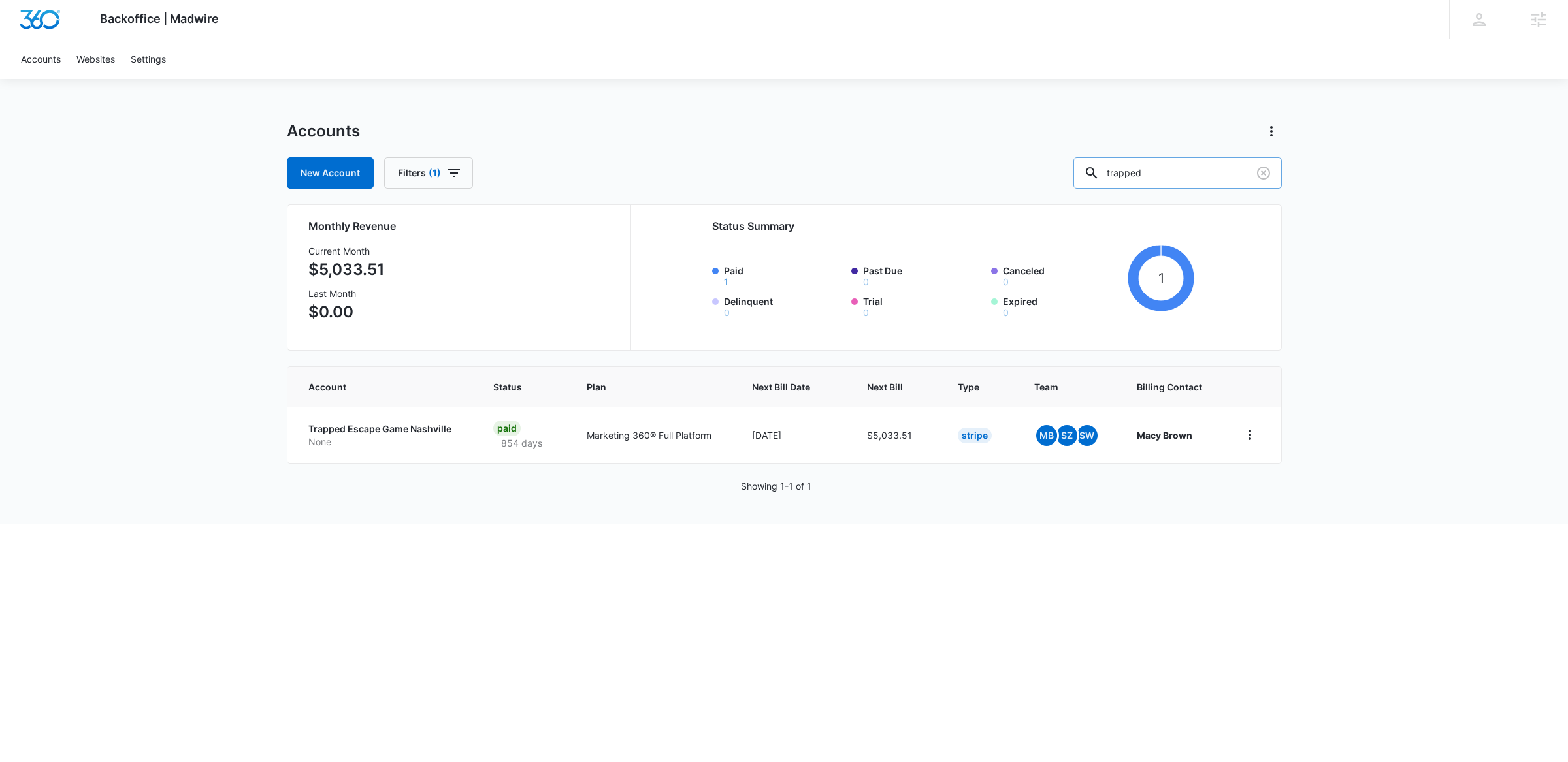
click at [1166, 170] on input "trapped" at bounding box center [1177, 173] width 209 height 31
type input "drawingforce"
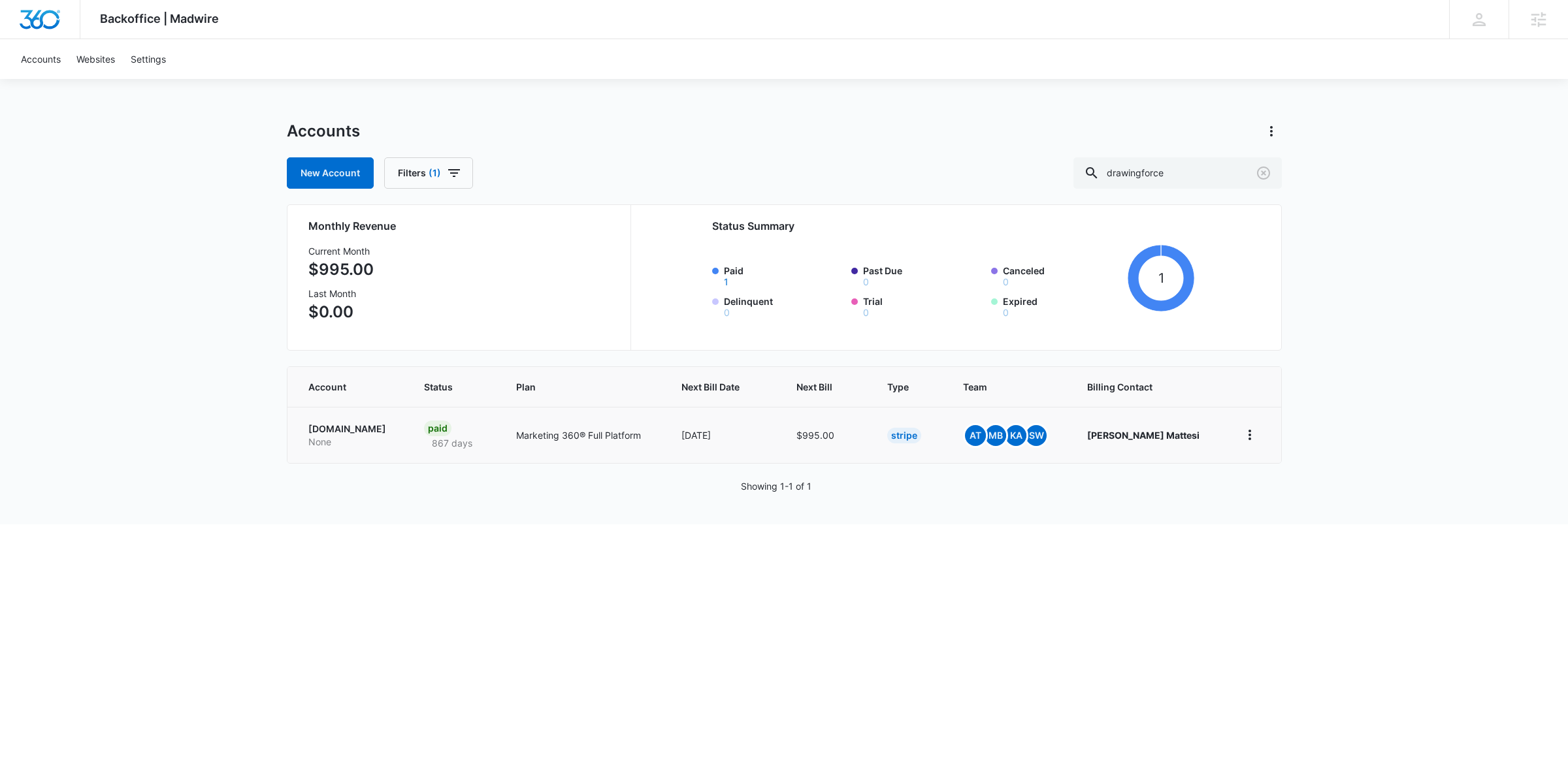
click at [350, 424] on p "[DOMAIN_NAME]" at bounding box center [350, 429] width 84 height 13
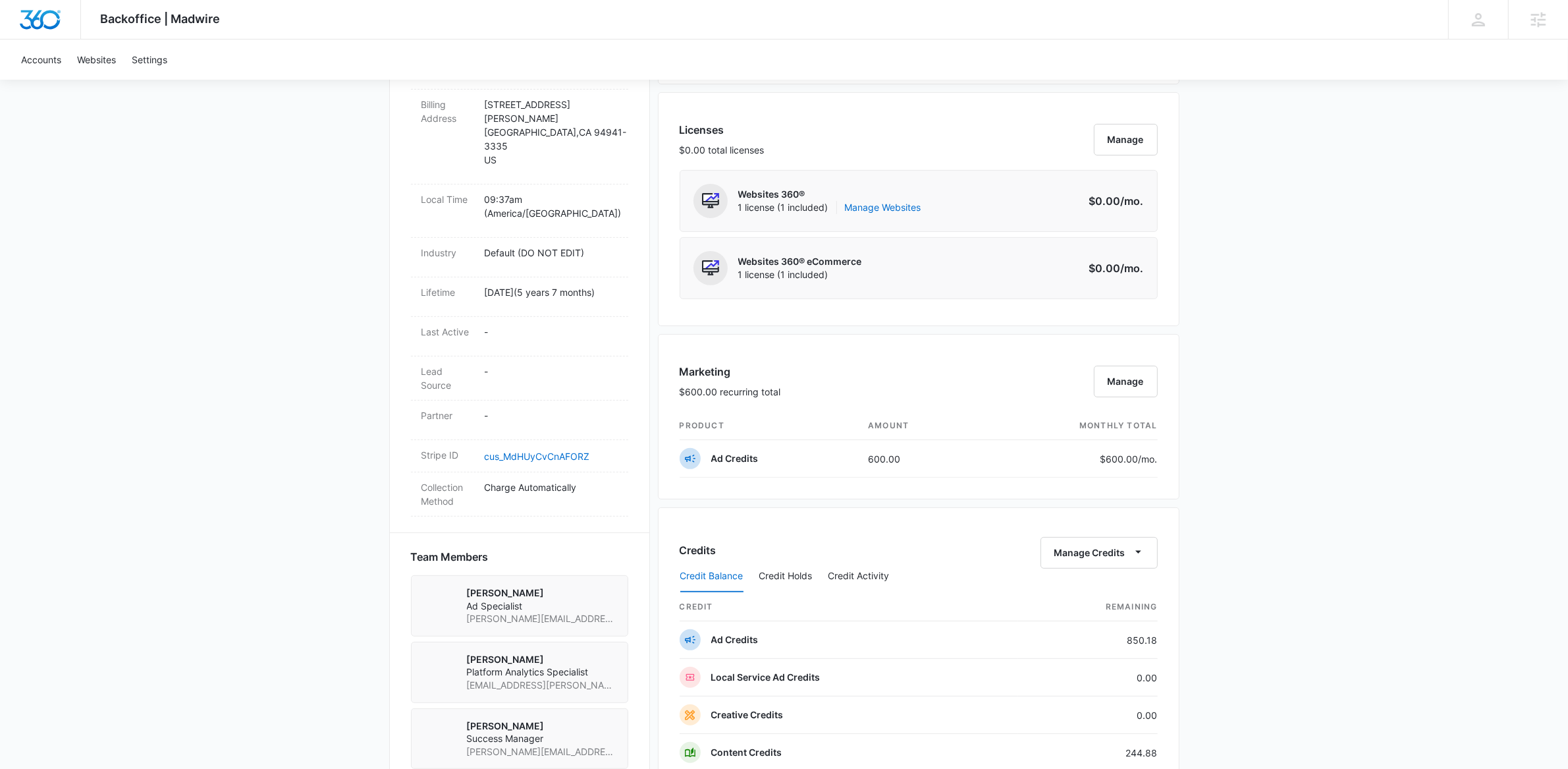
scroll to position [883, 0]
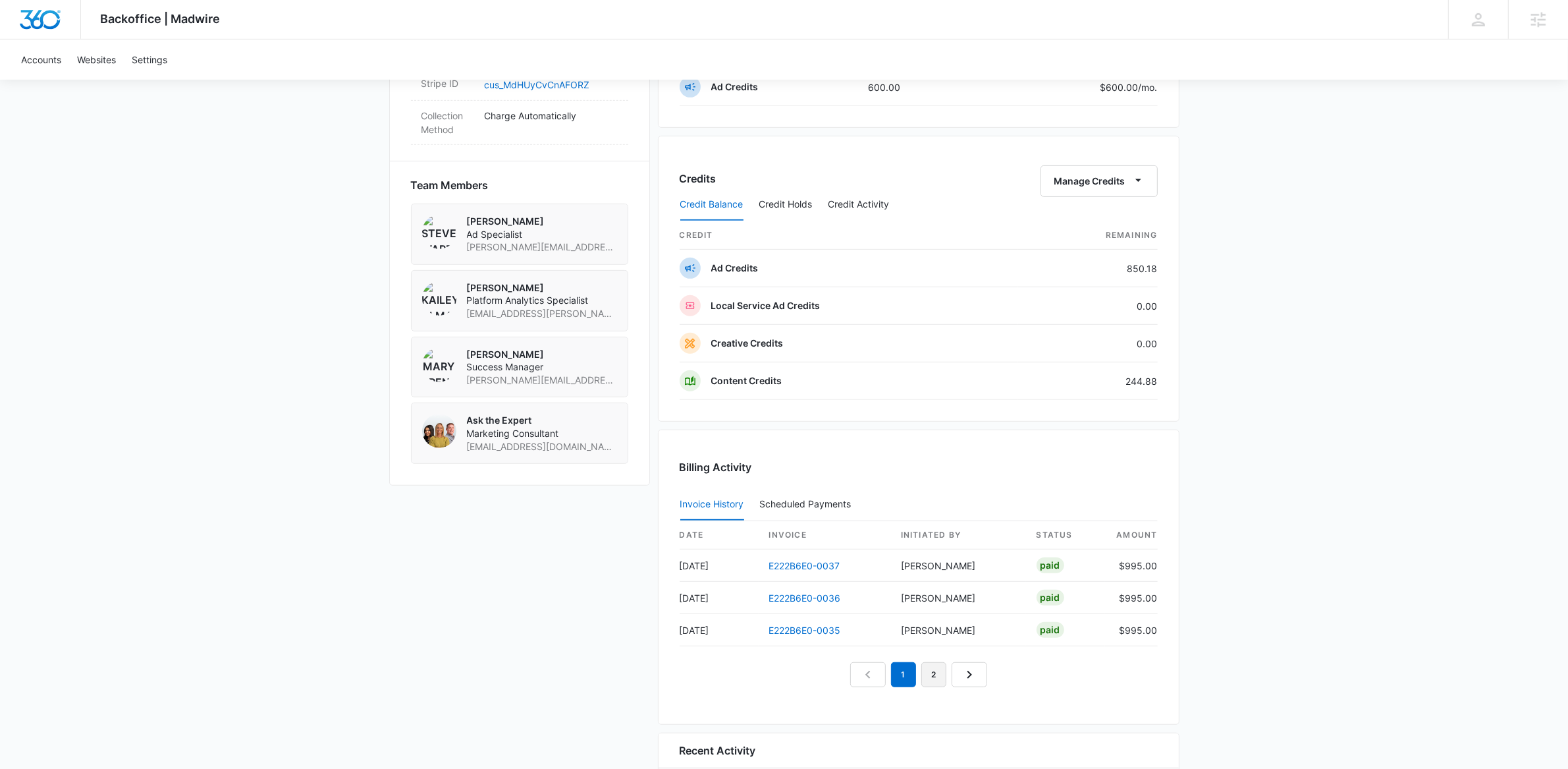
click at [932, 681] on link "2" at bounding box center [934, 675] width 25 height 25
click at [946, 677] on link "3" at bounding box center [949, 675] width 25 height 25
click at [957, 677] on link "4" at bounding box center [964, 675] width 25 height 25
click at [971, 679] on link "5" at bounding box center [979, 675] width 25 height 25
click at [993, 683] on link "6" at bounding box center [994, 675] width 25 height 25
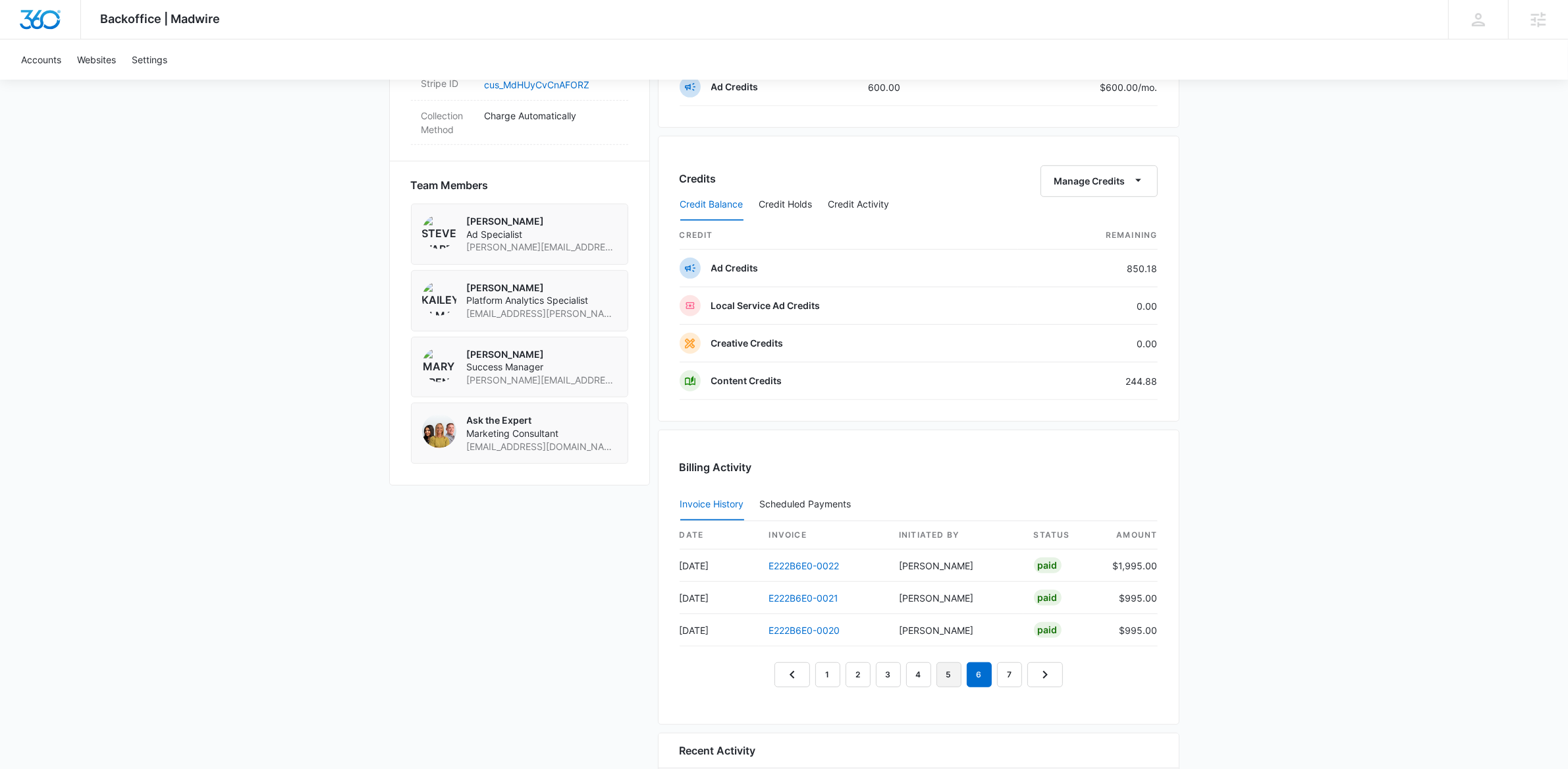
click at [949, 679] on link "5" at bounding box center [949, 675] width 25 height 25
click at [984, 684] on link "6" at bounding box center [979, 675] width 25 height 25
click at [944, 680] on link "5" at bounding box center [949, 675] width 25 height 25
click at [920, 680] on link "4" at bounding box center [919, 675] width 25 height 25
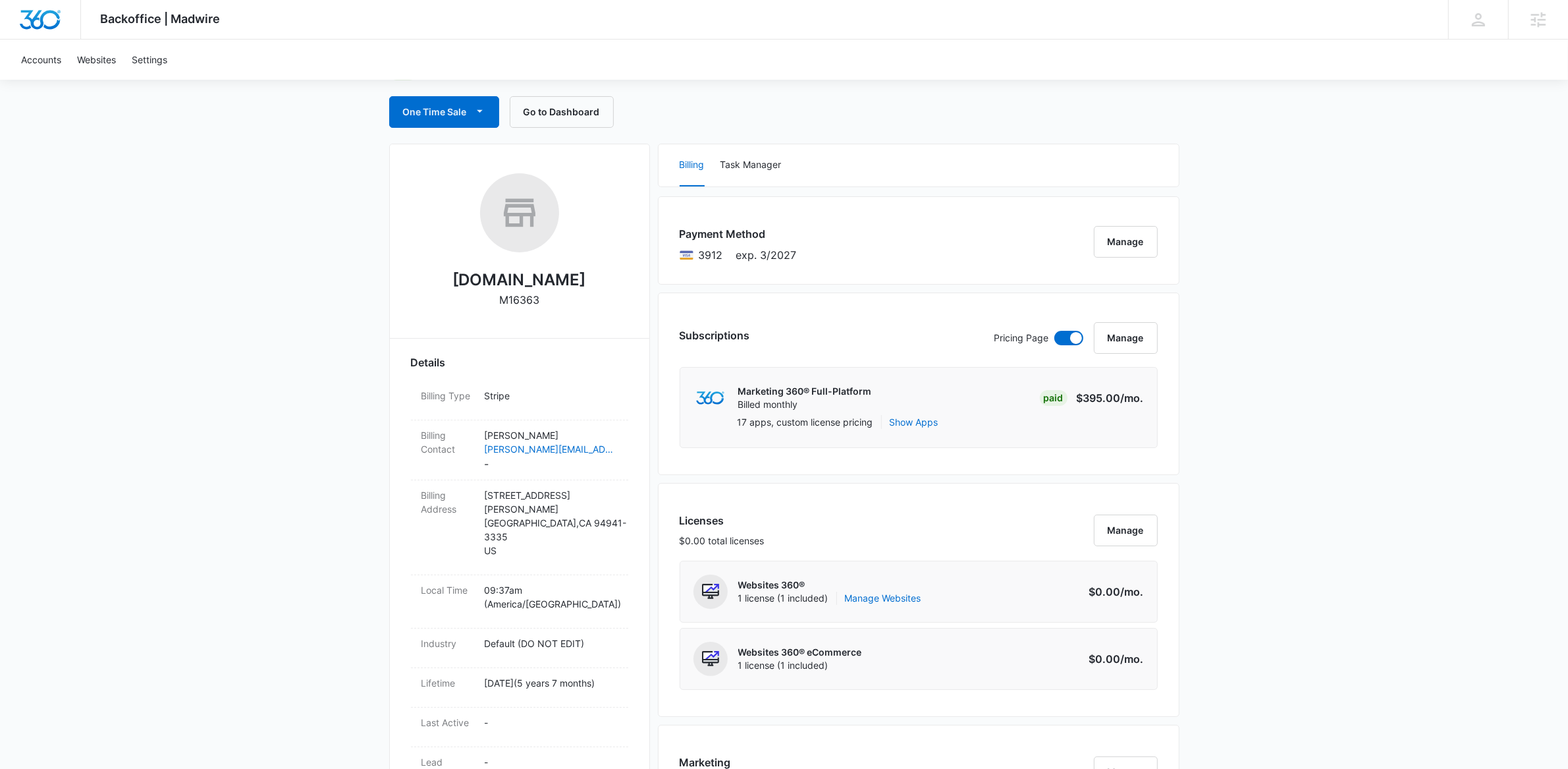
scroll to position [0, 0]
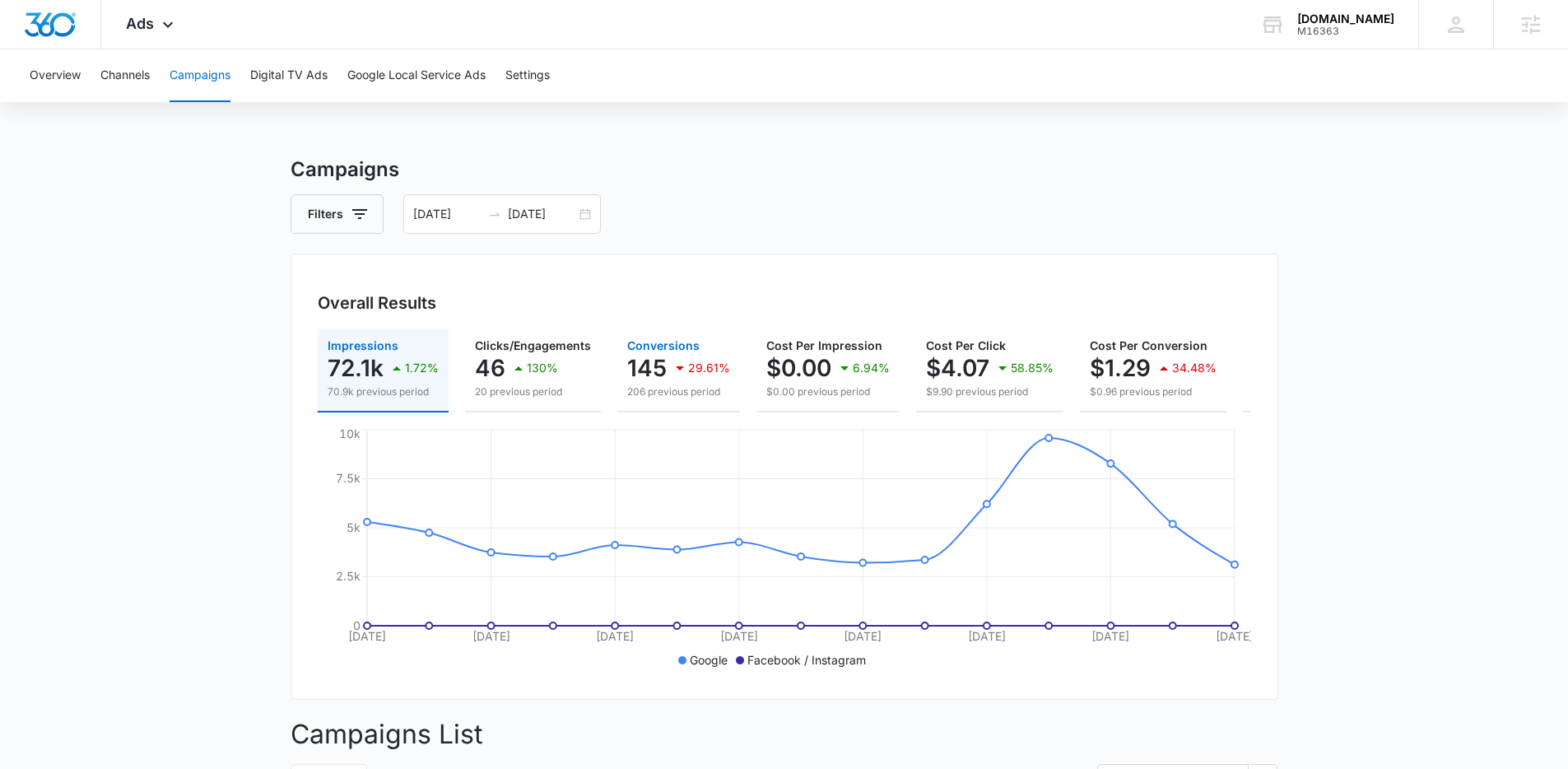
click at [645, 359] on p "145" at bounding box center [646, 368] width 40 height 27
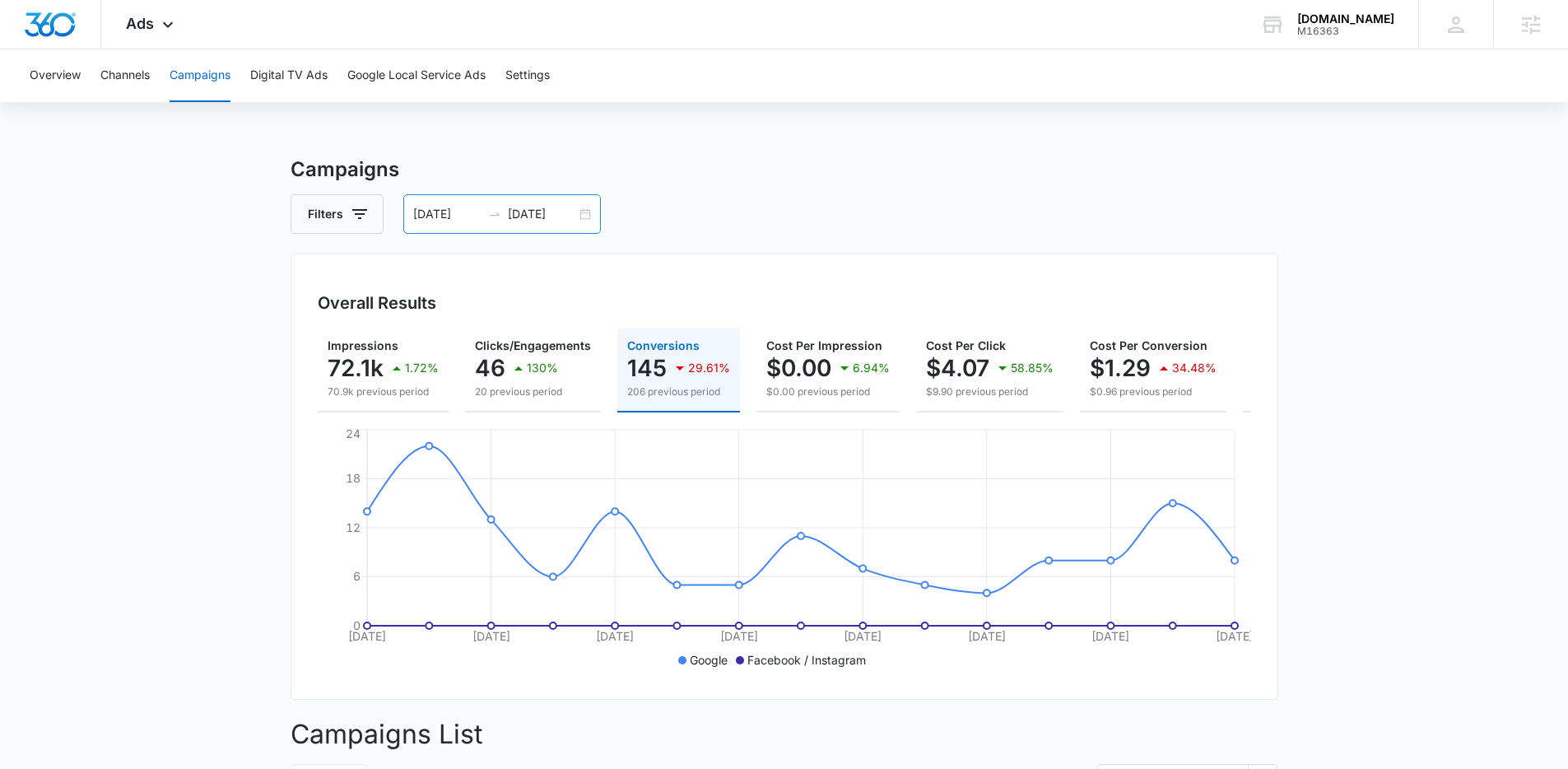
click at [451, 218] on input "08/20/2025" at bounding box center [447, 214] width 68 height 18
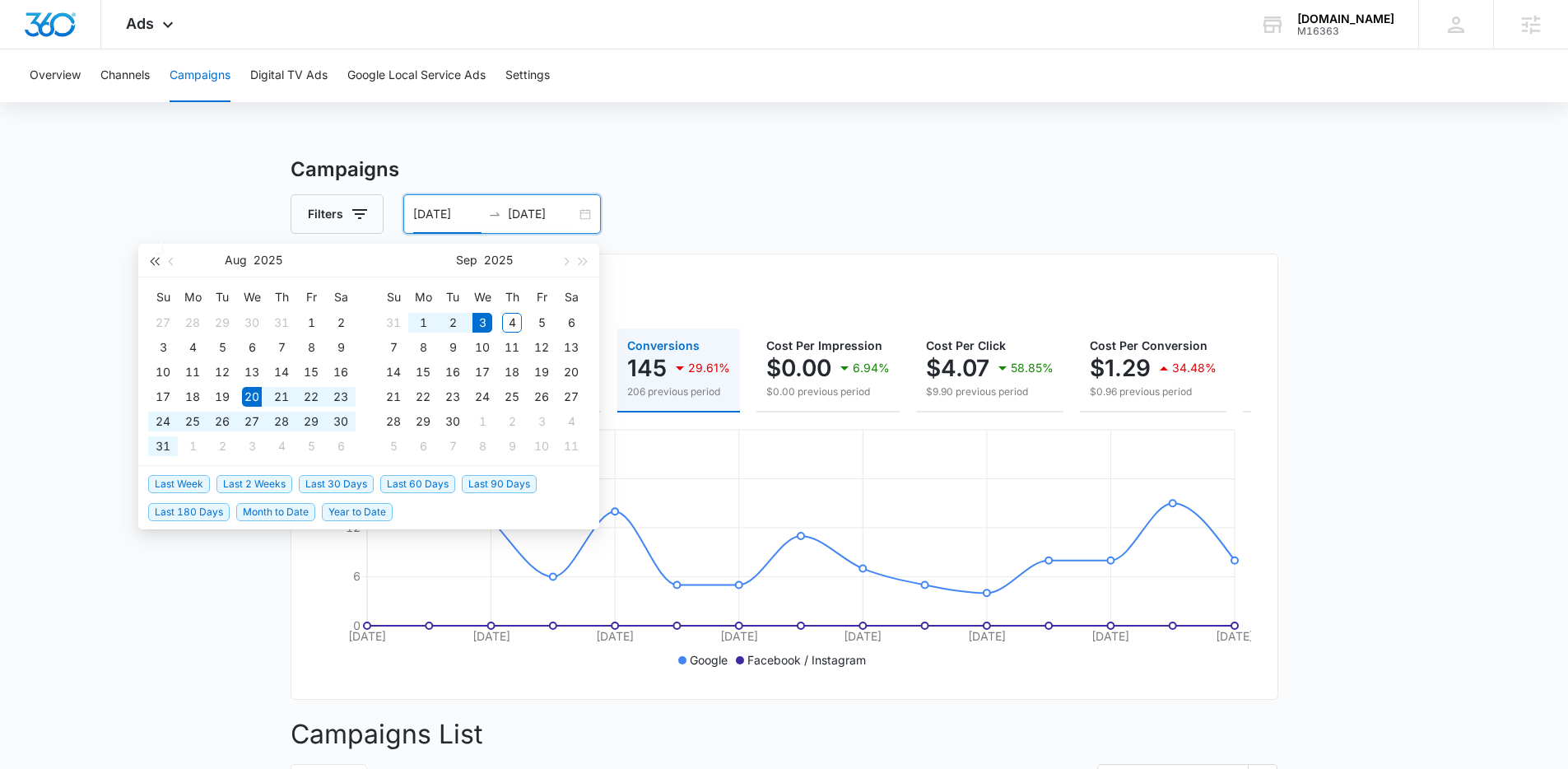
click at [151, 261] on span "button" at bounding box center [154, 261] width 8 height 8
type input "09/01/2024"
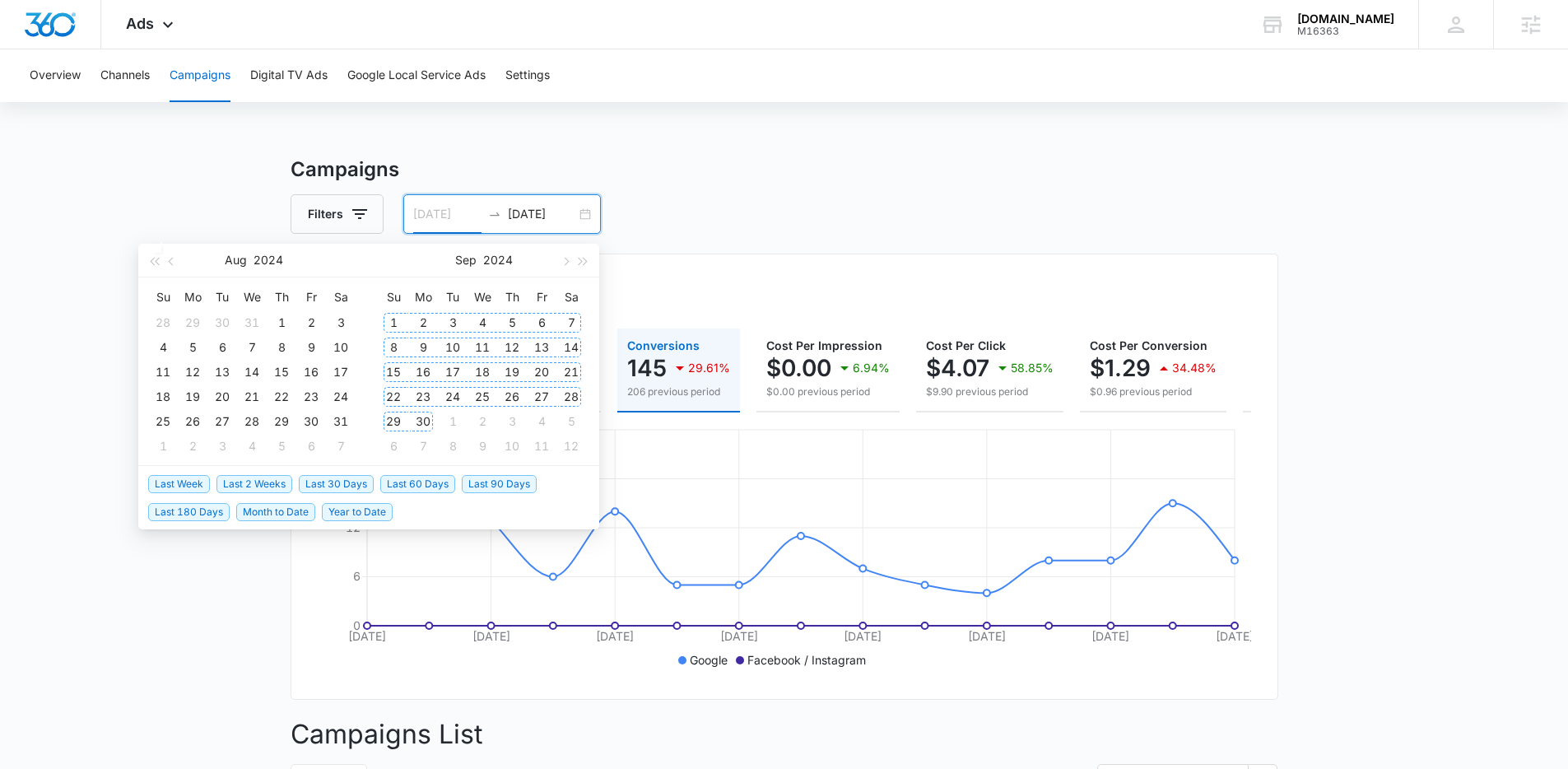
click at [384, 319] on div "1" at bounding box center [393, 322] width 19 height 19
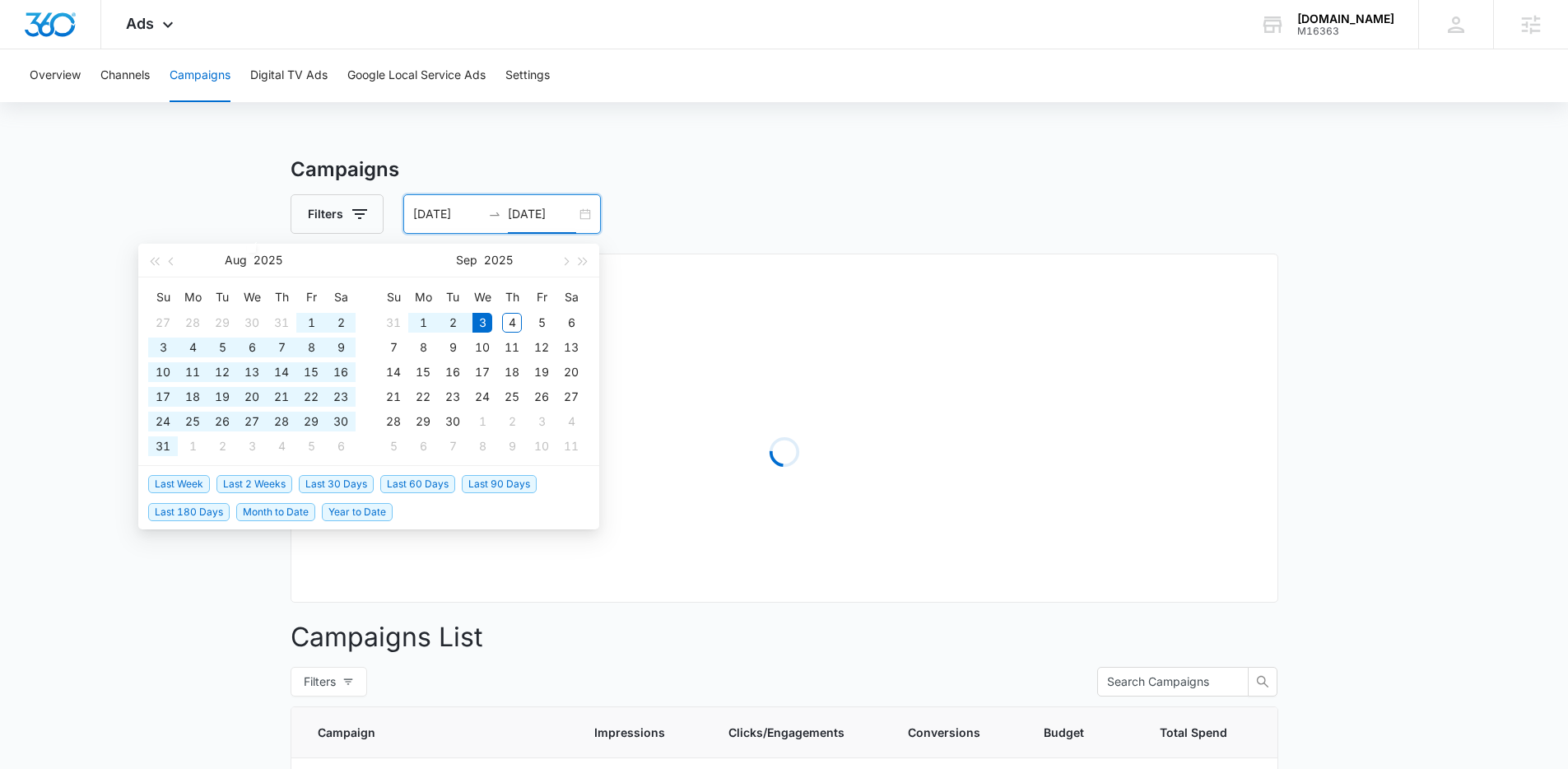
click at [536, 212] on input "09/03/2025" at bounding box center [542, 214] width 68 height 18
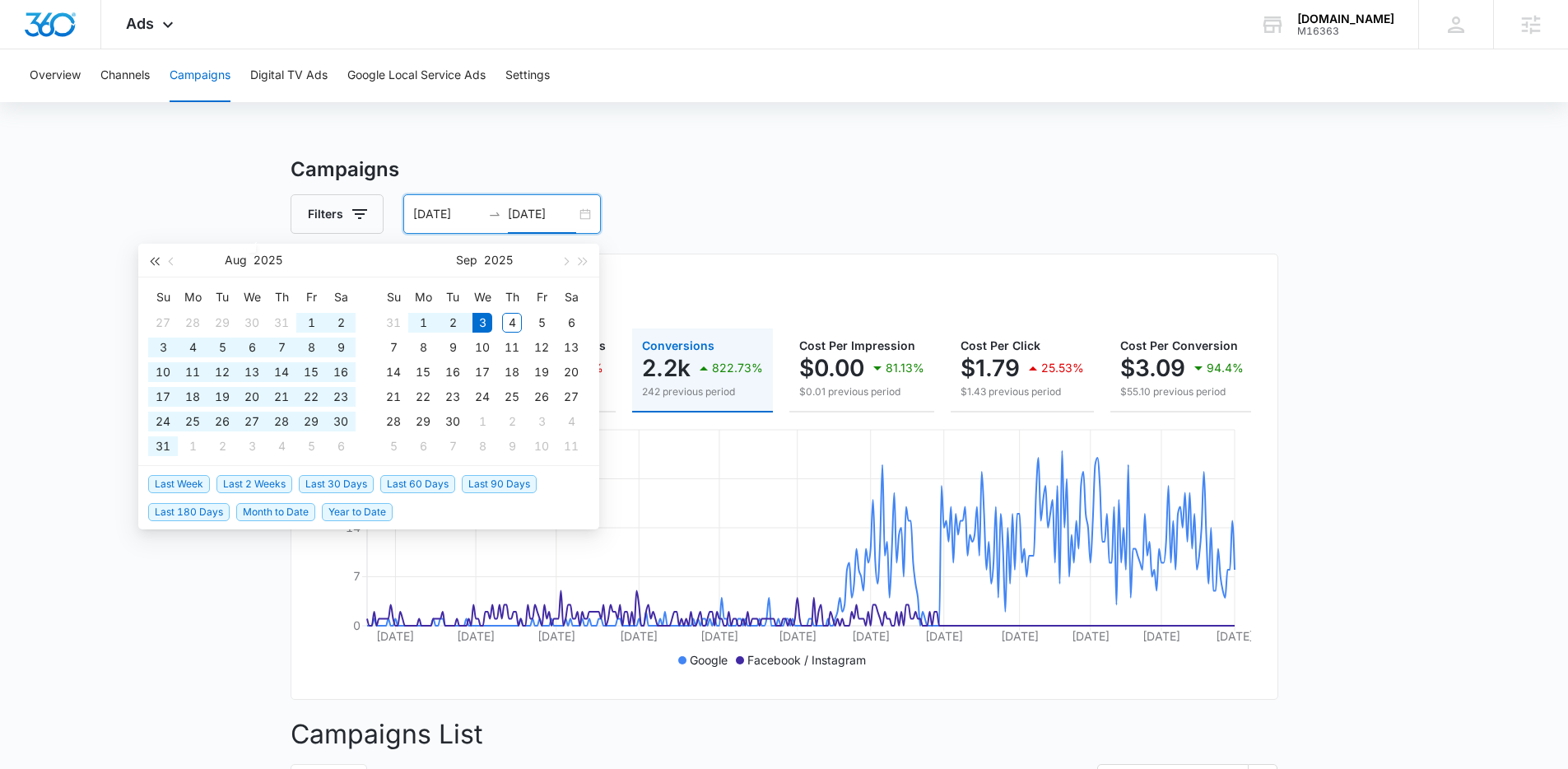
click at [156, 265] on button "button" at bounding box center [154, 260] width 18 height 33
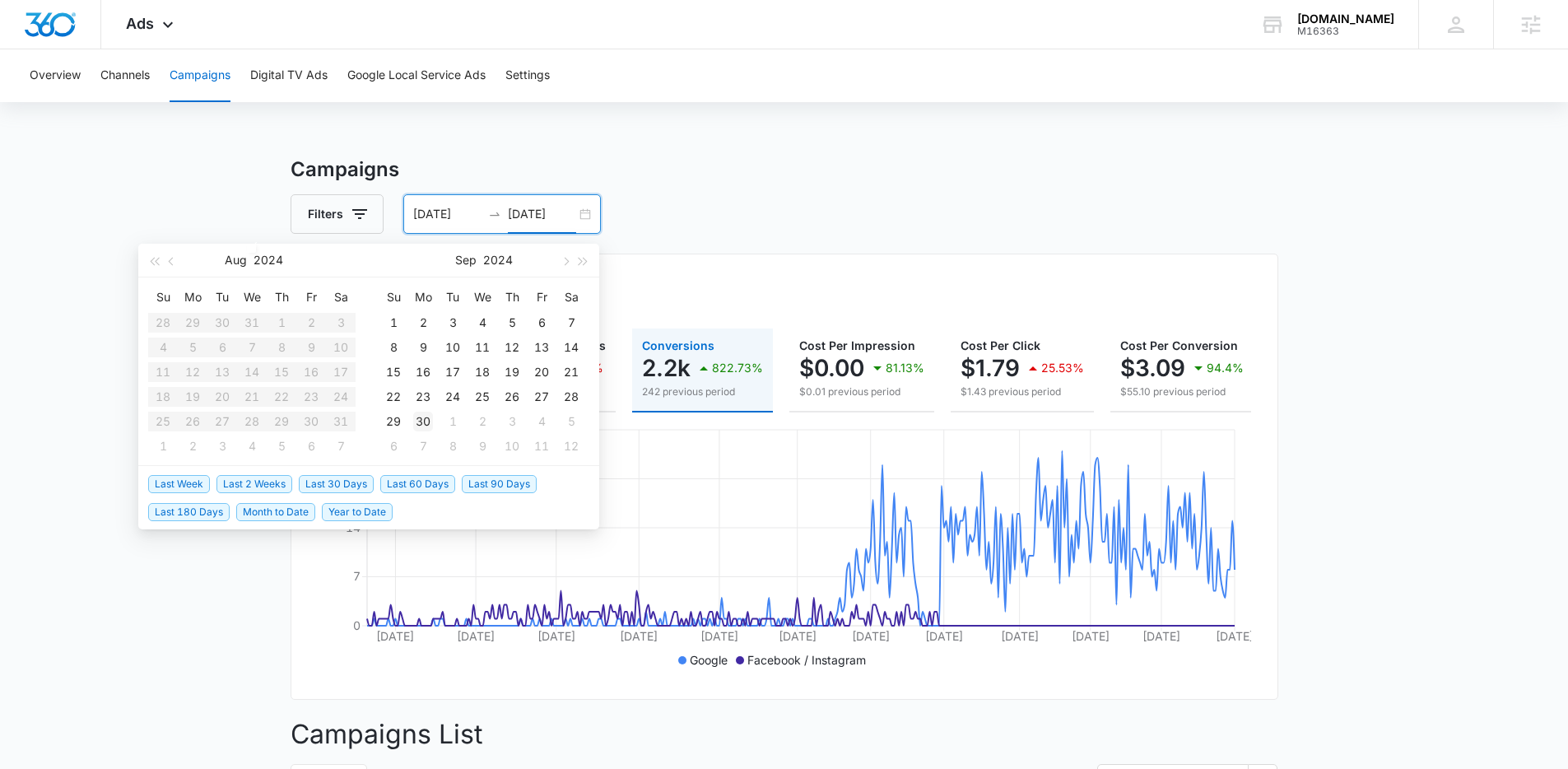
type input "09/30/2024"
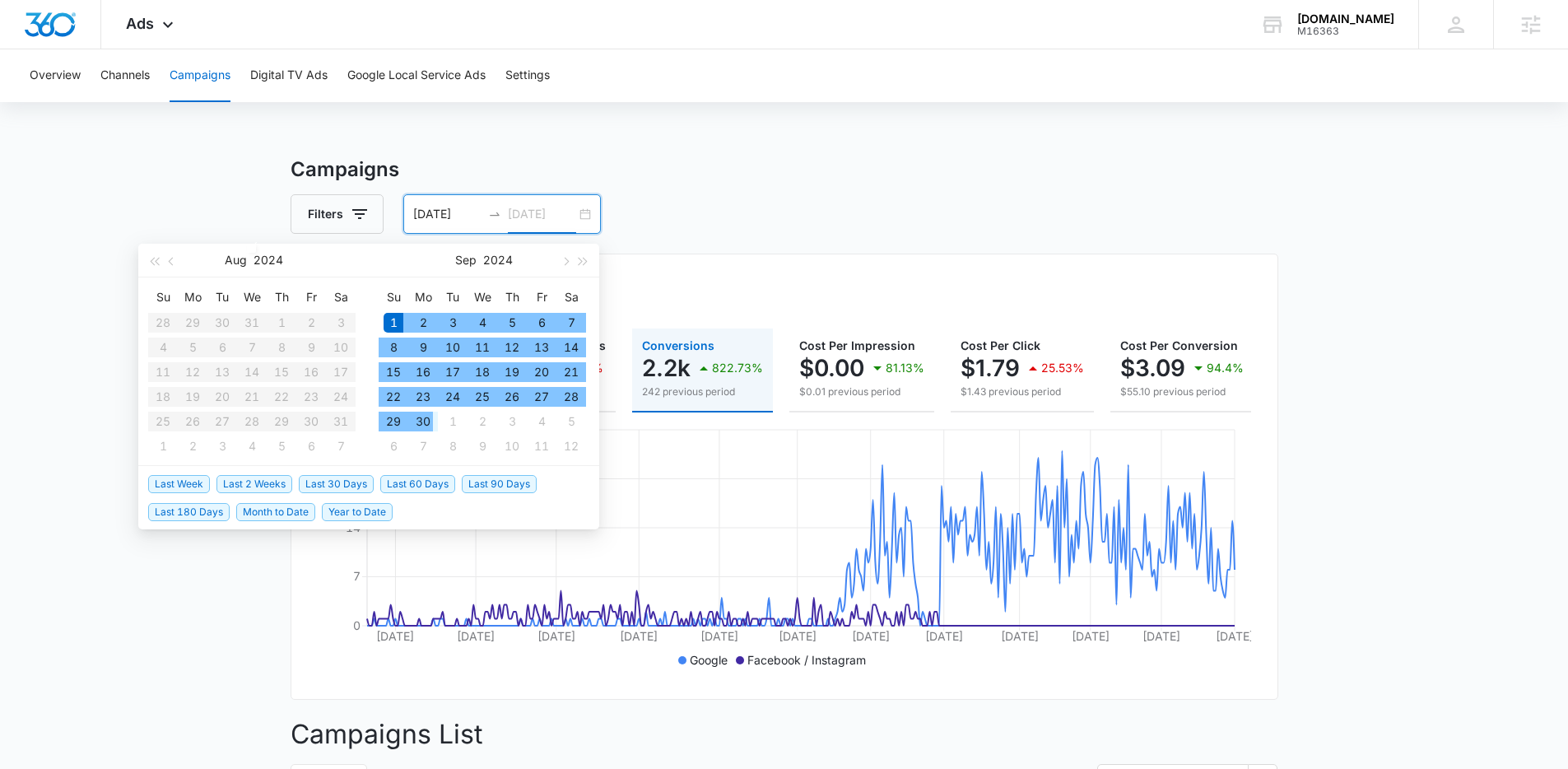
click at [420, 423] on div "30" at bounding box center [422, 420] width 19 height 19
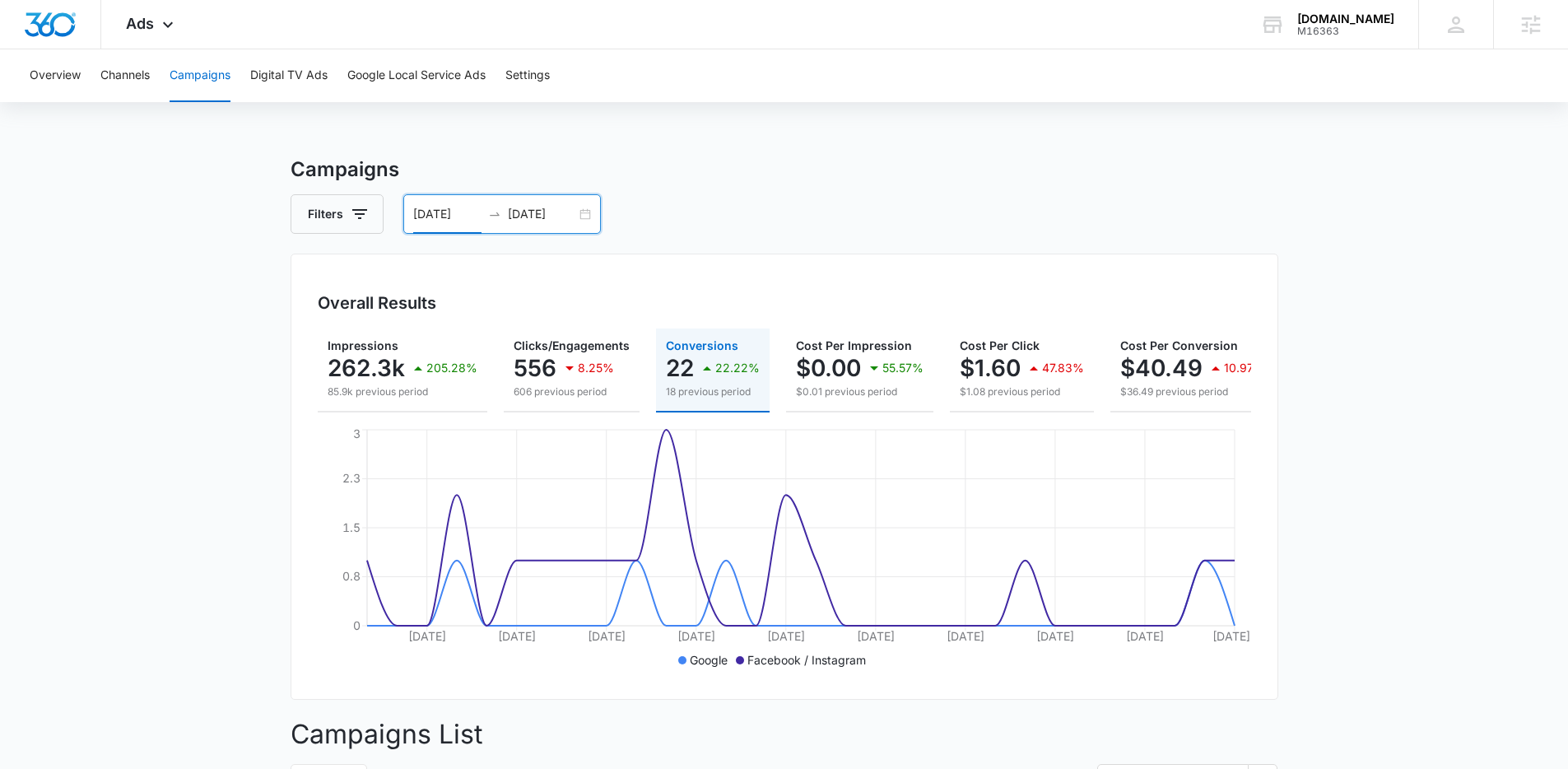
click at [421, 214] on input "09/01/2024" at bounding box center [447, 214] width 68 height 18
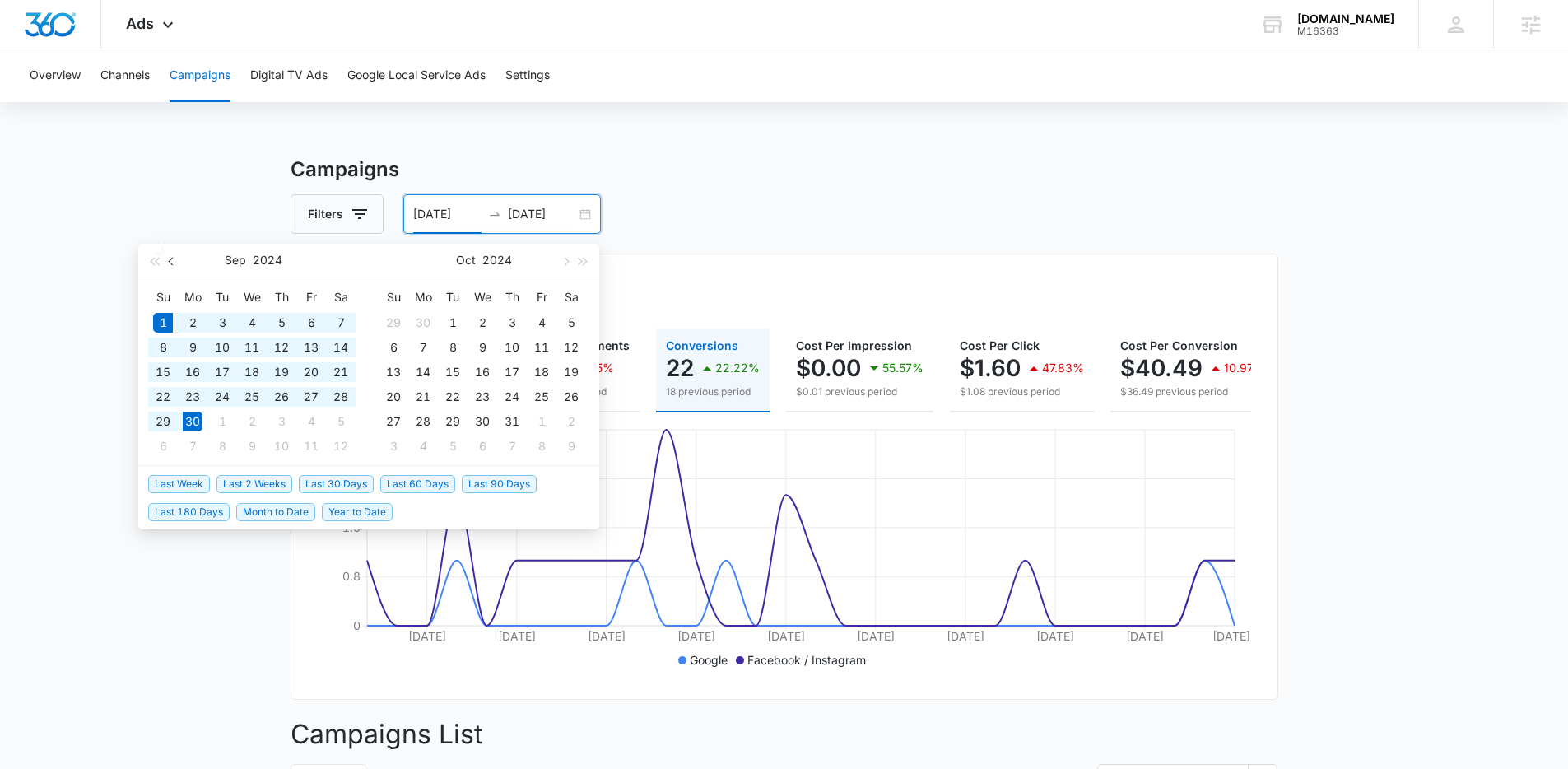
click at [170, 262] on span "button" at bounding box center [172, 261] width 8 height 8
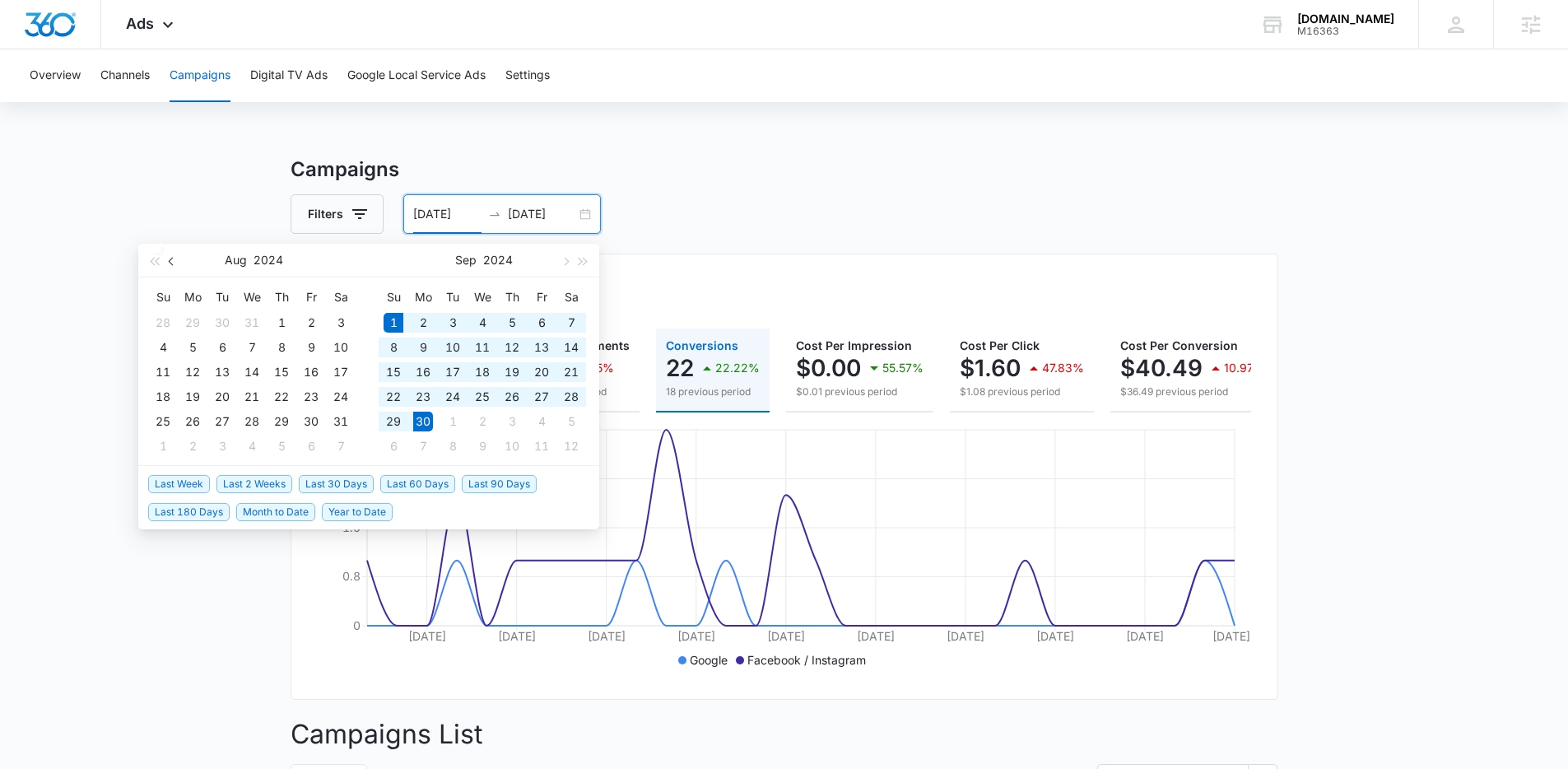
click at [170, 262] on span "button" at bounding box center [172, 261] width 8 height 8
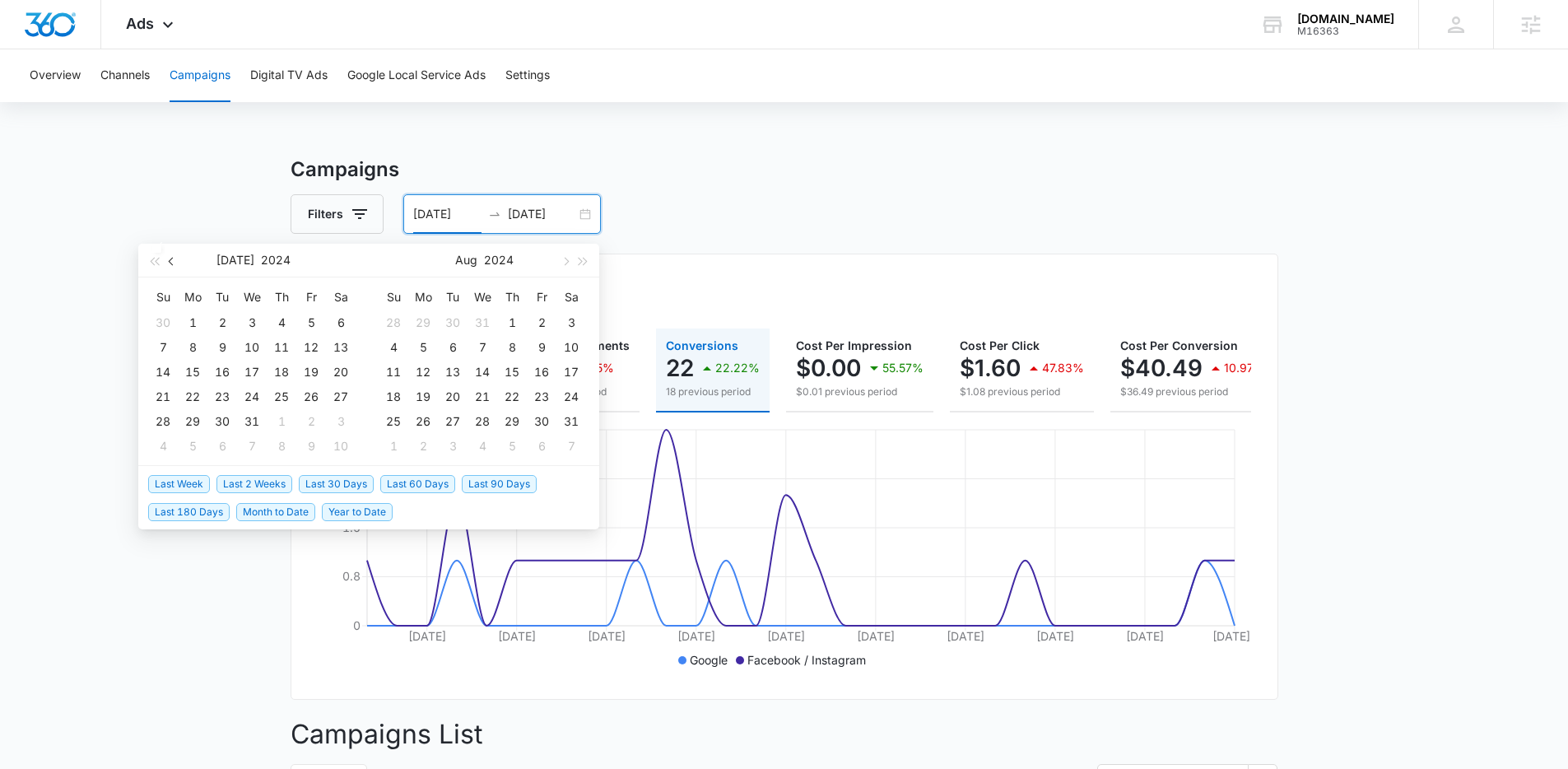
click at [170, 262] on span "button" at bounding box center [172, 261] width 8 height 8
type input "05/01/2024"
click at [250, 321] on div "1" at bounding box center [252, 322] width 19 height 19
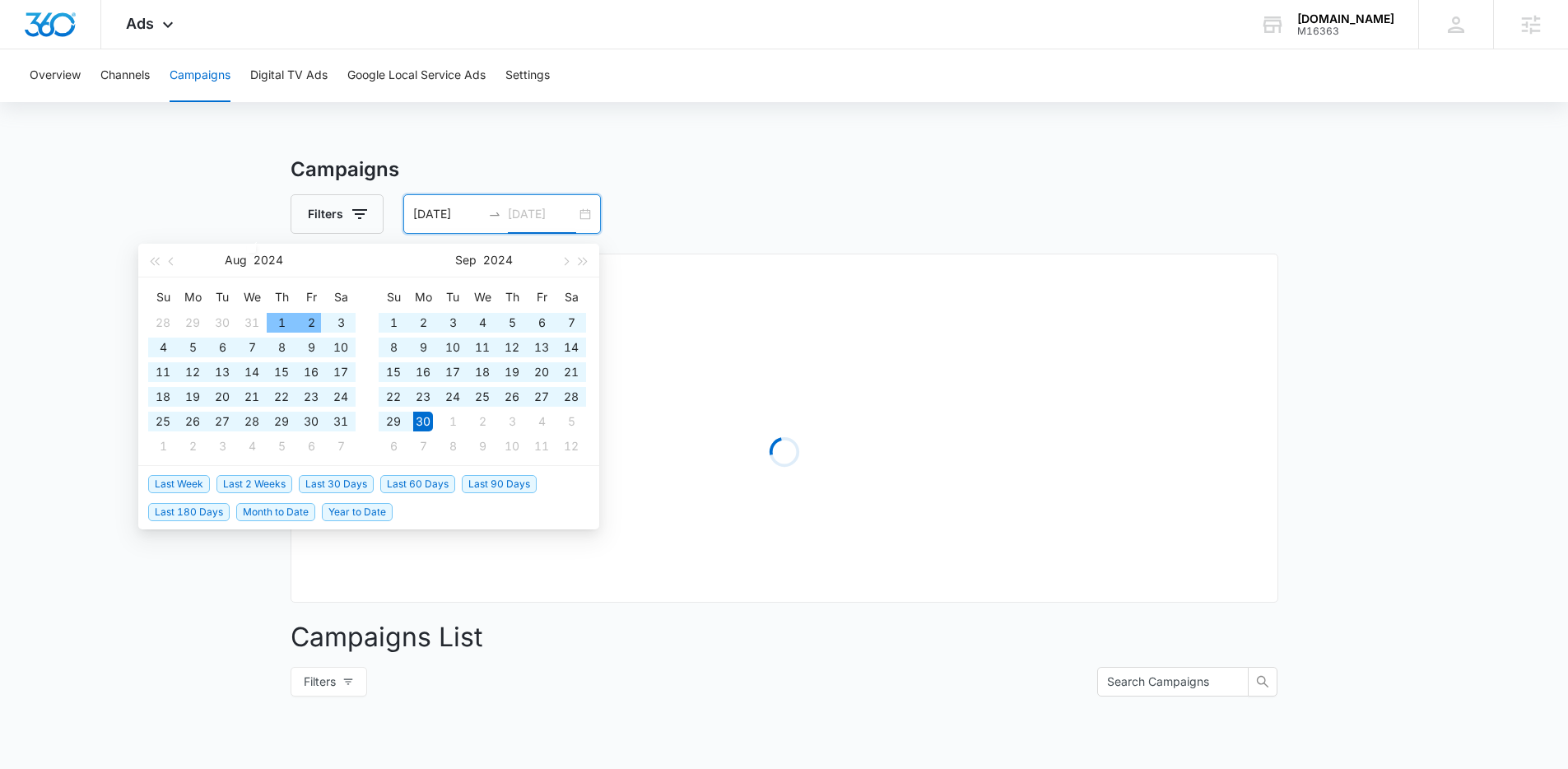
type input "09/30/2024"
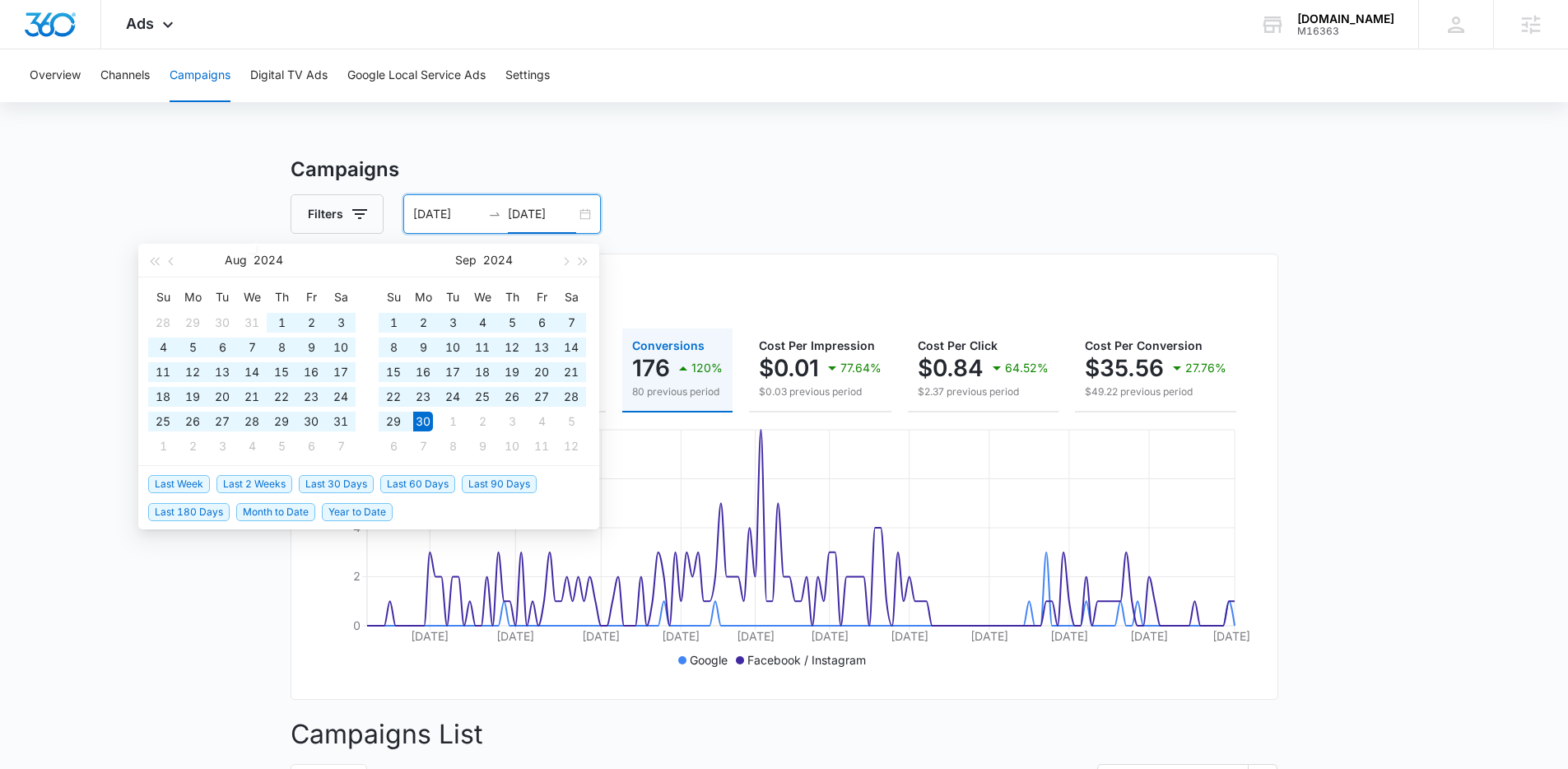
click at [1131, 198] on div "Filters 05/01/2024 09/30/2024" at bounding box center [784, 214] width 987 height 40
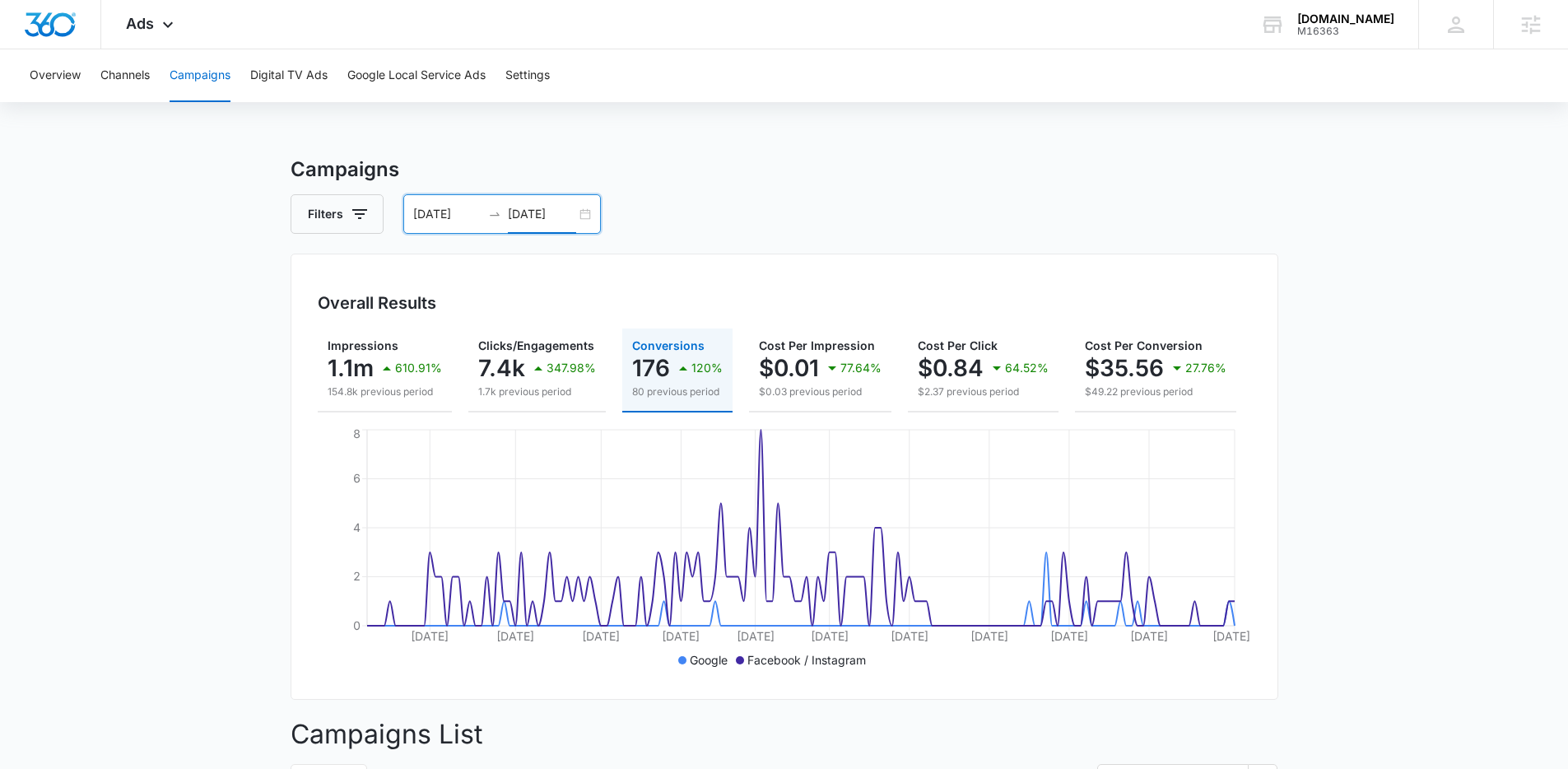
click at [300, 307] on div "Overall Results Impressions 1.1m 610.91% 154.8k previous period Clicks/Engageme…" at bounding box center [784, 477] width 987 height 446
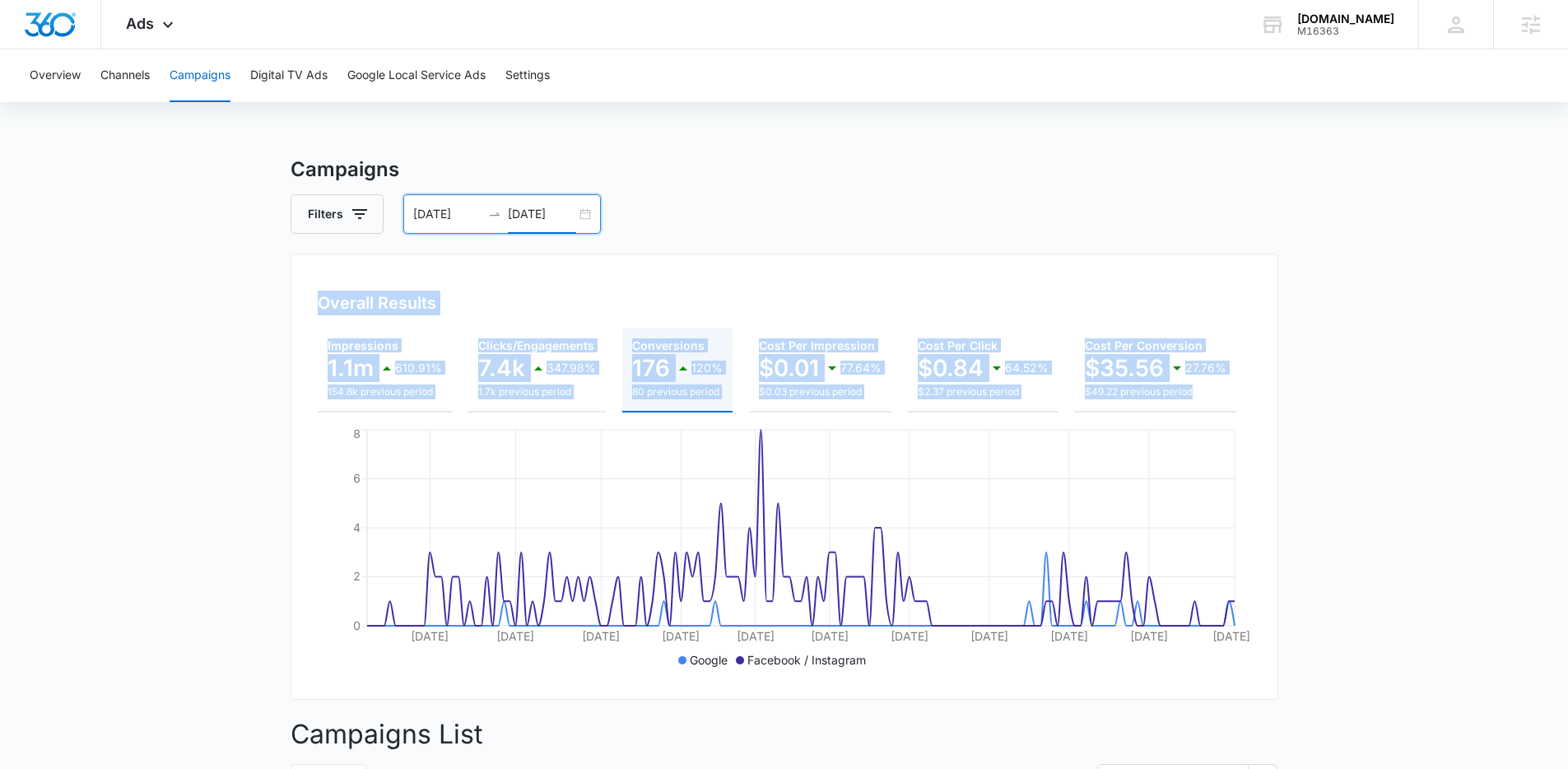
drag, startPoint x: 300, startPoint y: 307, endPoint x: 1189, endPoint y: 393, distance: 893.2
click at [1189, 393] on div "Overall Results Impressions 1.1m 610.91% 154.8k previous period Clicks/Engageme…" at bounding box center [784, 477] width 987 height 446
copy div "Overall Results Impressions 1.1m 610.91% 154.8k previous period Clicks/Engageme…"
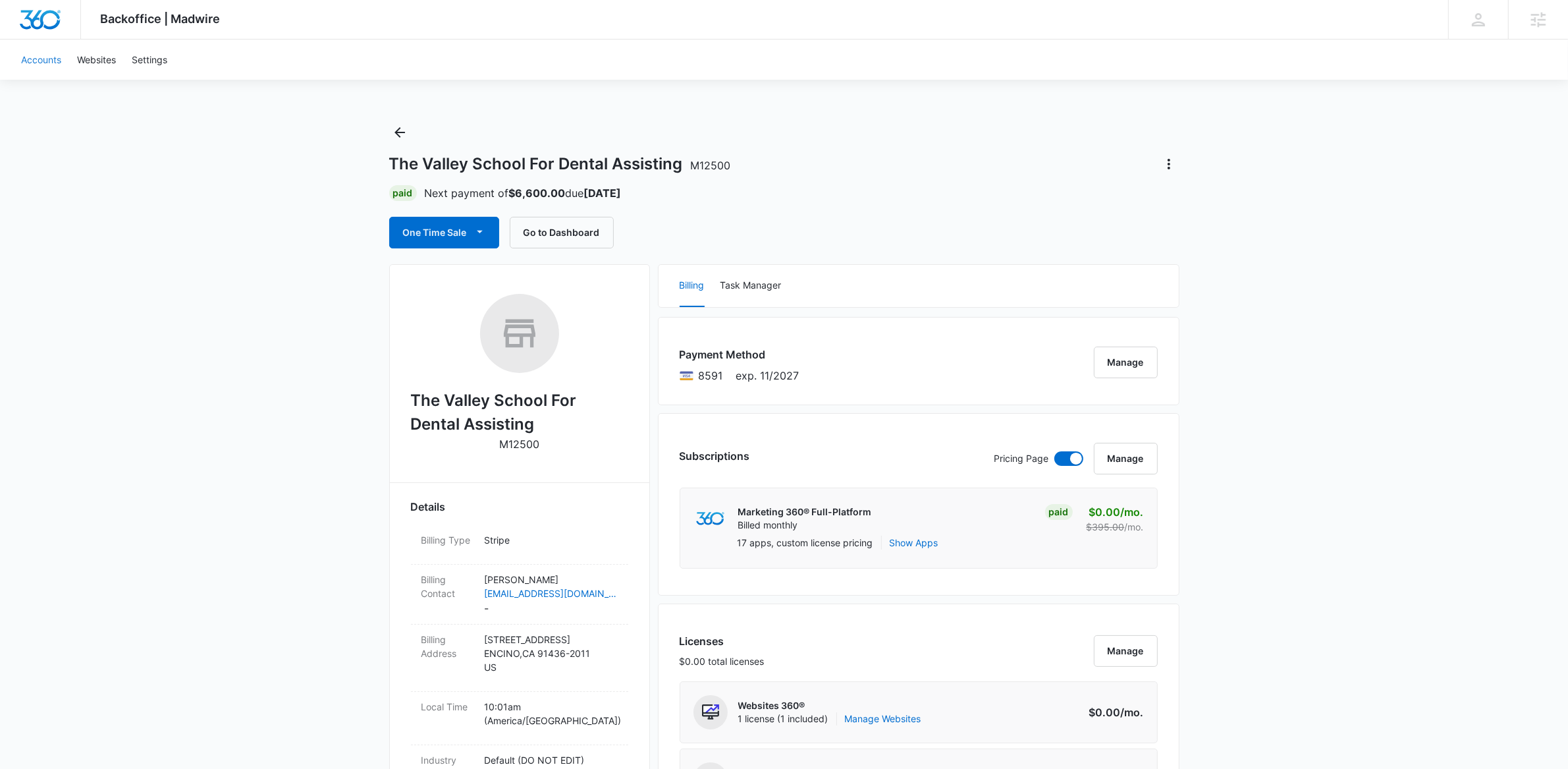
click at [39, 58] on link "Accounts" at bounding box center [41, 60] width 56 height 40
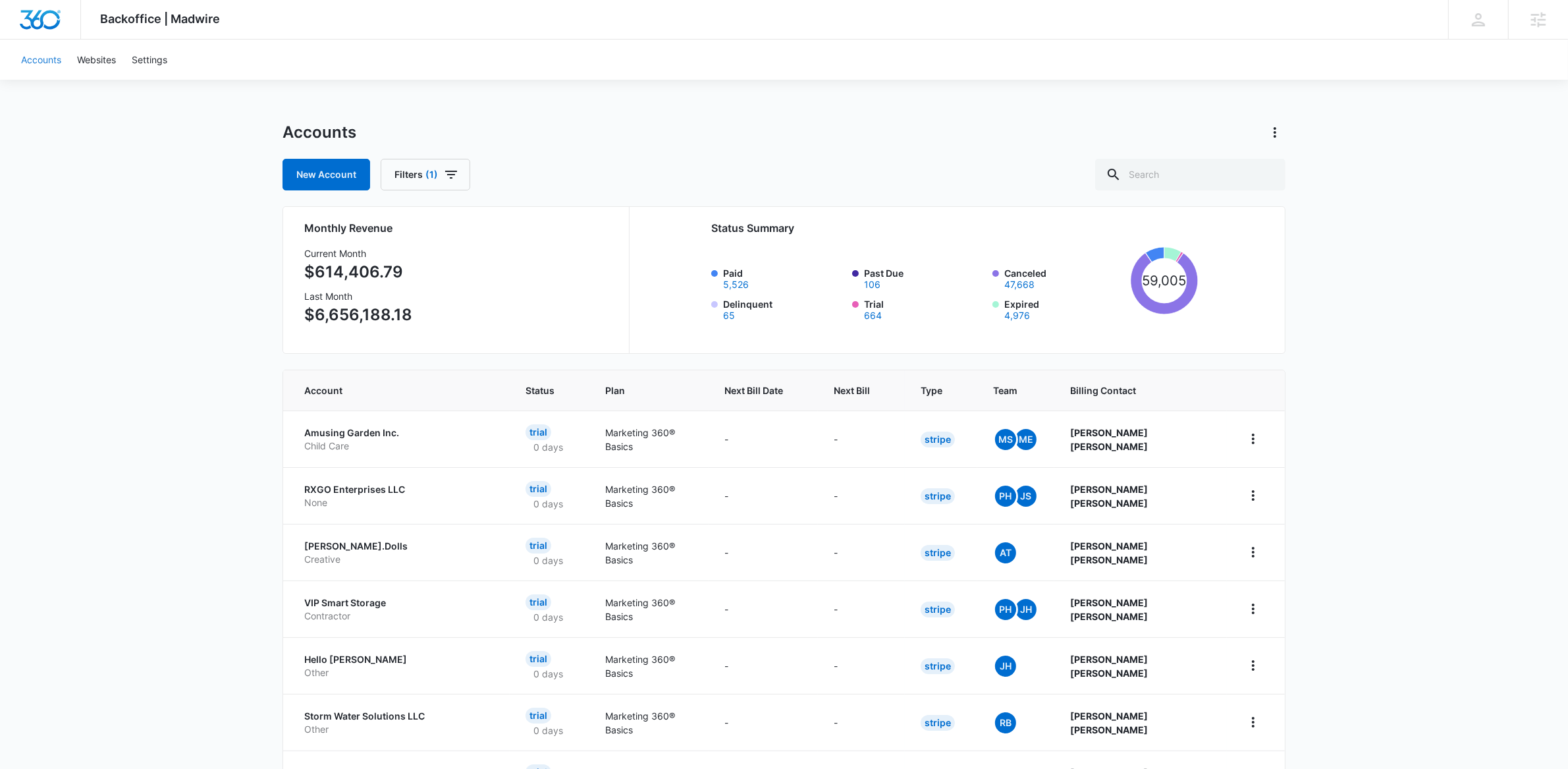
click at [27, 65] on link "Accounts" at bounding box center [41, 60] width 56 height 40
click at [1238, 185] on input "text" at bounding box center [1190, 174] width 190 height 32
type input "y studio"
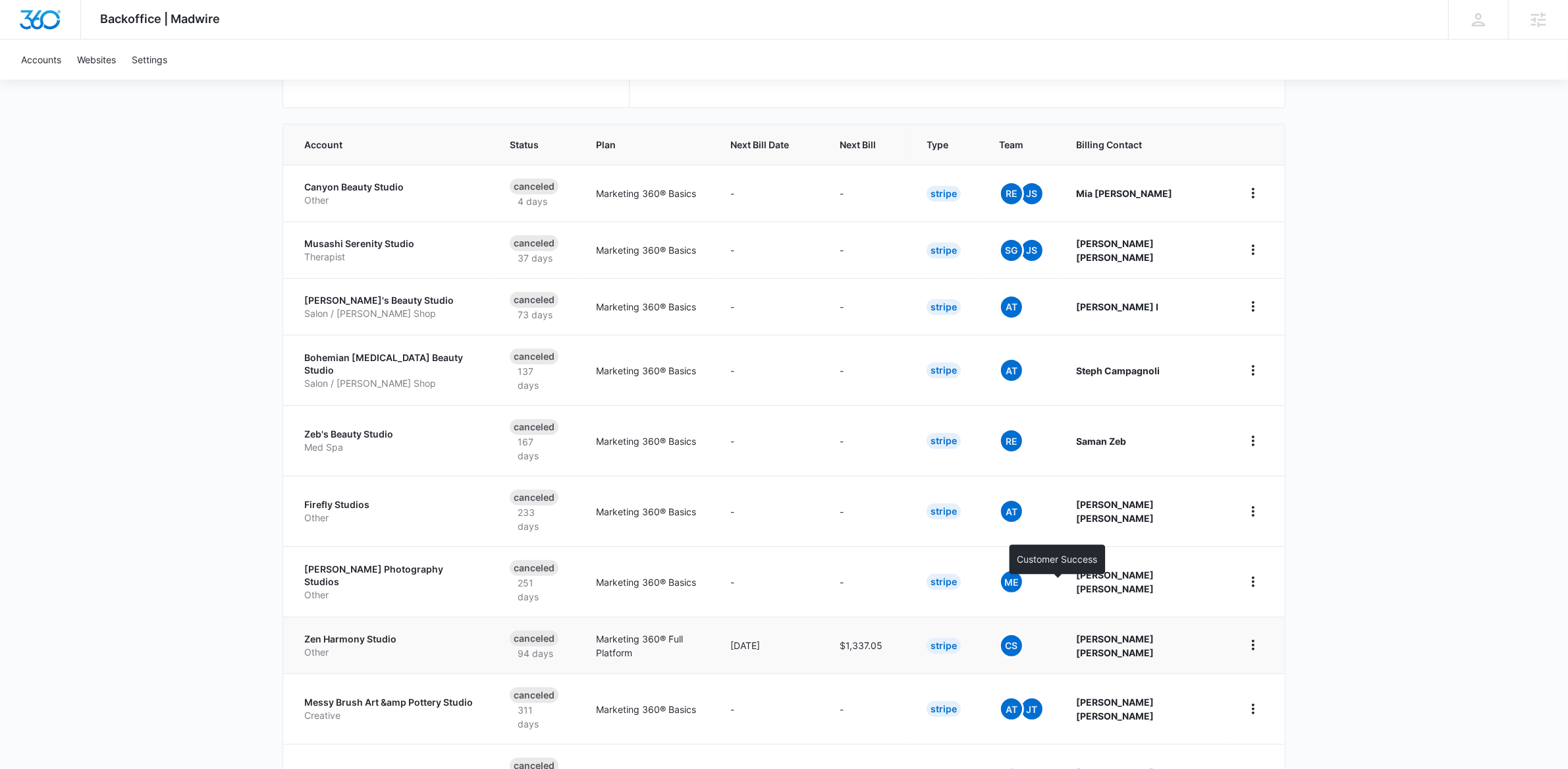
scroll to position [283, 0]
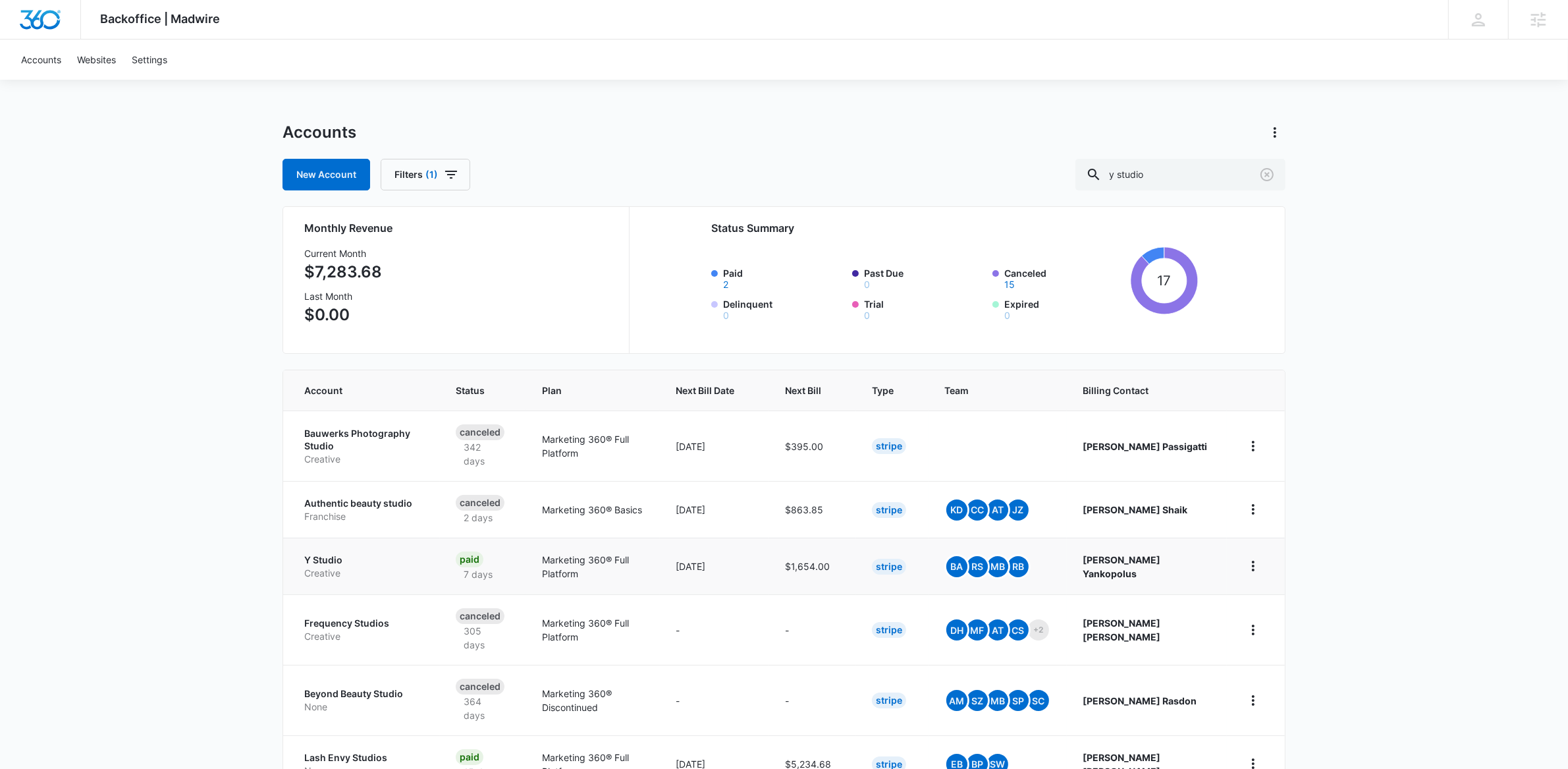
click at [319, 559] on p "Y Studio" at bounding box center [364, 560] width 120 height 13
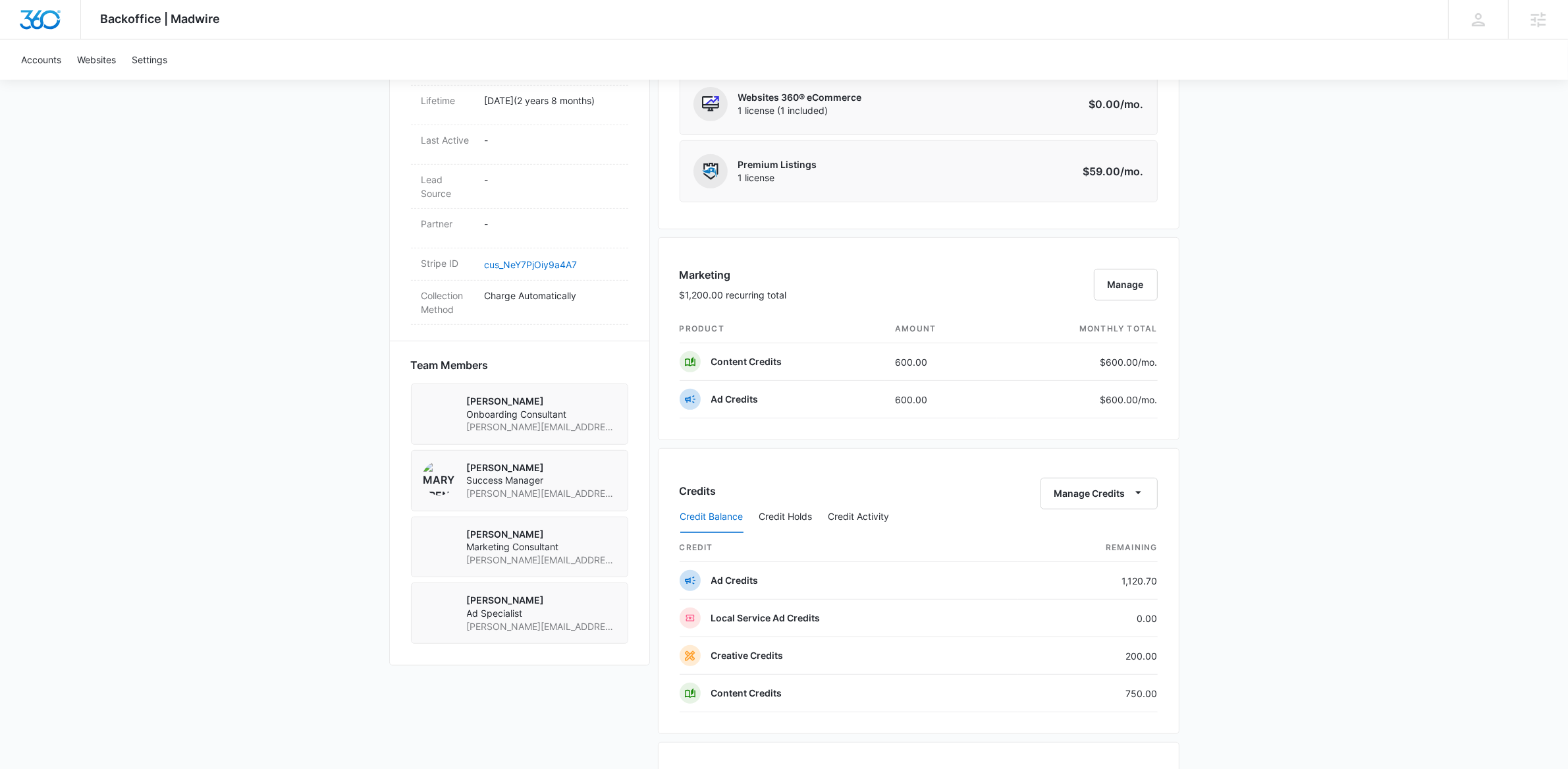
scroll to position [686, 0]
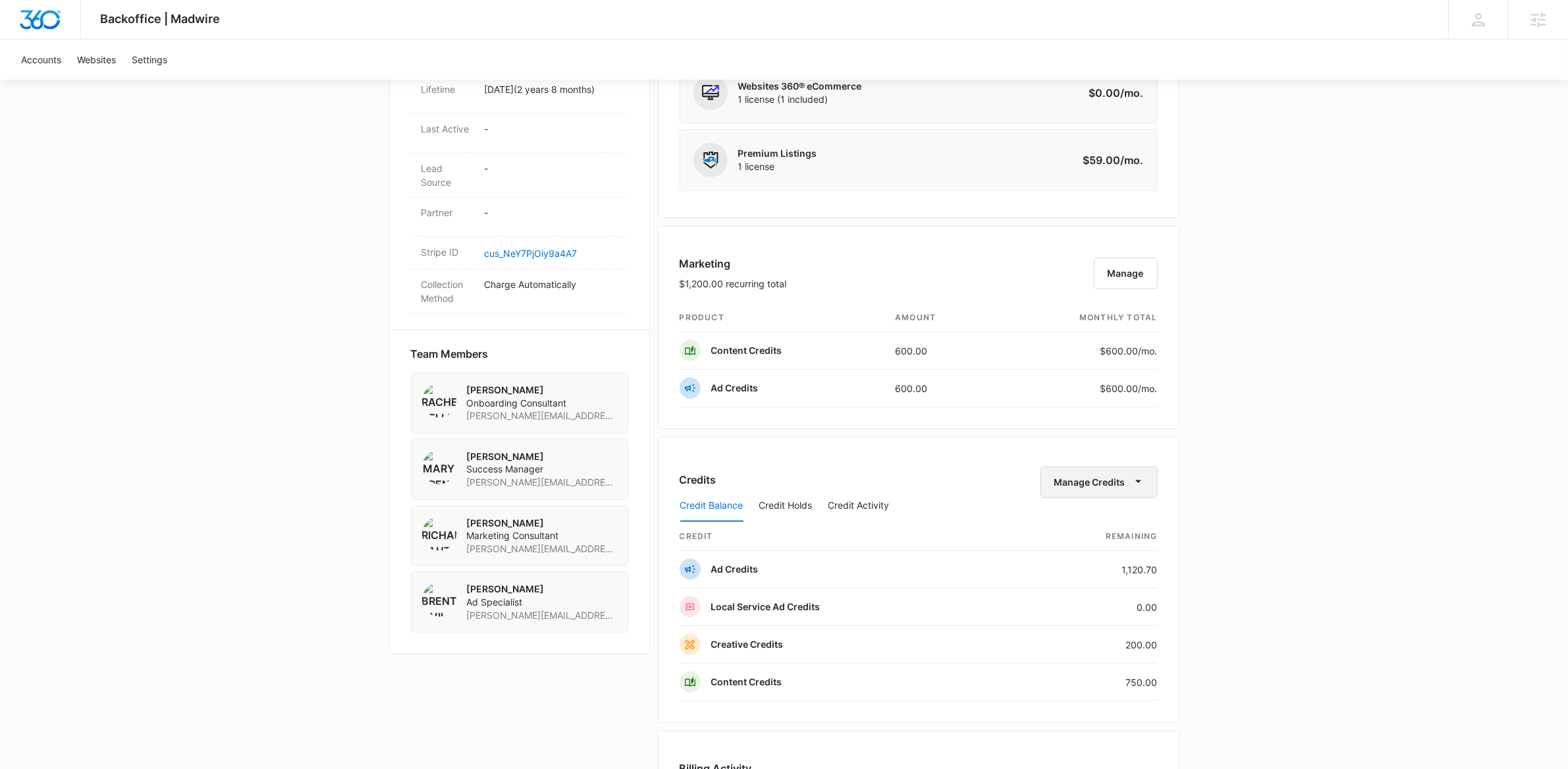
click at [1114, 490] on button "Manage Credits" at bounding box center [1099, 482] width 117 height 32
click at [1111, 536] on button "Transfer Credits" at bounding box center [1100, 528] width 117 height 20
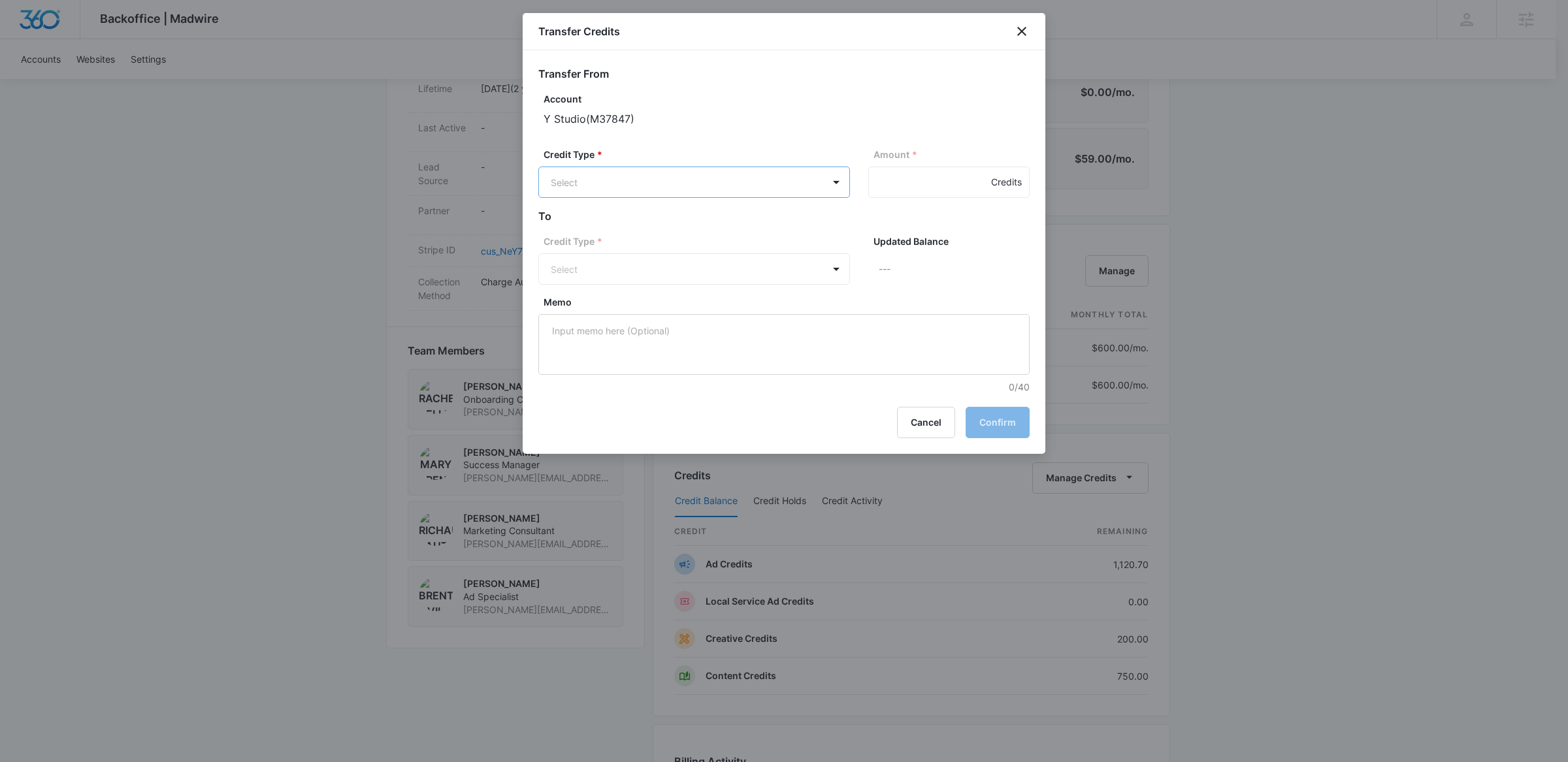
click at [744, 173] on body "Backoffice | Madwire Apps Settings Mary Brenton mary.brenton@madwire.com My Pro…" at bounding box center [784, 274] width 1568 height 1908
click at [705, 290] on p "Creative Credits (200.00 Credits)" at bounding box center [657, 295] width 143 height 14
click at [911, 183] on input "Amount *" at bounding box center [949, 182] width 162 height 31
type input "200"
click at [788, 271] on body "Backoffice | Madwire Apps Settings Mary Brenton mary.brenton@madwire.com My Pro…" at bounding box center [784, 274] width 1568 height 1908
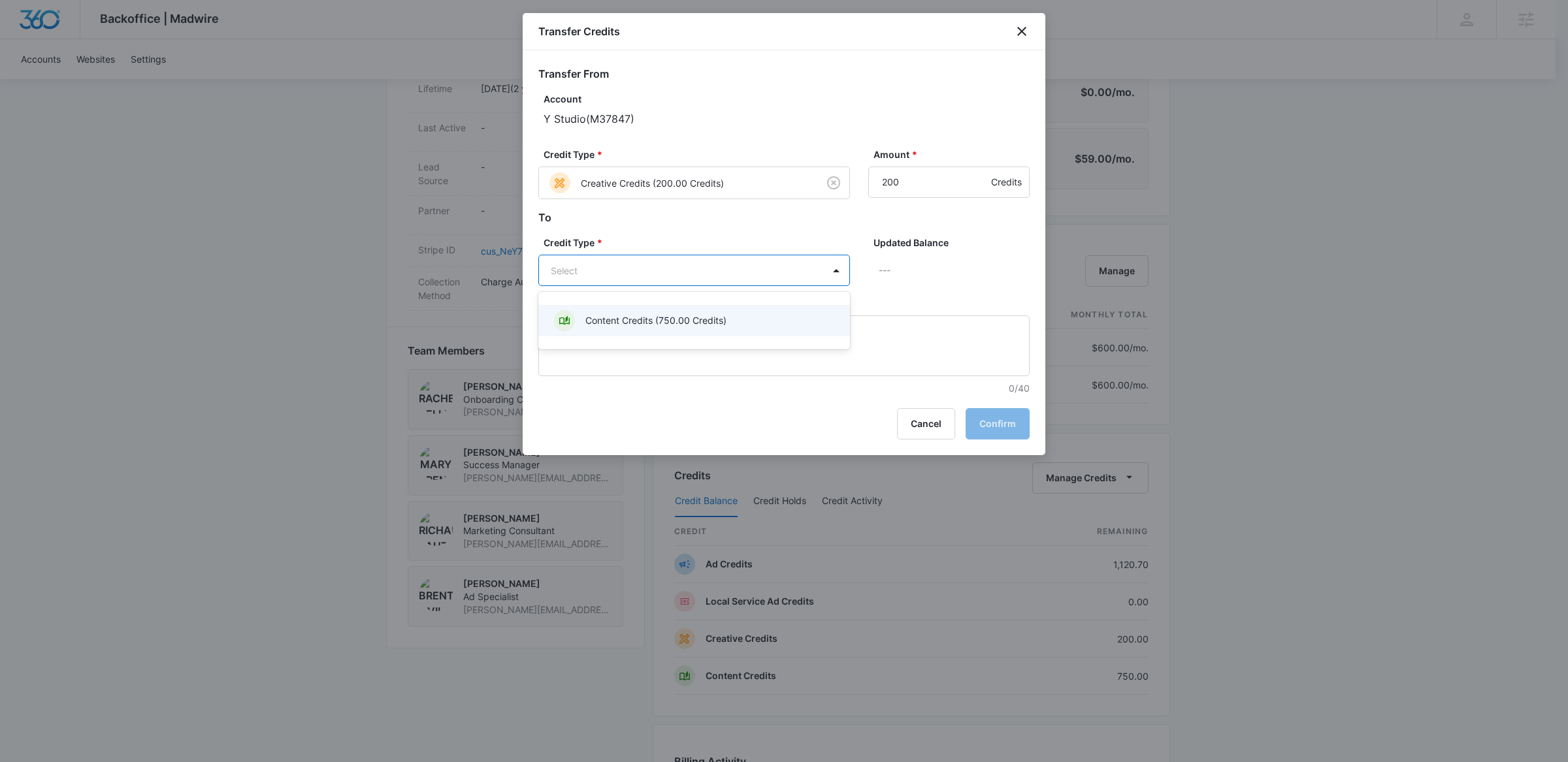
click at [742, 320] on div "Content Credits (750.00 Credits)" at bounding box center [692, 320] width 277 height 21
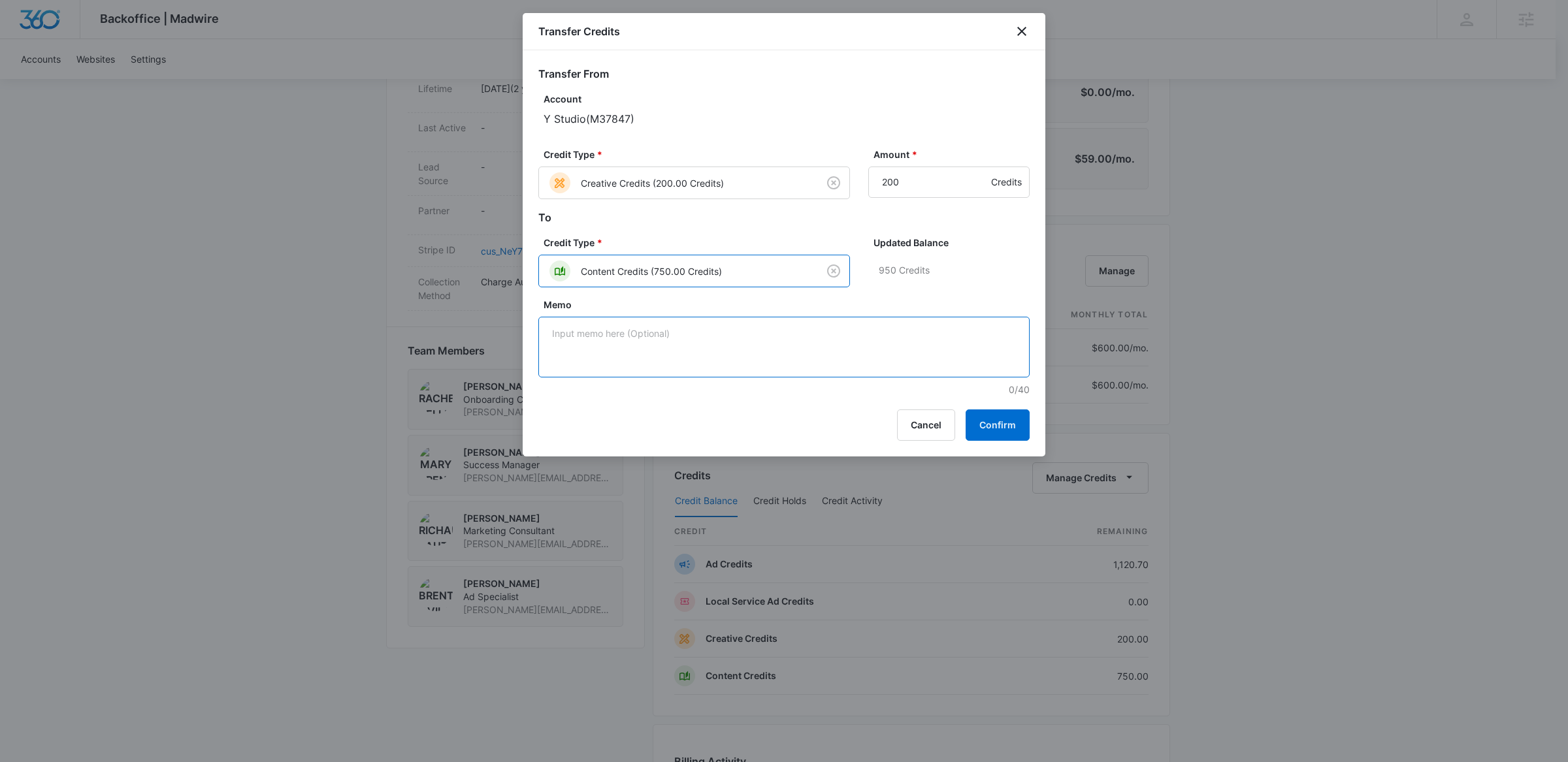
click at [748, 358] on textarea "Memo" at bounding box center [784, 347] width 491 height 61
type textarea "Clearing old creative credits"
click at [991, 414] on button "Confirm" at bounding box center [998, 425] width 64 height 31
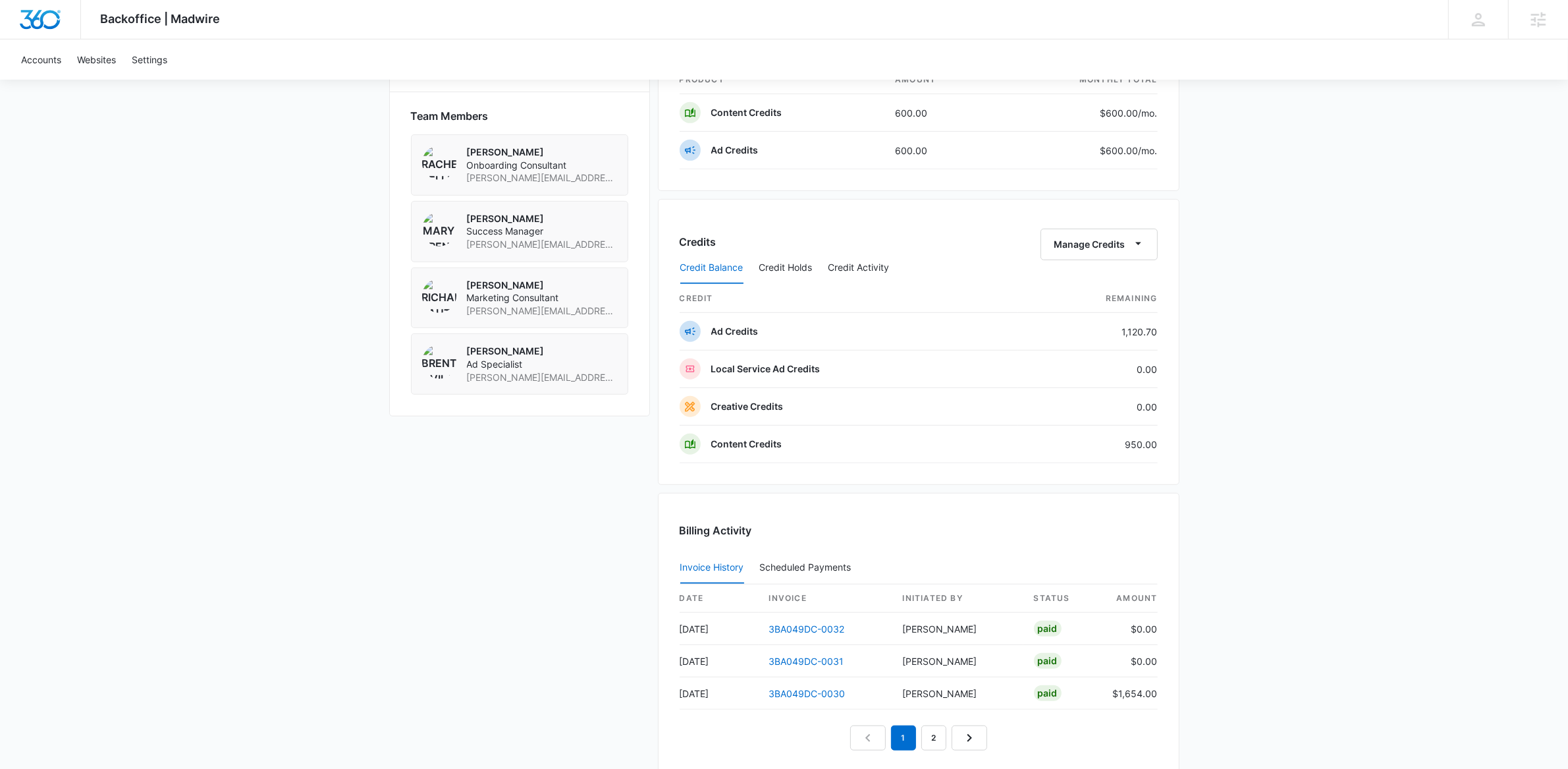
scroll to position [1161, 0]
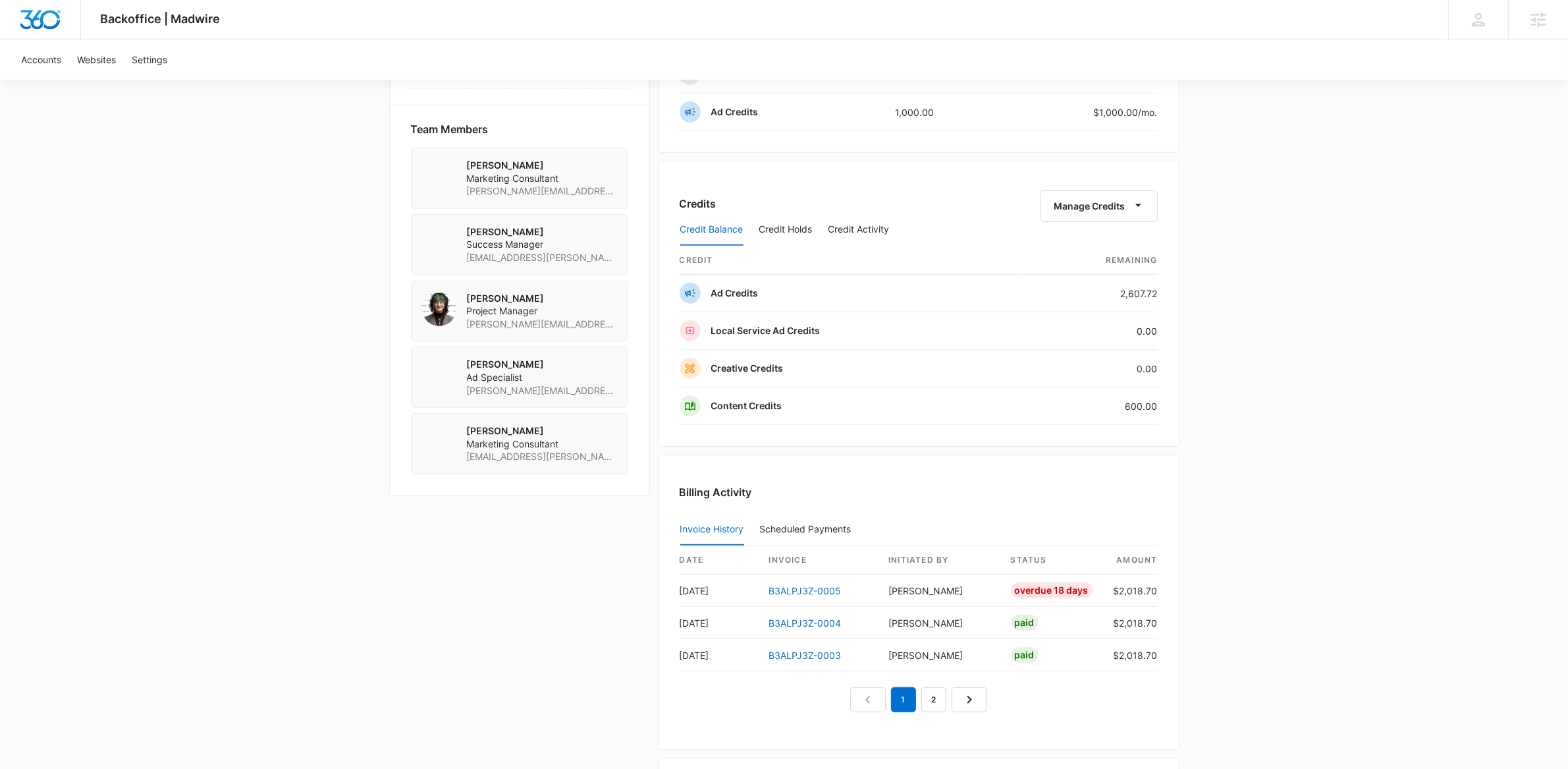
scroll to position [913, 0]
click at [938, 704] on link "2" at bounding box center [934, 697] width 25 height 25
click at [938, 704] on div "Billing Activity Invoice History Scheduled Payments 0 date invoice Initiated By…" at bounding box center [918, 599] width 521 height 295
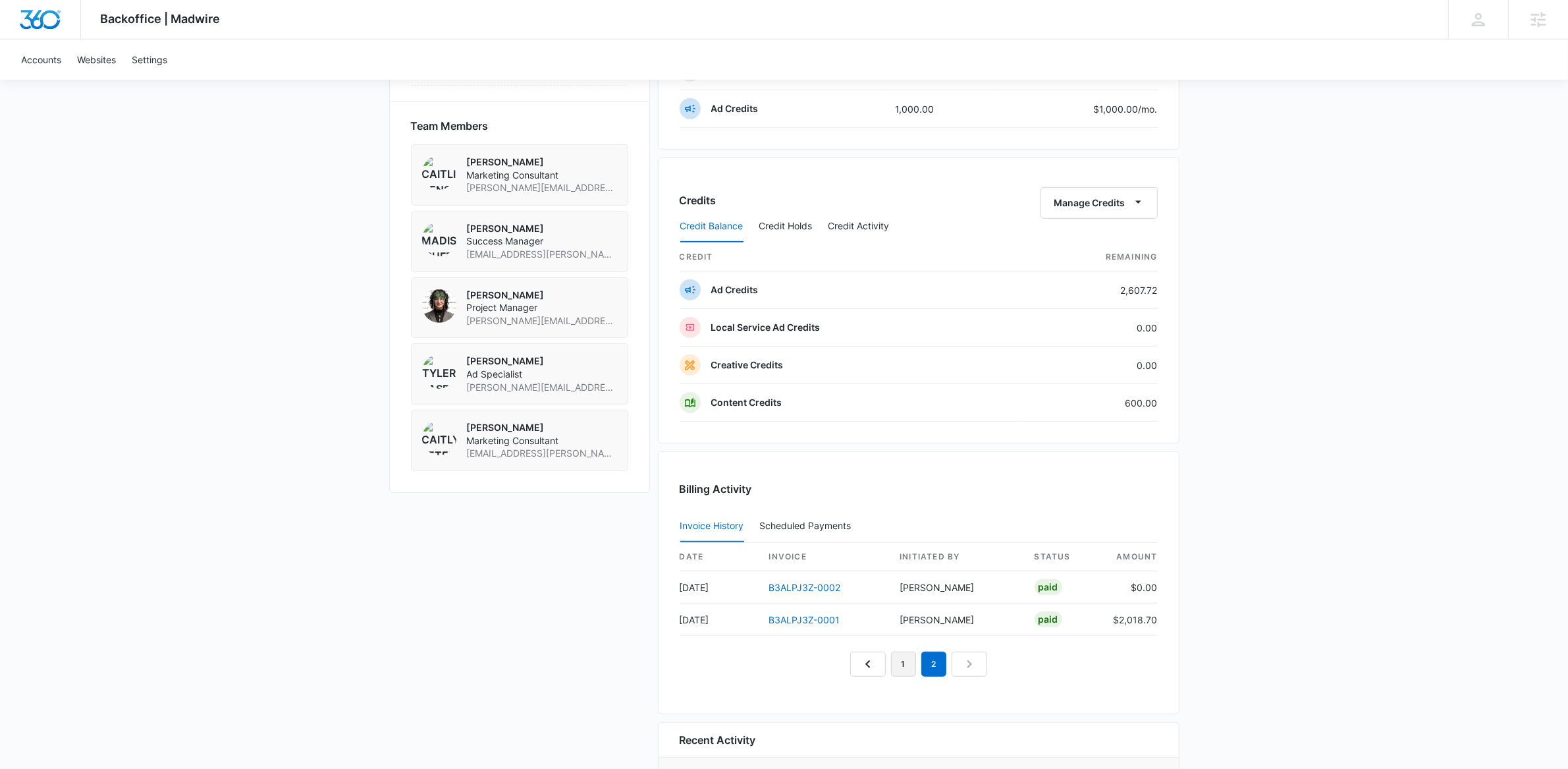
click at [908, 666] on link "1" at bounding box center [903, 664] width 25 height 25
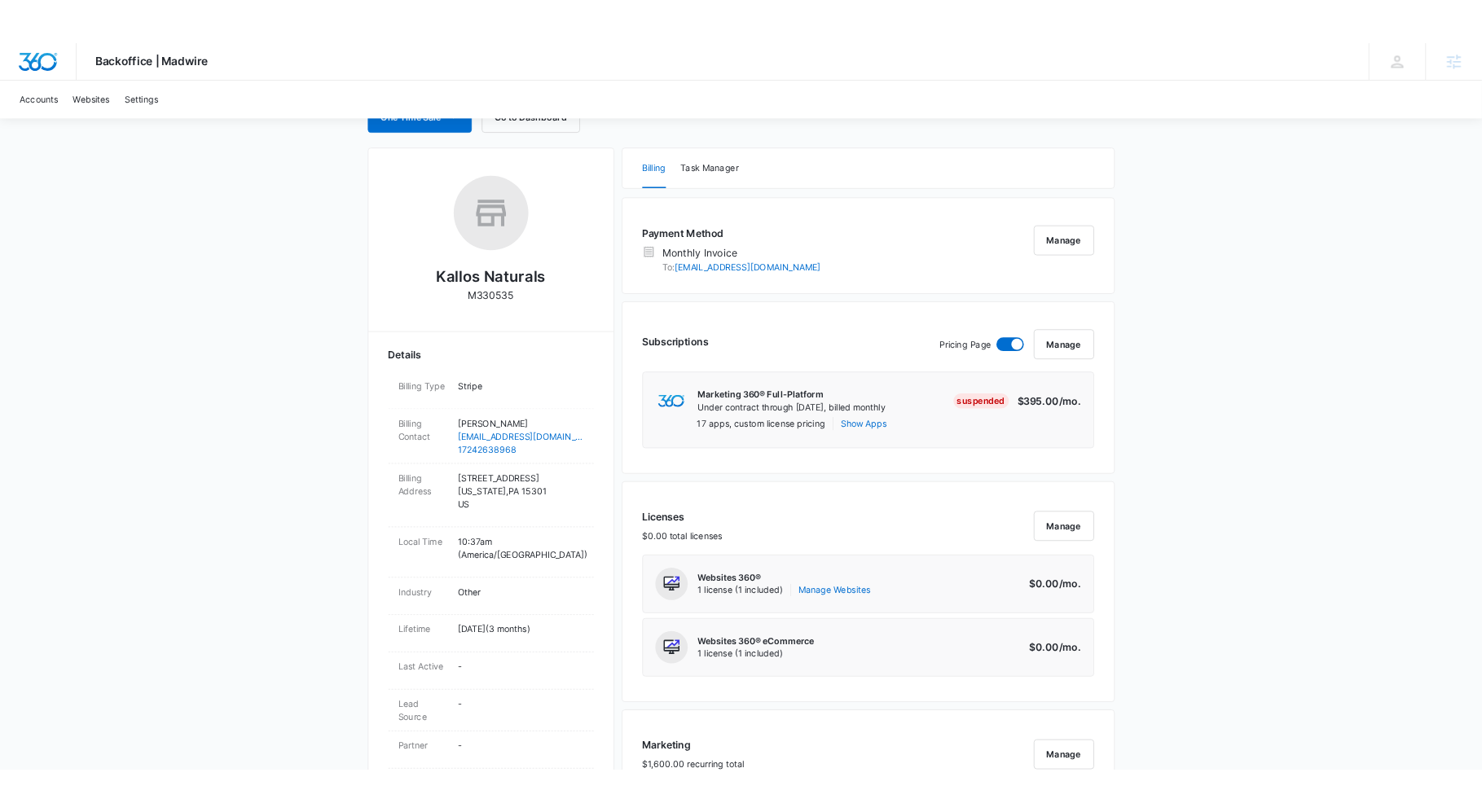
scroll to position [0, 0]
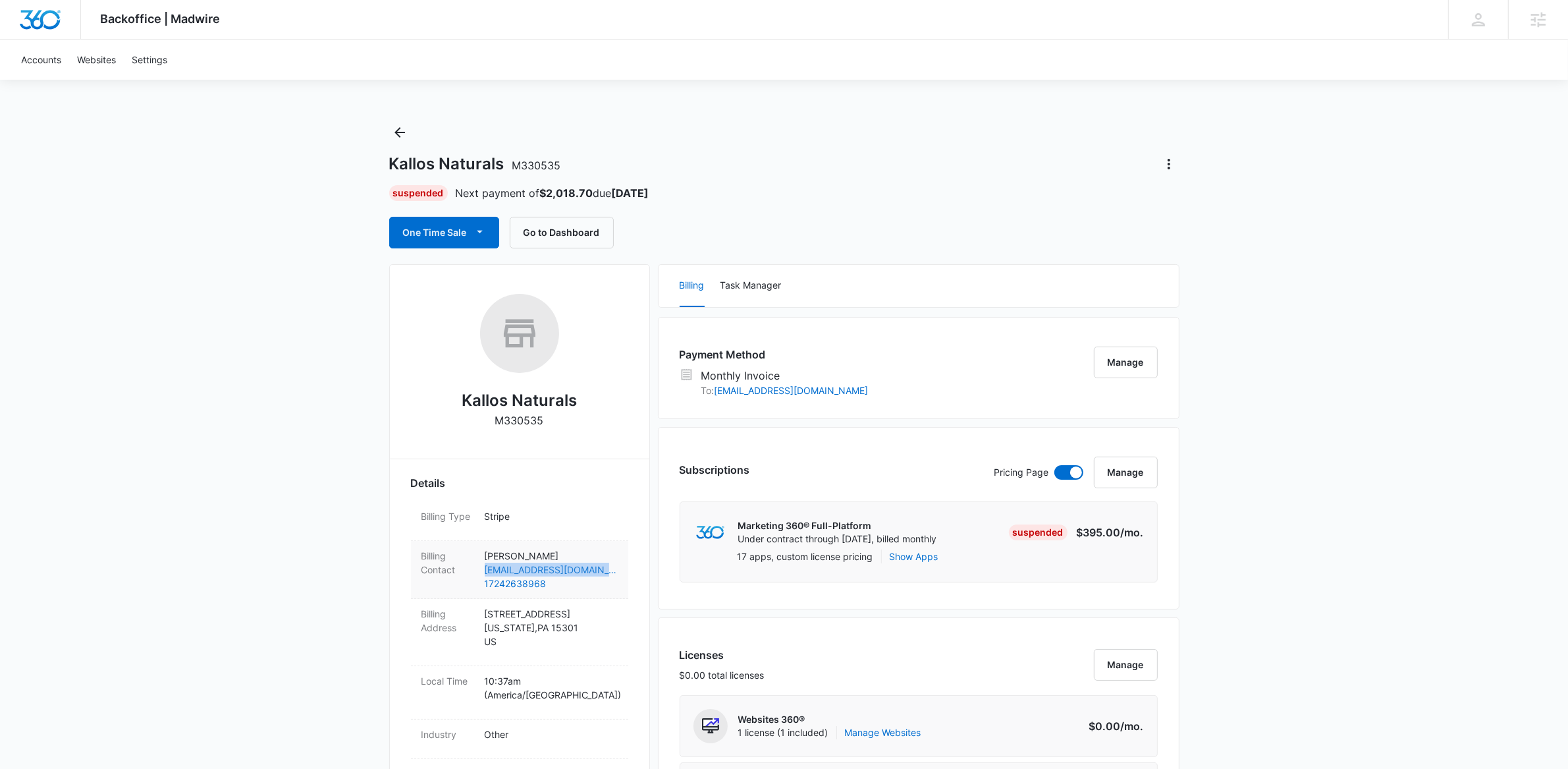
drag, startPoint x: 481, startPoint y: 570, endPoint x: 612, endPoint y: 571, distance: 131.0
click at [612, 571] on div "Billing Contact [PERSON_NAME] [EMAIL_ADDRESS][DOMAIN_NAME] 17242638968" at bounding box center [519, 570] width 218 height 58
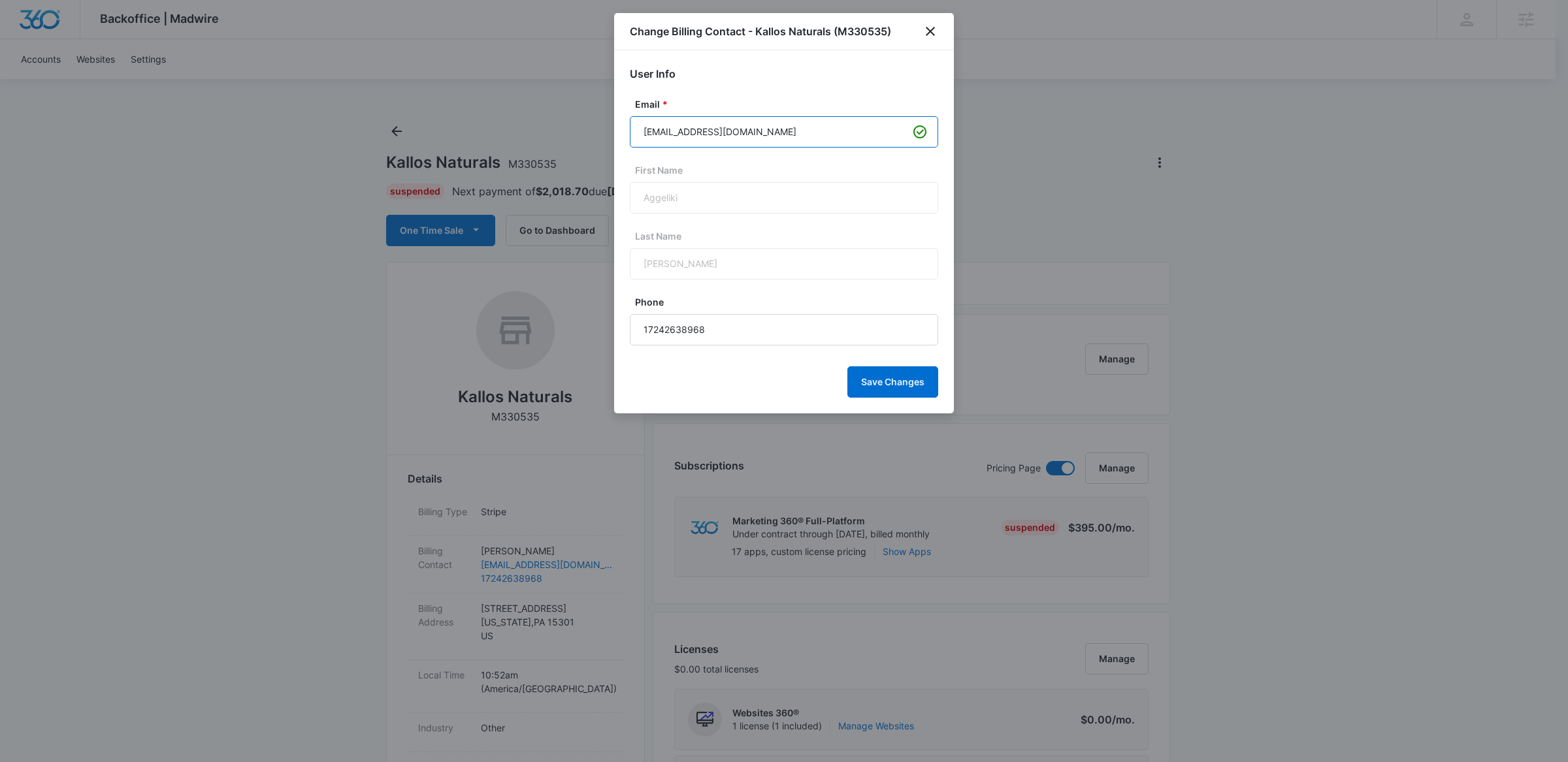
click at [757, 131] on input "[EMAIL_ADDRESS][DOMAIN_NAME]" at bounding box center [784, 132] width 308 height 31
click at [933, 39] on icon "close" at bounding box center [930, 31] width 15 height 15
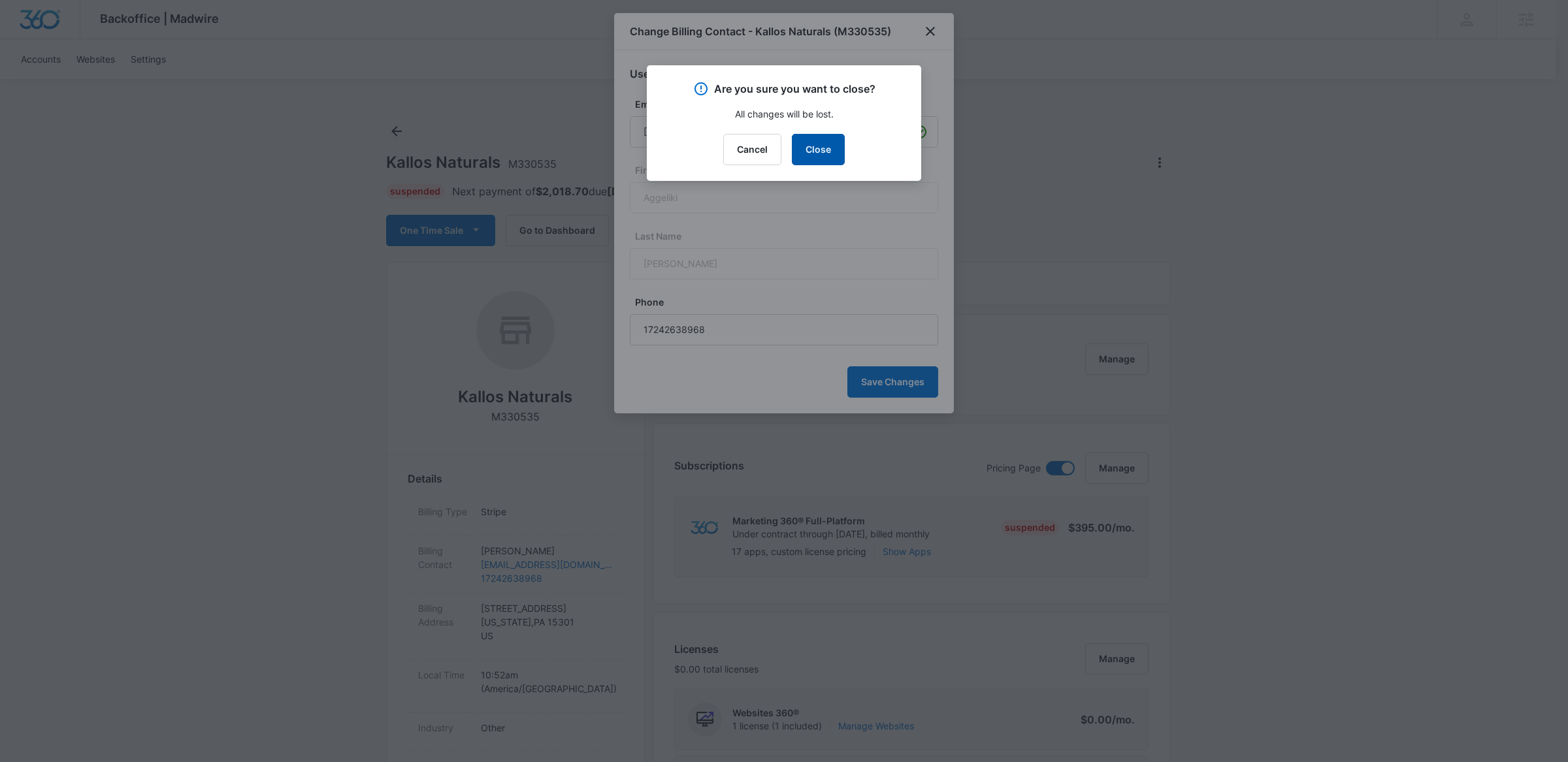
click at [822, 143] on button "Close" at bounding box center [818, 149] width 53 height 31
